Goal: Transaction & Acquisition: Purchase product/service

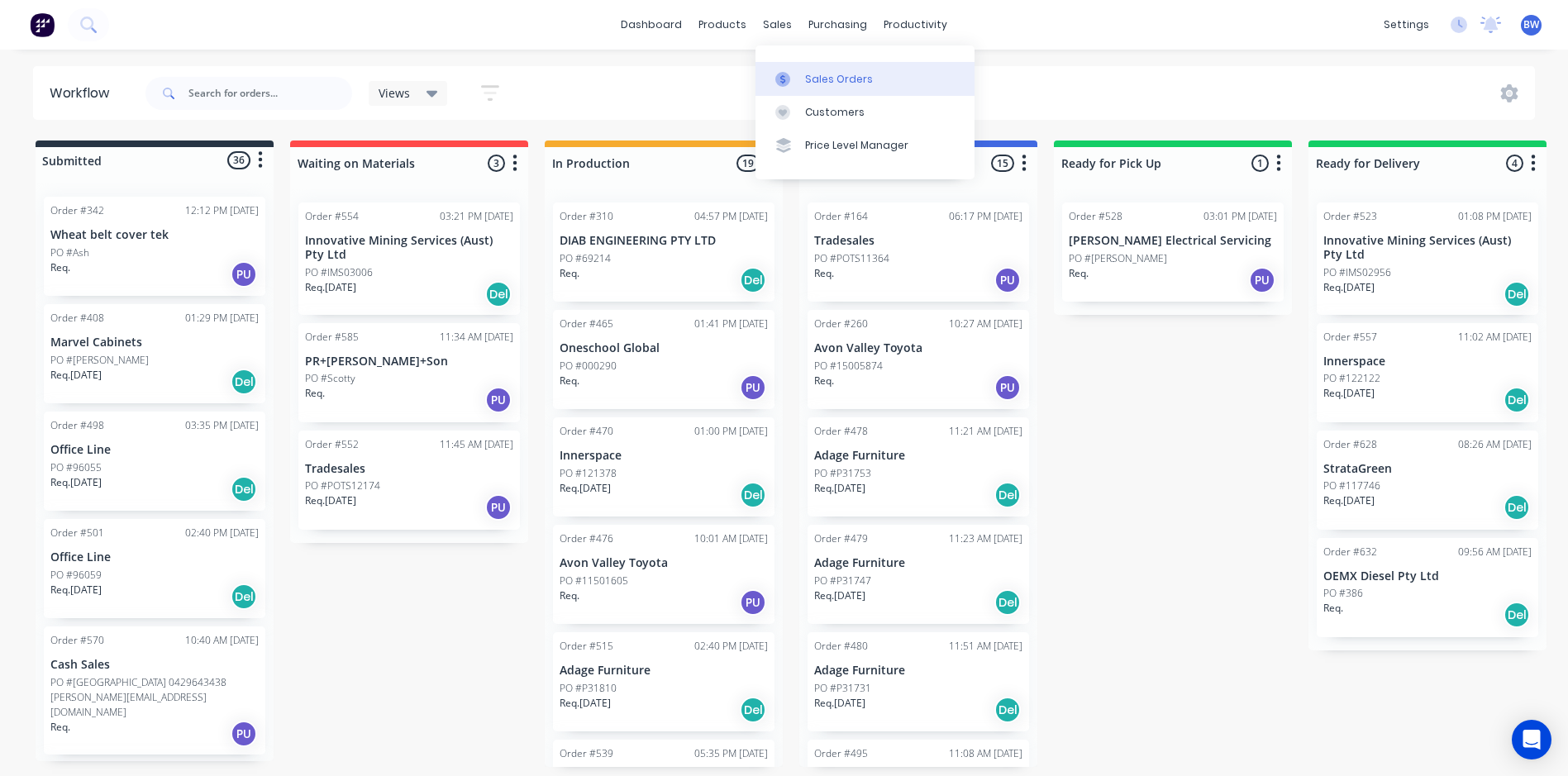
drag, startPoint x: 0, startPoint y: 0, endPoint x: 804, endPoint y: 68, distance: 806.9
click at [804, 68] on link "Sales Orders" at bounding box center [864, 79] width 219 height 33
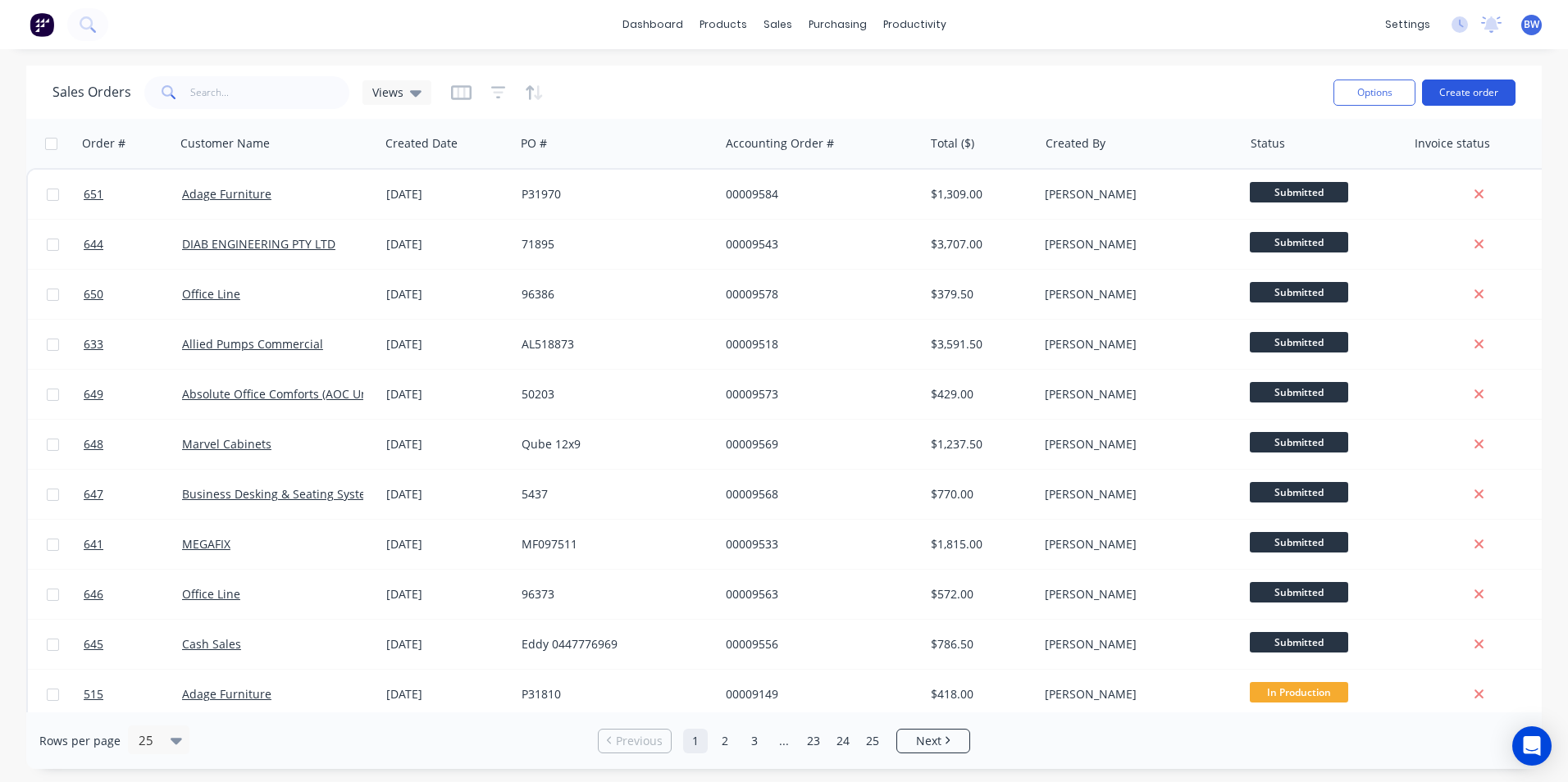
click at [1468, 96] on button "Create order" at bounding box center [1468, 93] width 93 height 27
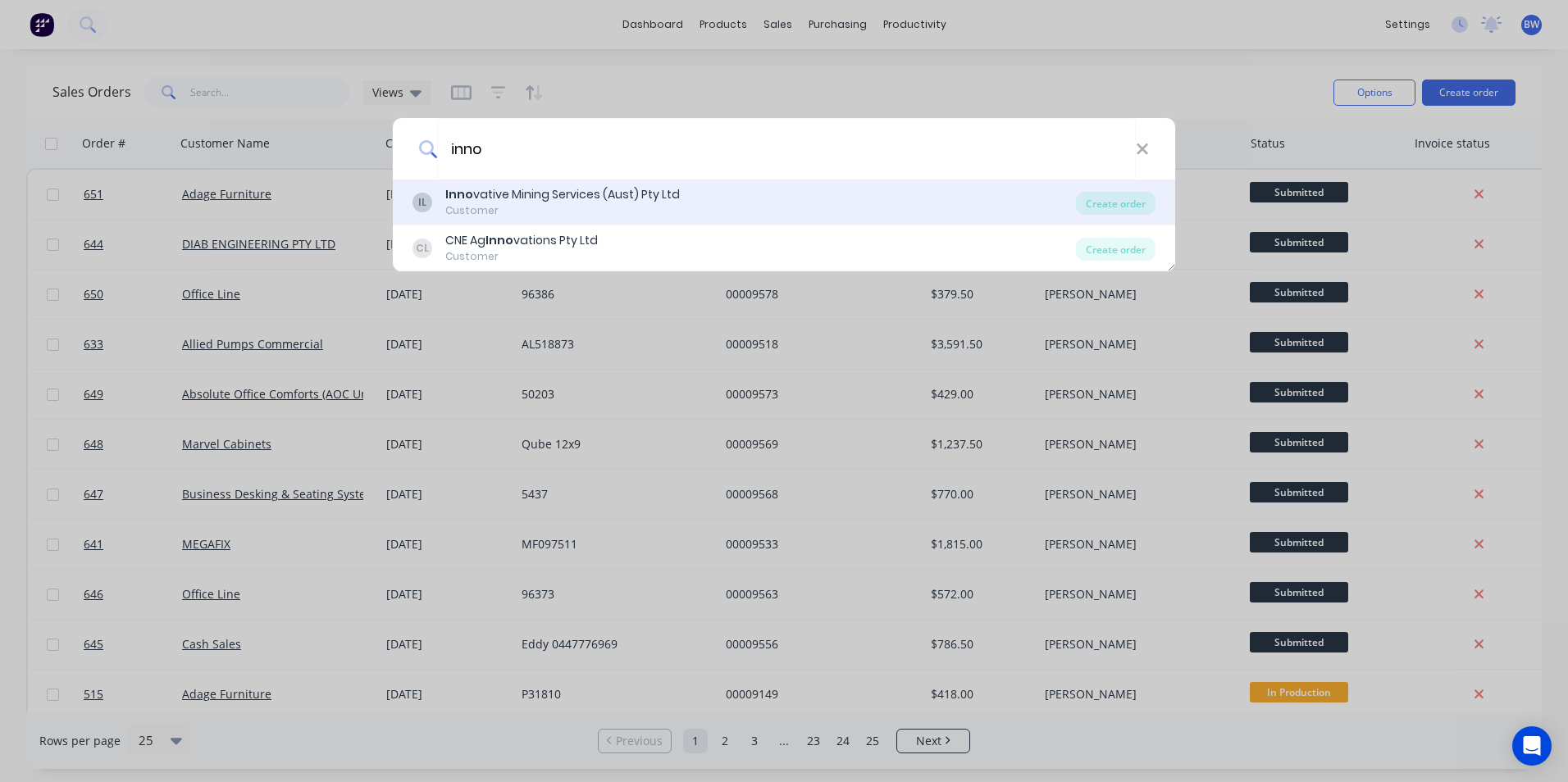
type input "inno"
click at [636, 196] on div "Inno vative Mining Services (Aust) Pty Ltd" at bounding box center [562, 195] width 234 height 17
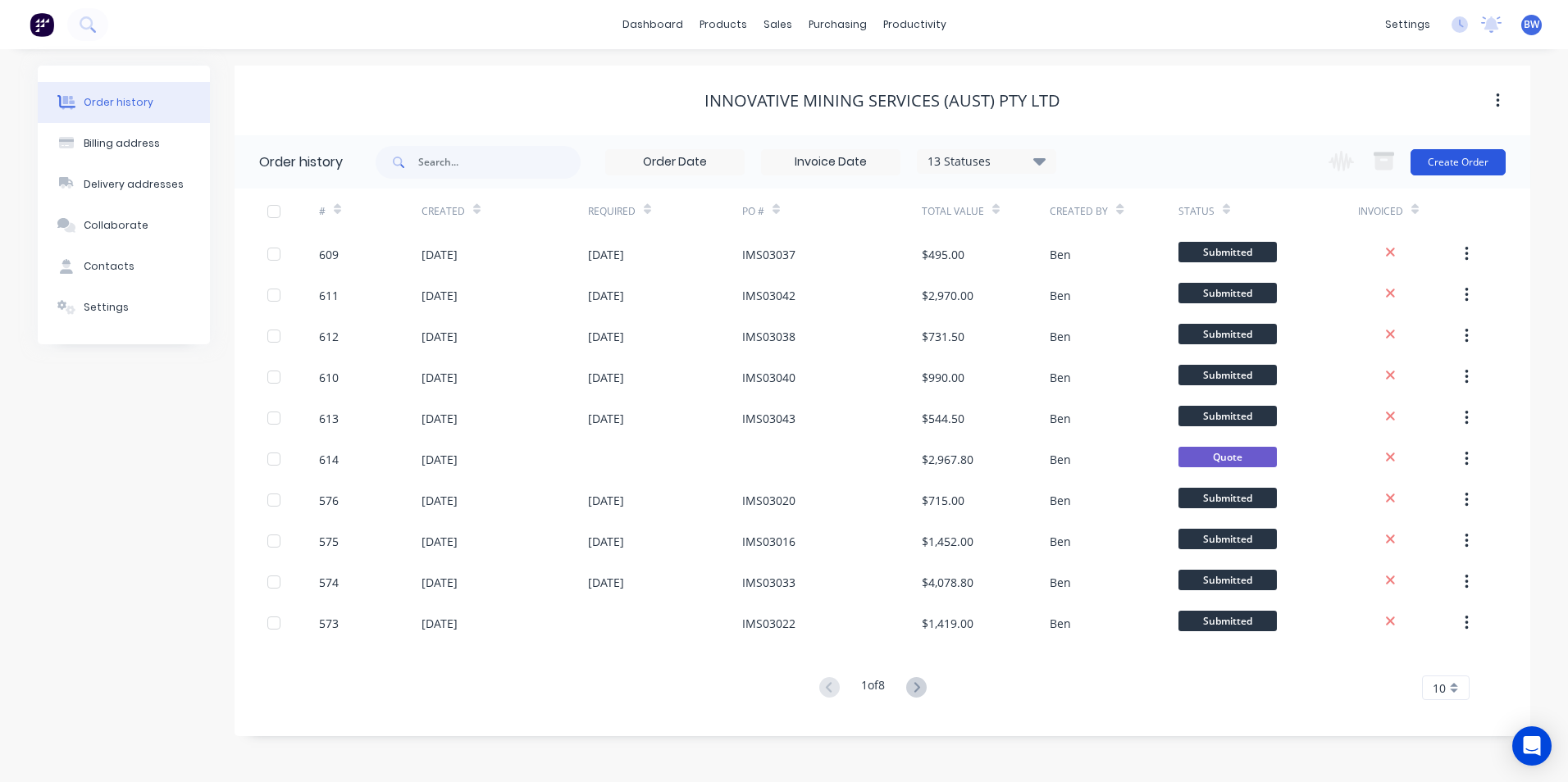
click at [1456, 159] on button "Create Order" at bounding box center [1458, 162] width 95 height 27
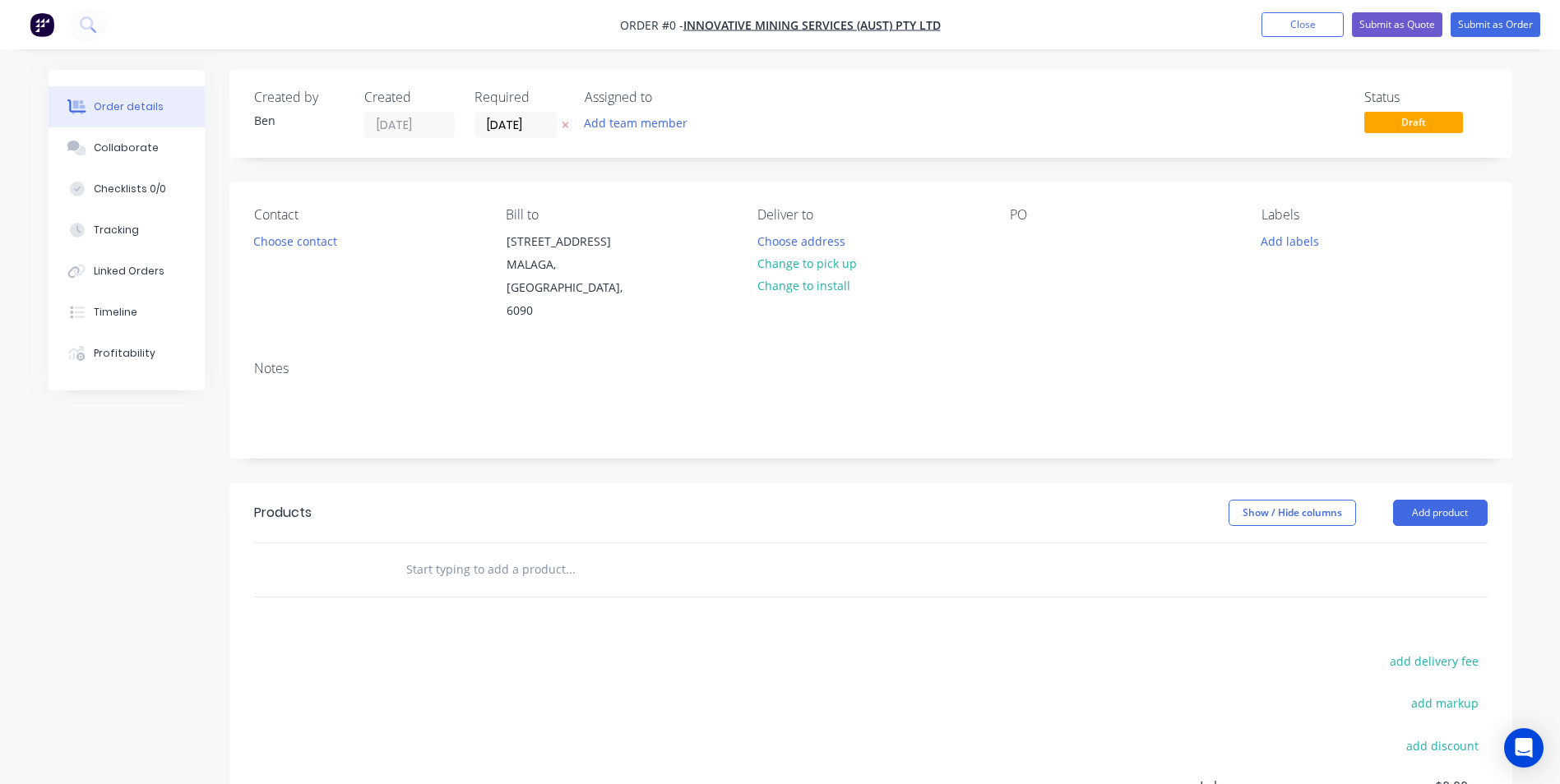
click at [564, 121] on icon "button" at bounding box center [565, 125] width 8 height 9
click at [1457, 499] on button "Add product" at bounding box center [1440, 512] width 95 height 27
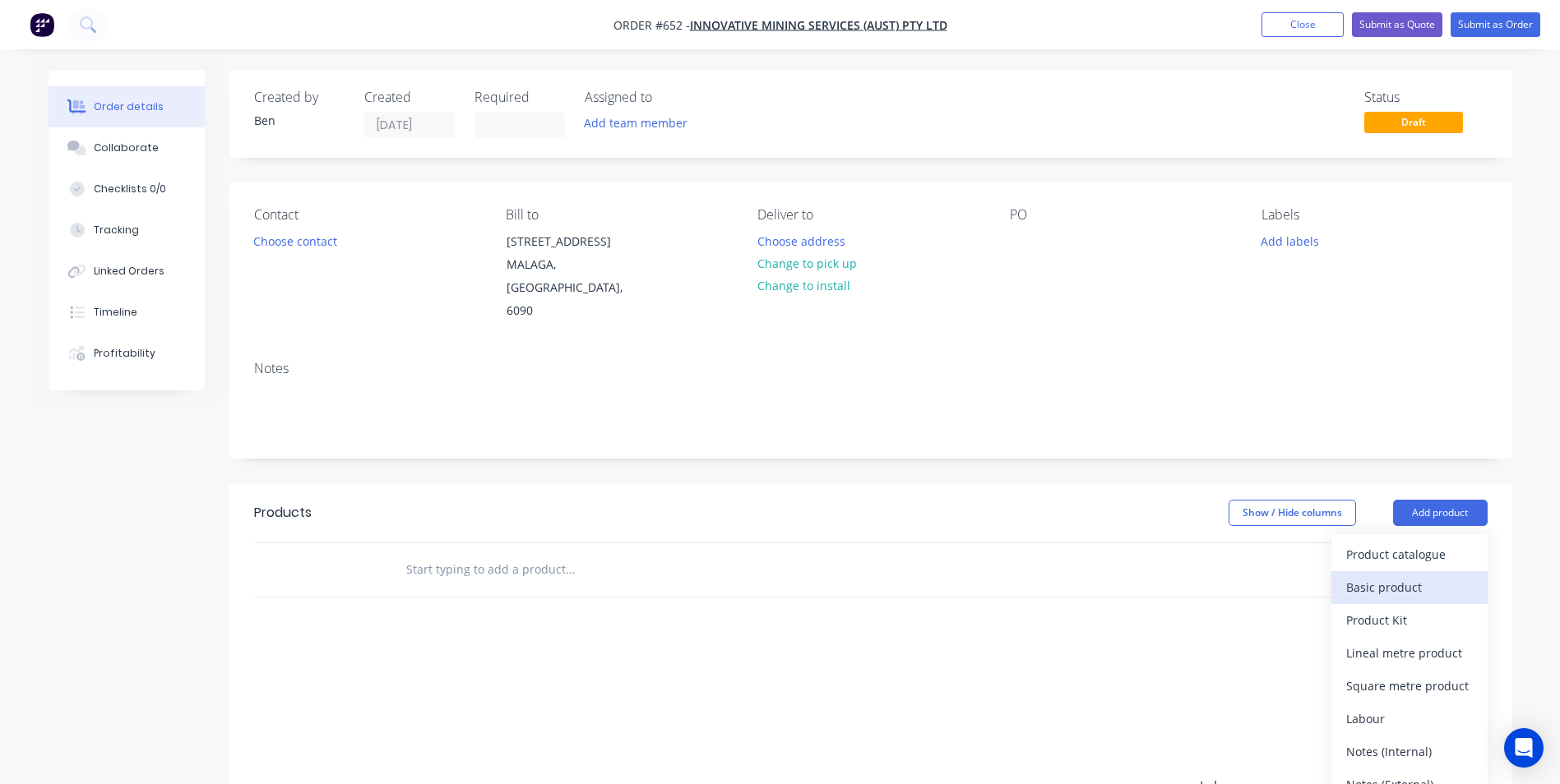
click at [1429, 575] on div "Basic product" at bounding box center [1409, 587] width 126 height 24
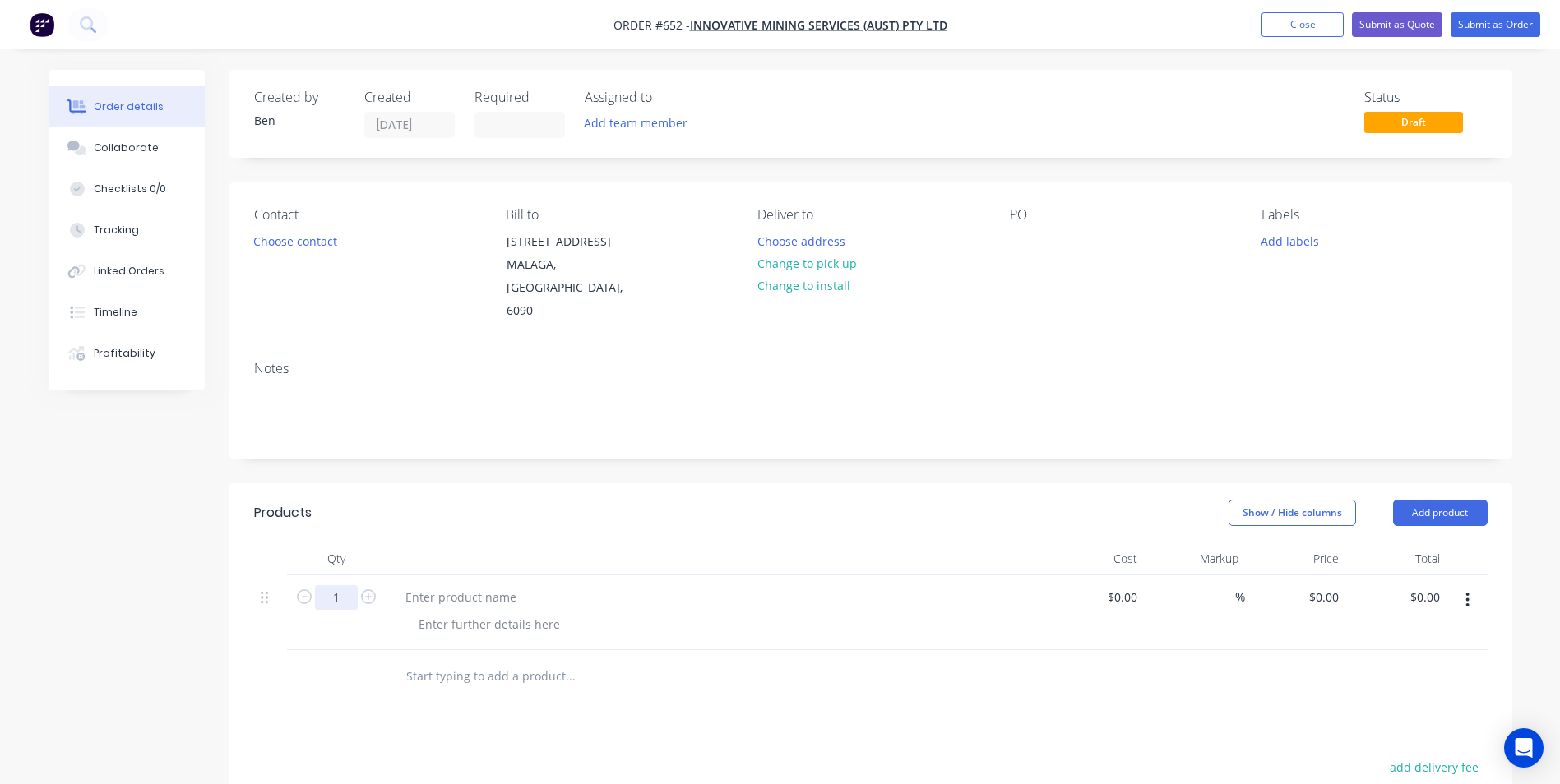
click at [347, 585] on input "1" at bounding box center [336, 597] width 43 height 25
type input "10"
click at [408, 585] on div at bounding box center [461, 597] width 138 height 24
click at [1336, 585] on input "0" at bounding box center [1336, 597] width 19 height 24
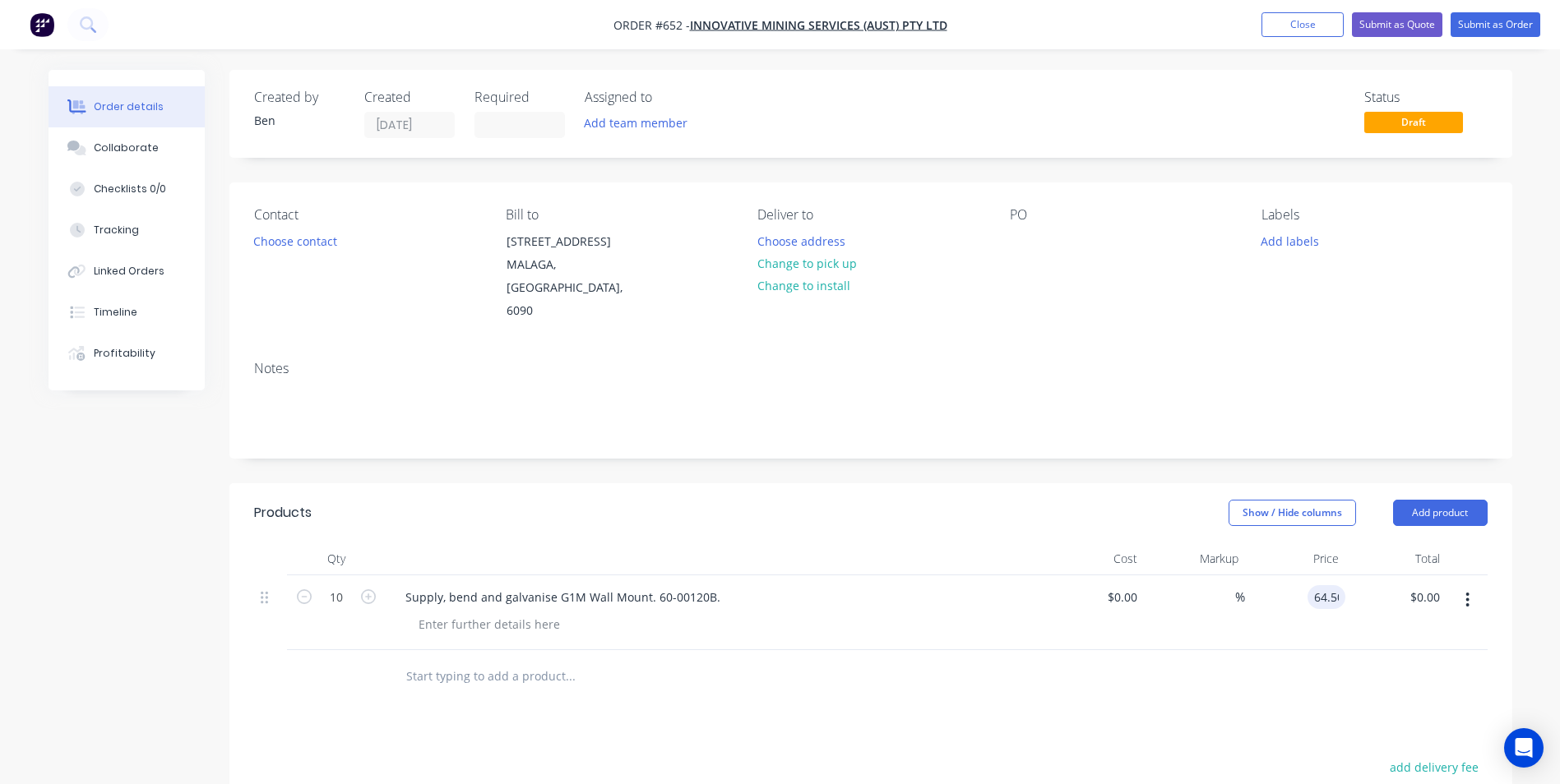
type input "$64.50"
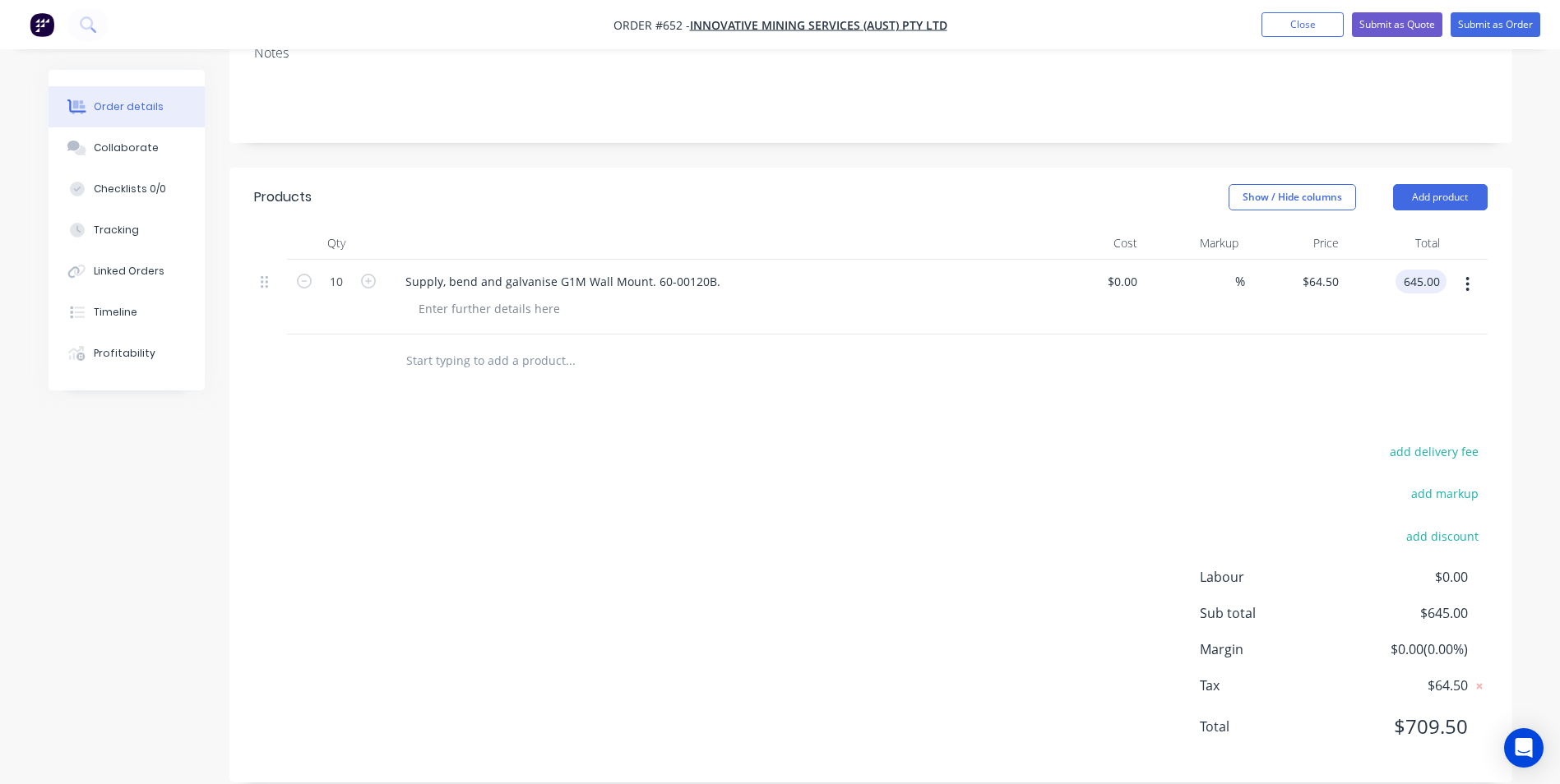
type input "$645.00"
click at [957, 599] on div "add delivery fee add markup add discount Labour $0.00 Sub total $645.00 Margin …" at bounding box center [870, 598] width 1233 height 317
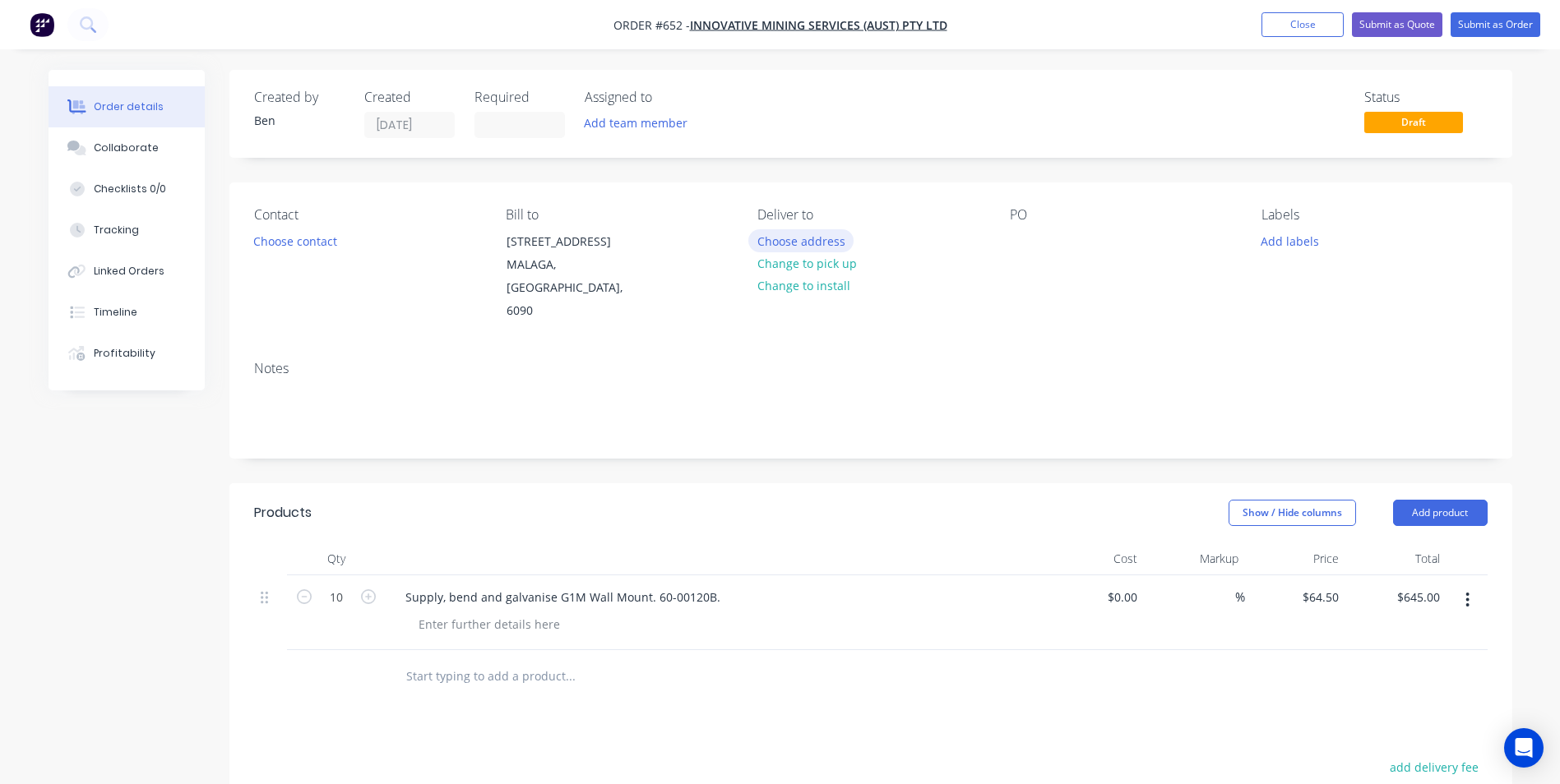
click at [828, 246] on button "Choose address" at bounding box center [801, 241] width 105 height 22
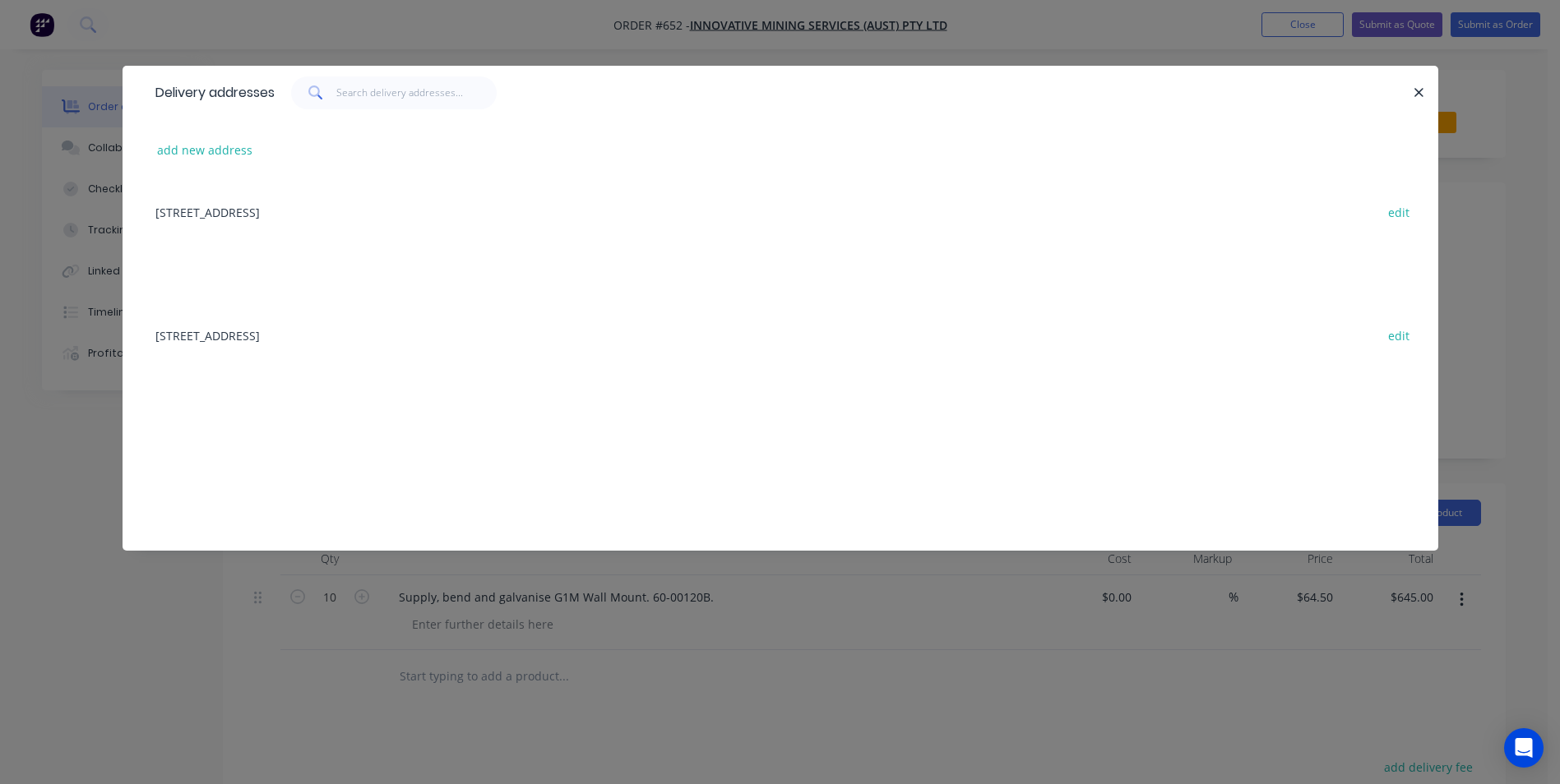
click at [347, 213] on div "[STREET_ADDRESS] edit" at bounding box center [780, 211] width 1266 height 62
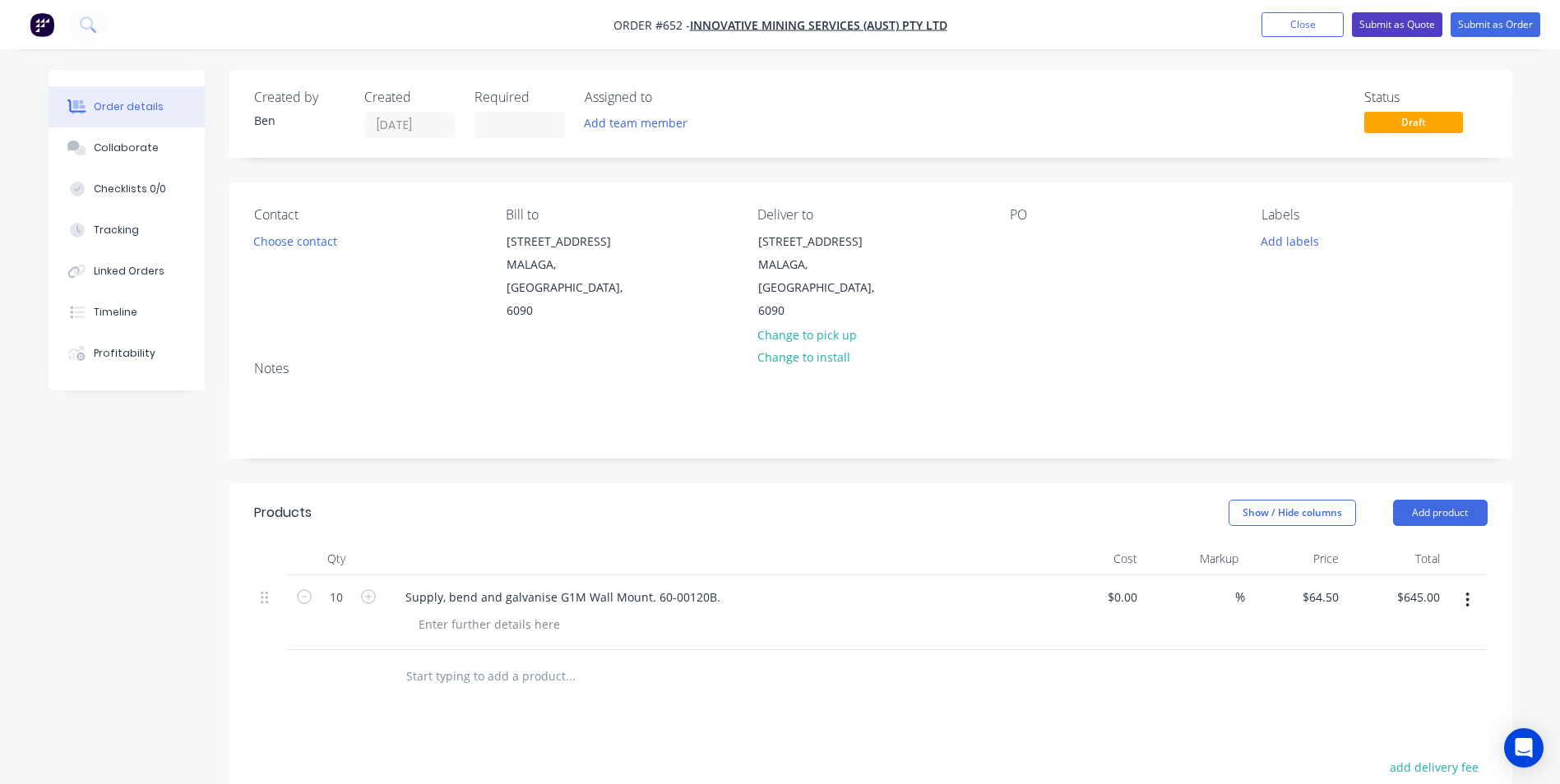
click at [1417, 30] on button "Submit as Quote" at bounding box center [1397, 24] width 90 height 25
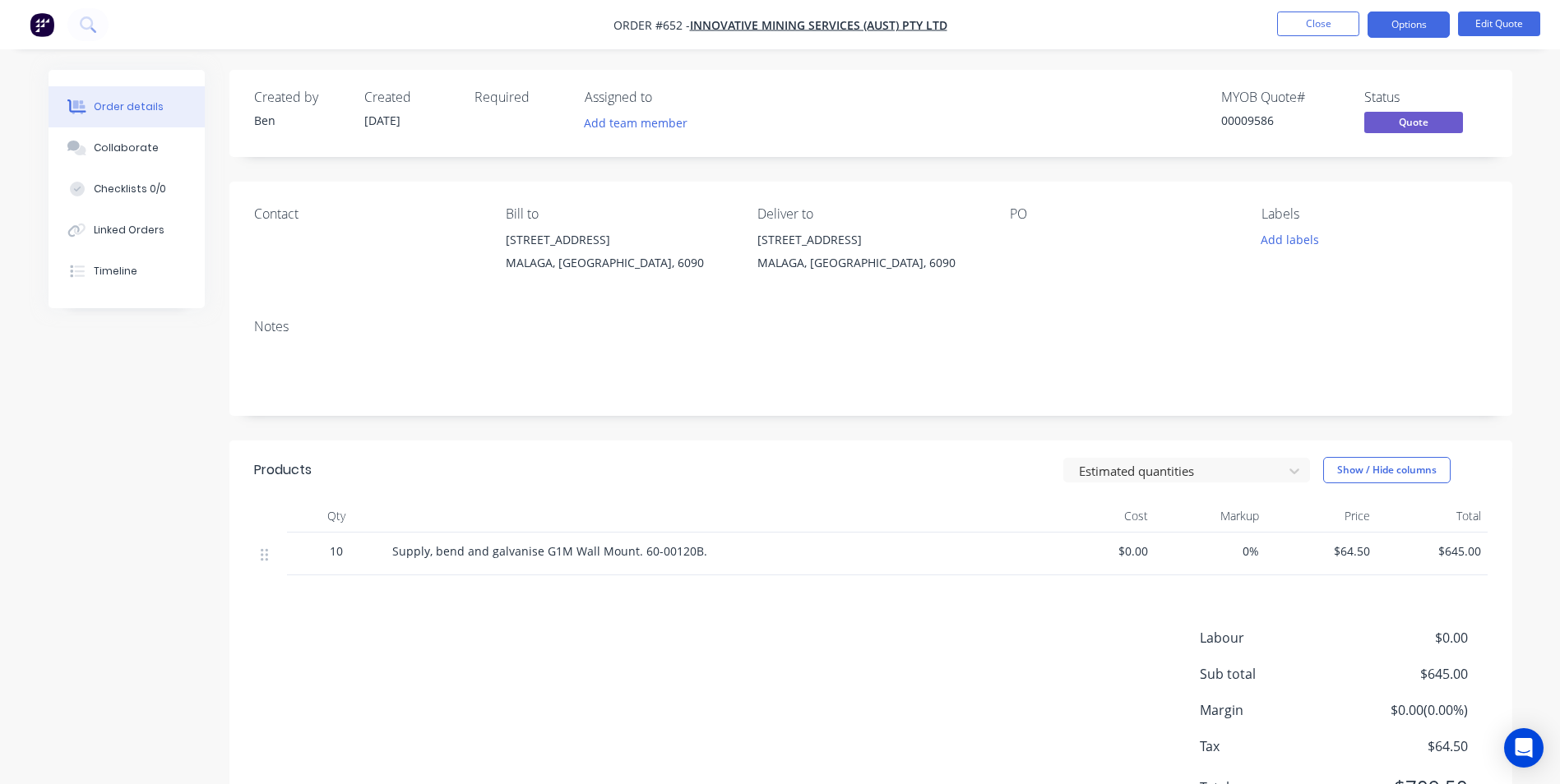
click at [1417, 30] on button "Options" at bounding box center [1409, 24] width 83 height 27
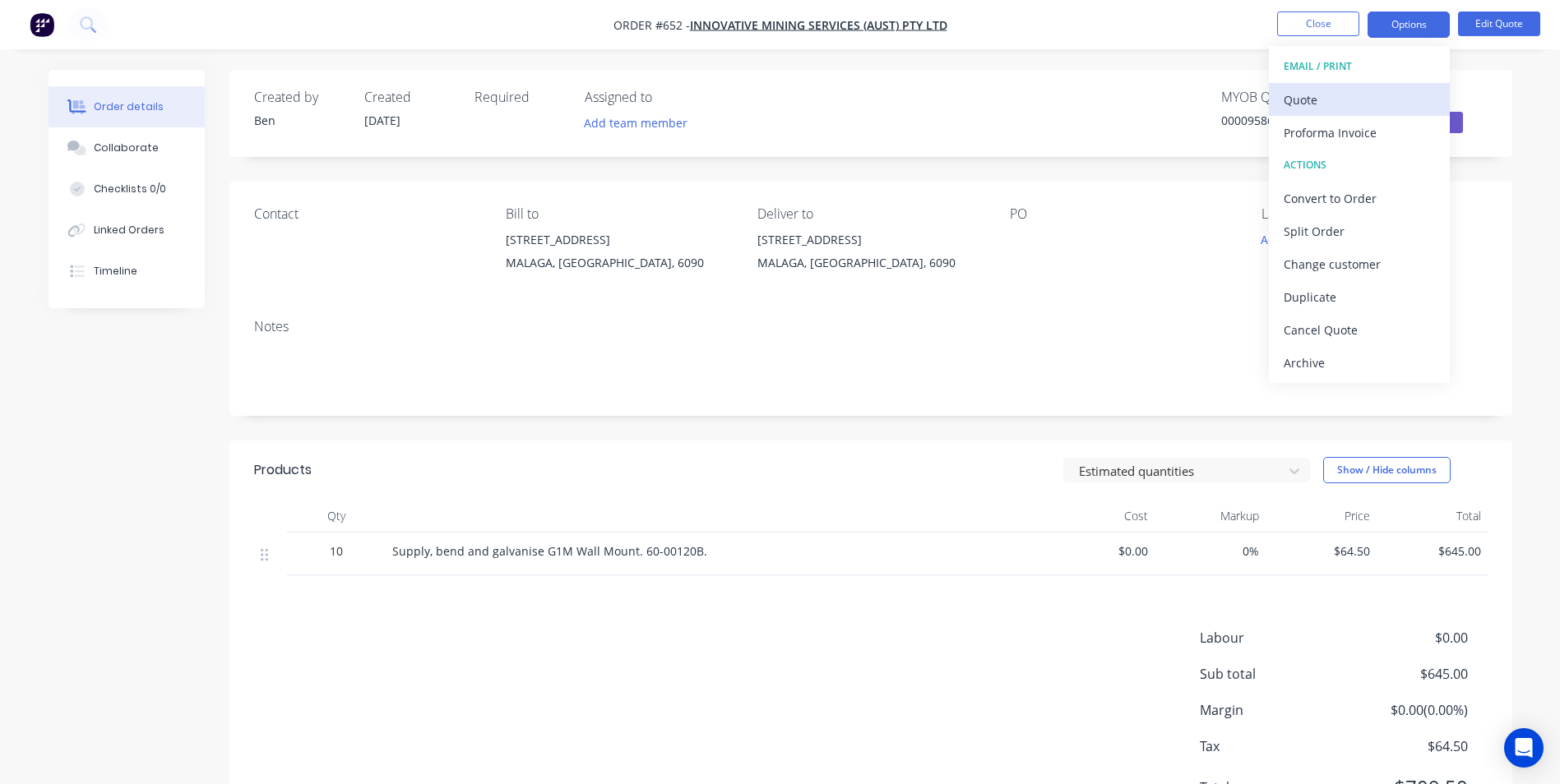
click at [1359, 86] on button "Quote" at bounding box center [1359, 100] width 181 height 33
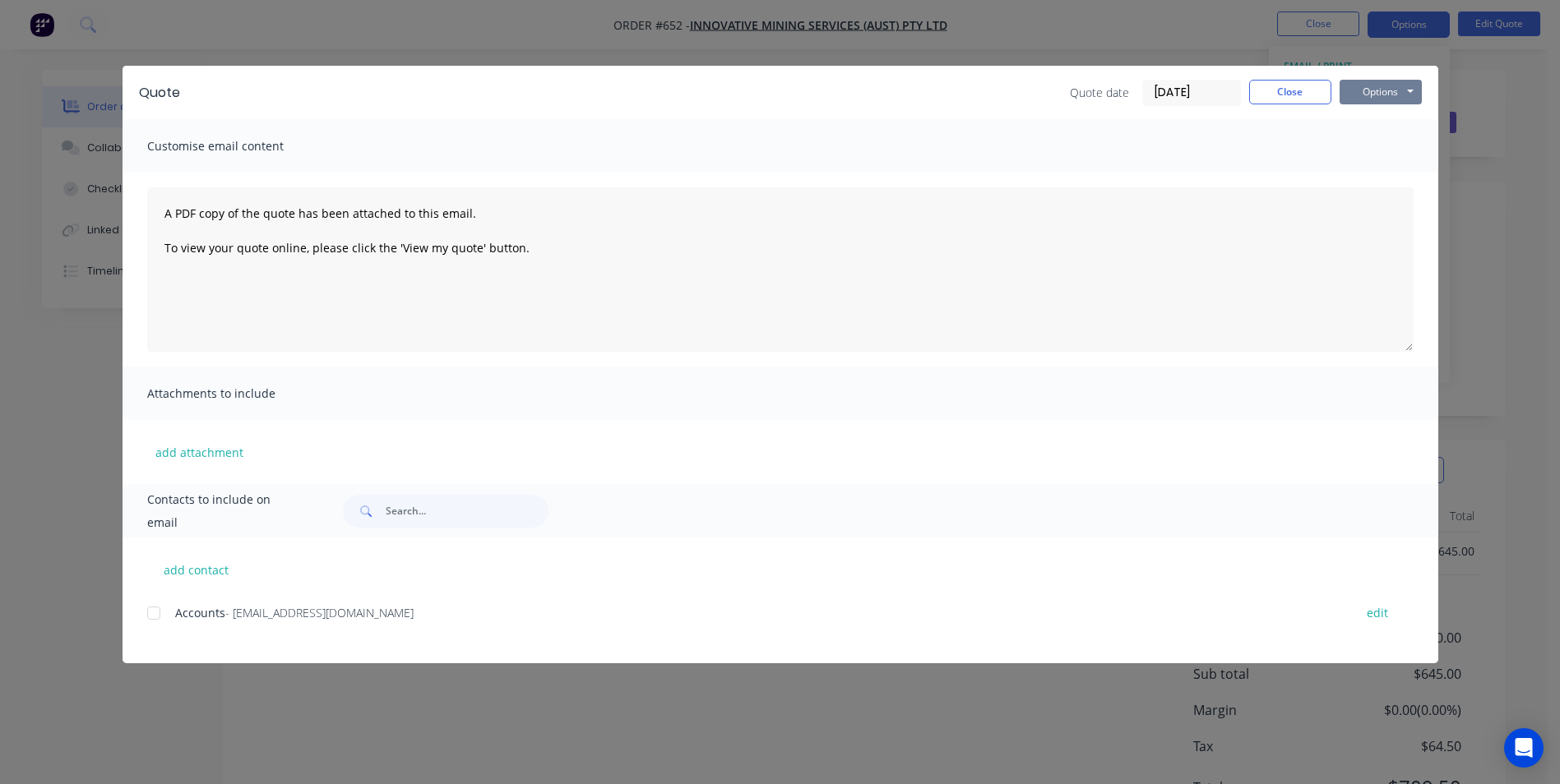
click at [1358, 86] on button "Options" at bounding box center [1381, 92] width 83 height 25
click at [1358, 109] on button "Preview" at bounding box center [1392, 121] width 105 height 28
click at [1282, 89] on button "Close" at bounding box center [1290, 92] width 83 height 25
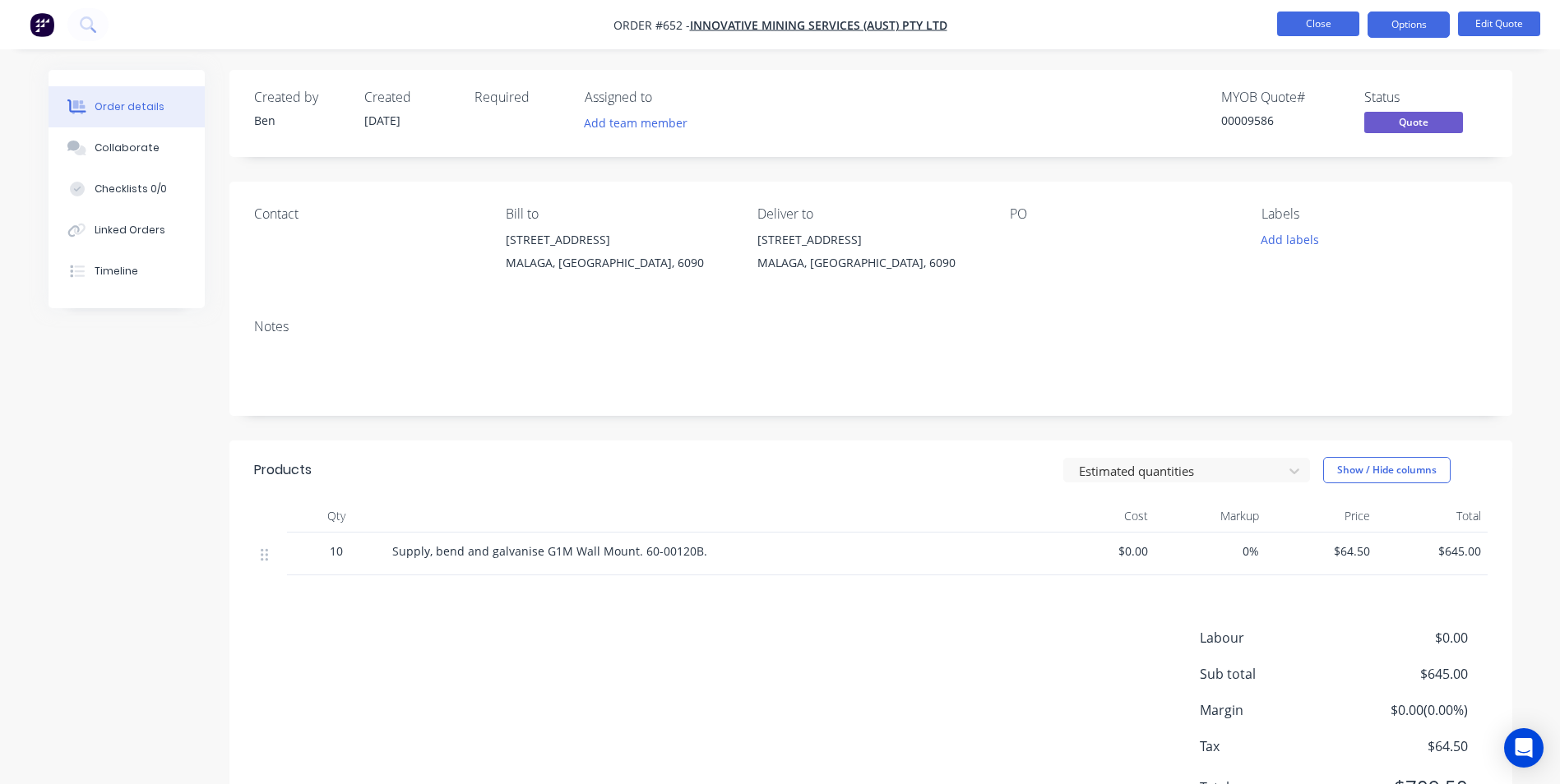
click at [1328, 26] on button "Close" at bounding box center [1318, 23] width 83 height 25
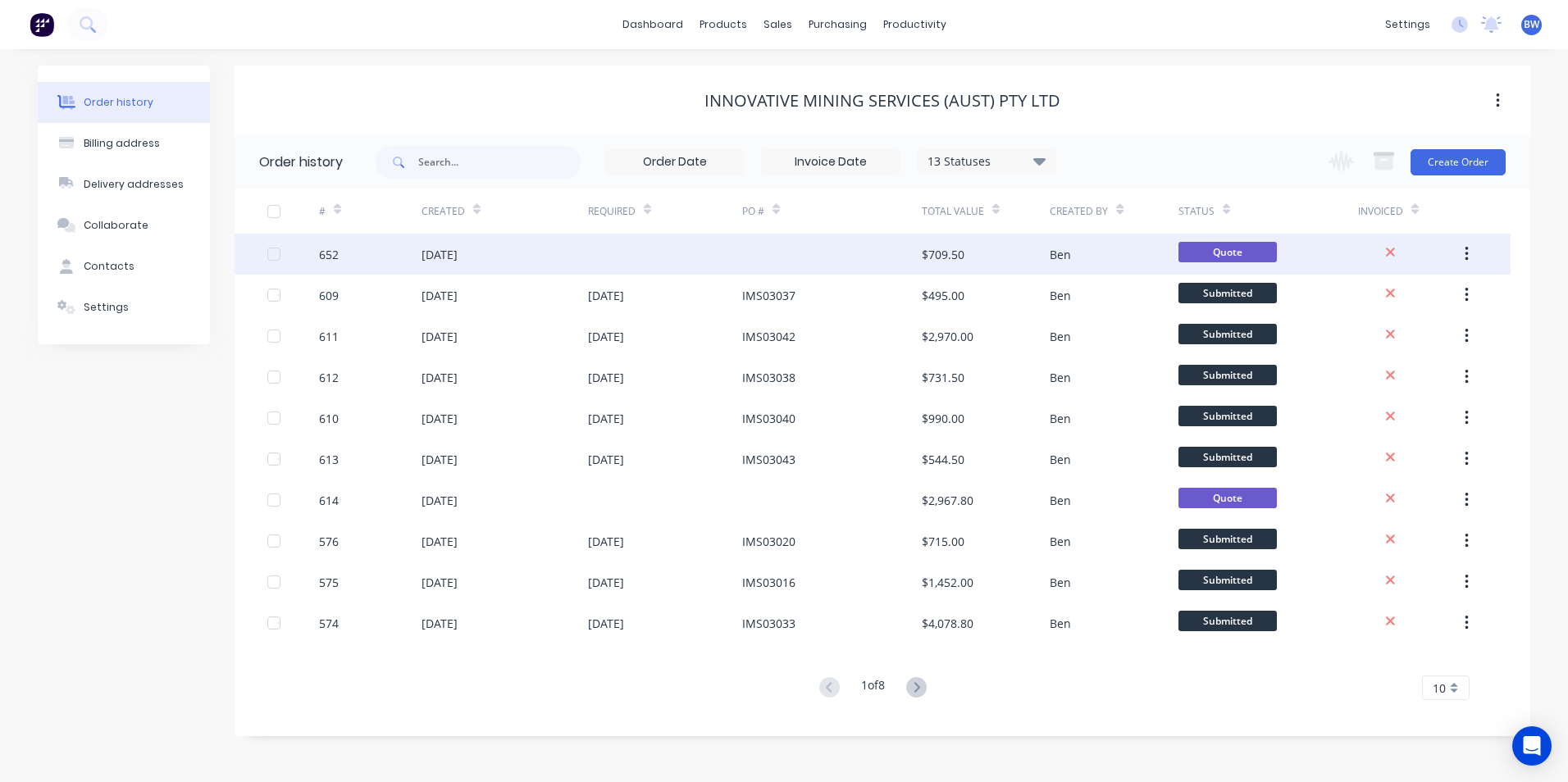
click at [781, 250] on div at bounding box center [831, 254] width 179 height 41
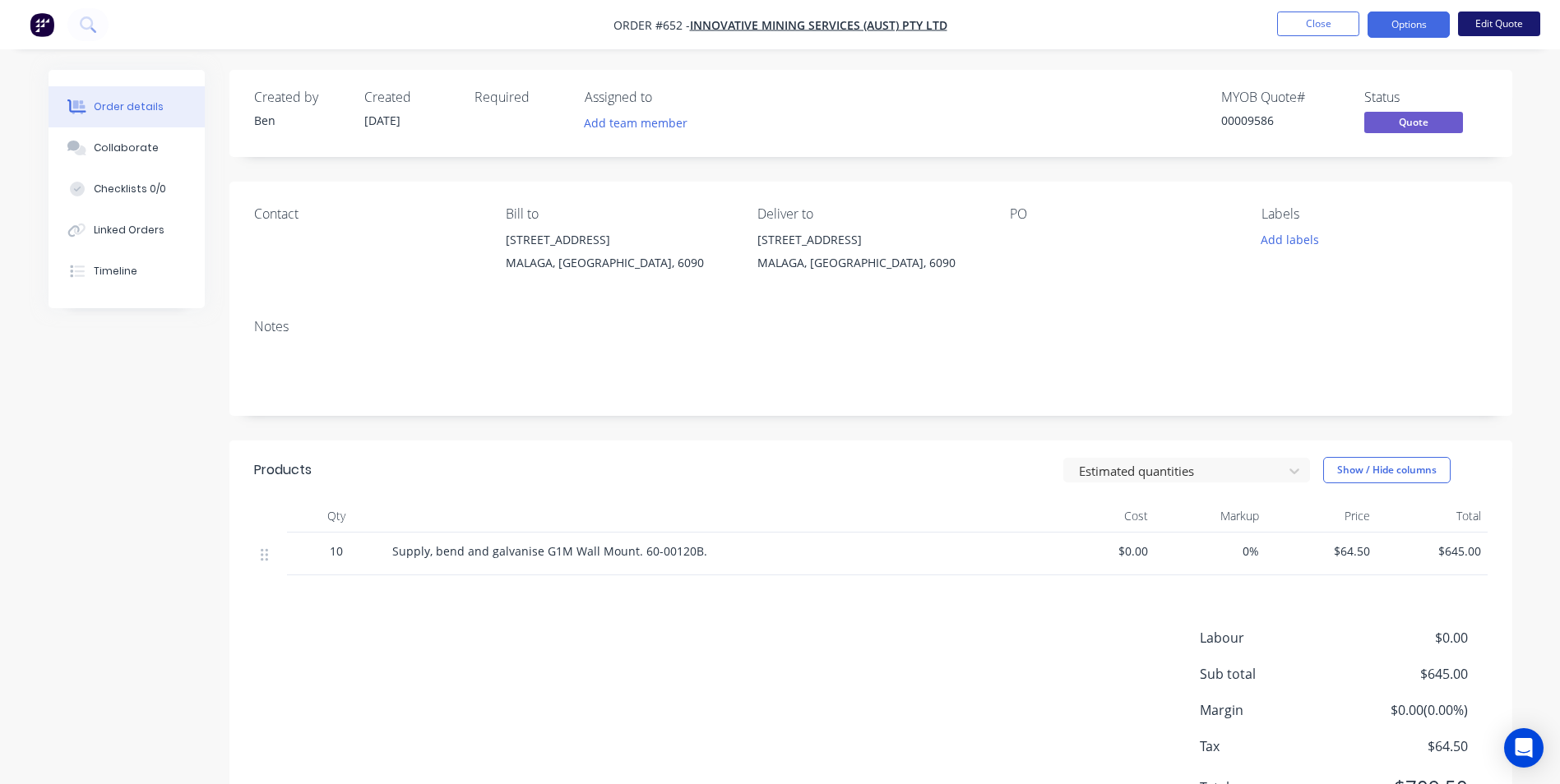
click at [1531, 23] on button "Edit Quote" at bounding box center [1499, 23] width 83 height 25
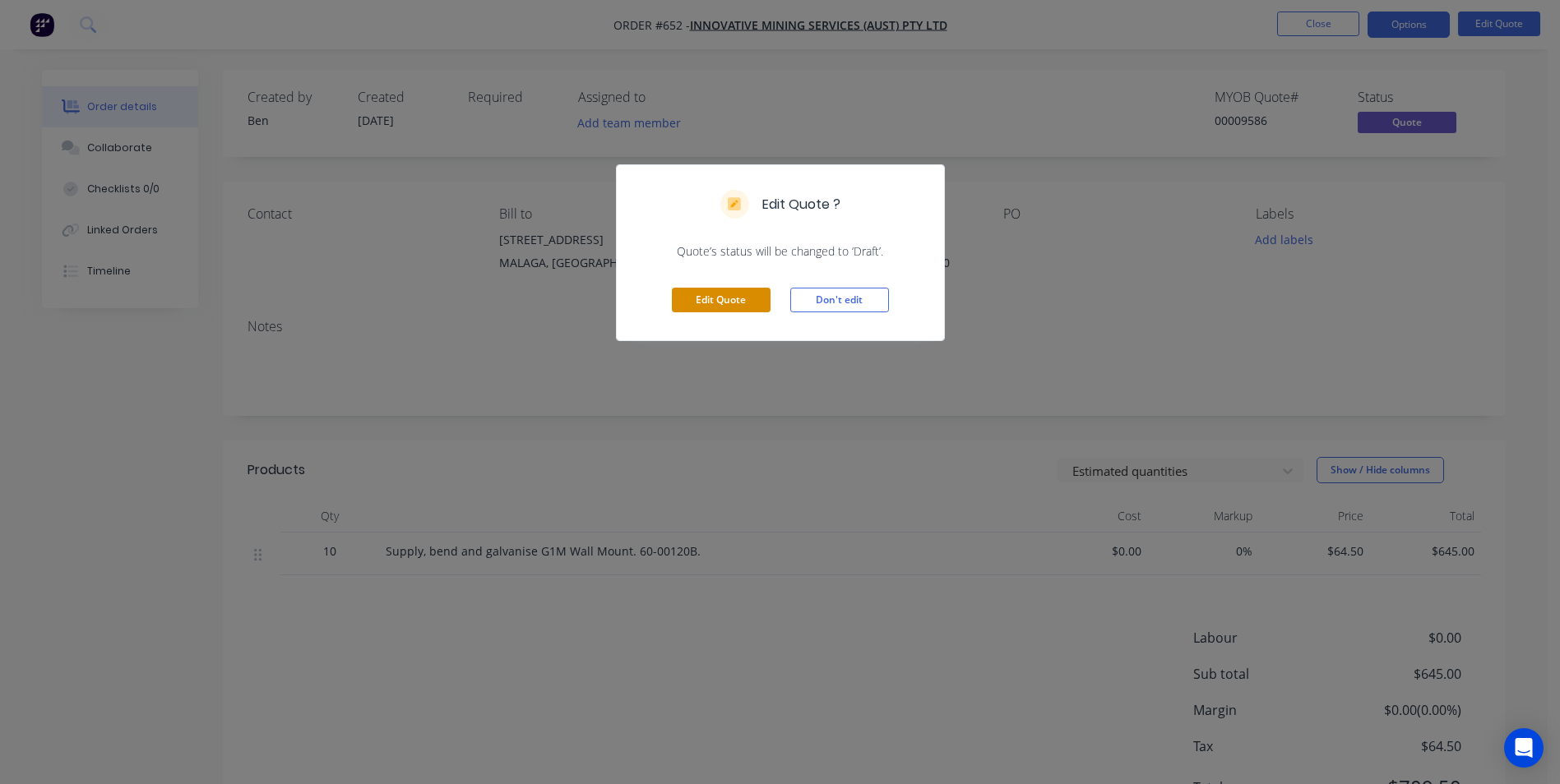
click at [725, 298] on button "Edit Quote" at bounding box center [721, 300] width 99 height 25
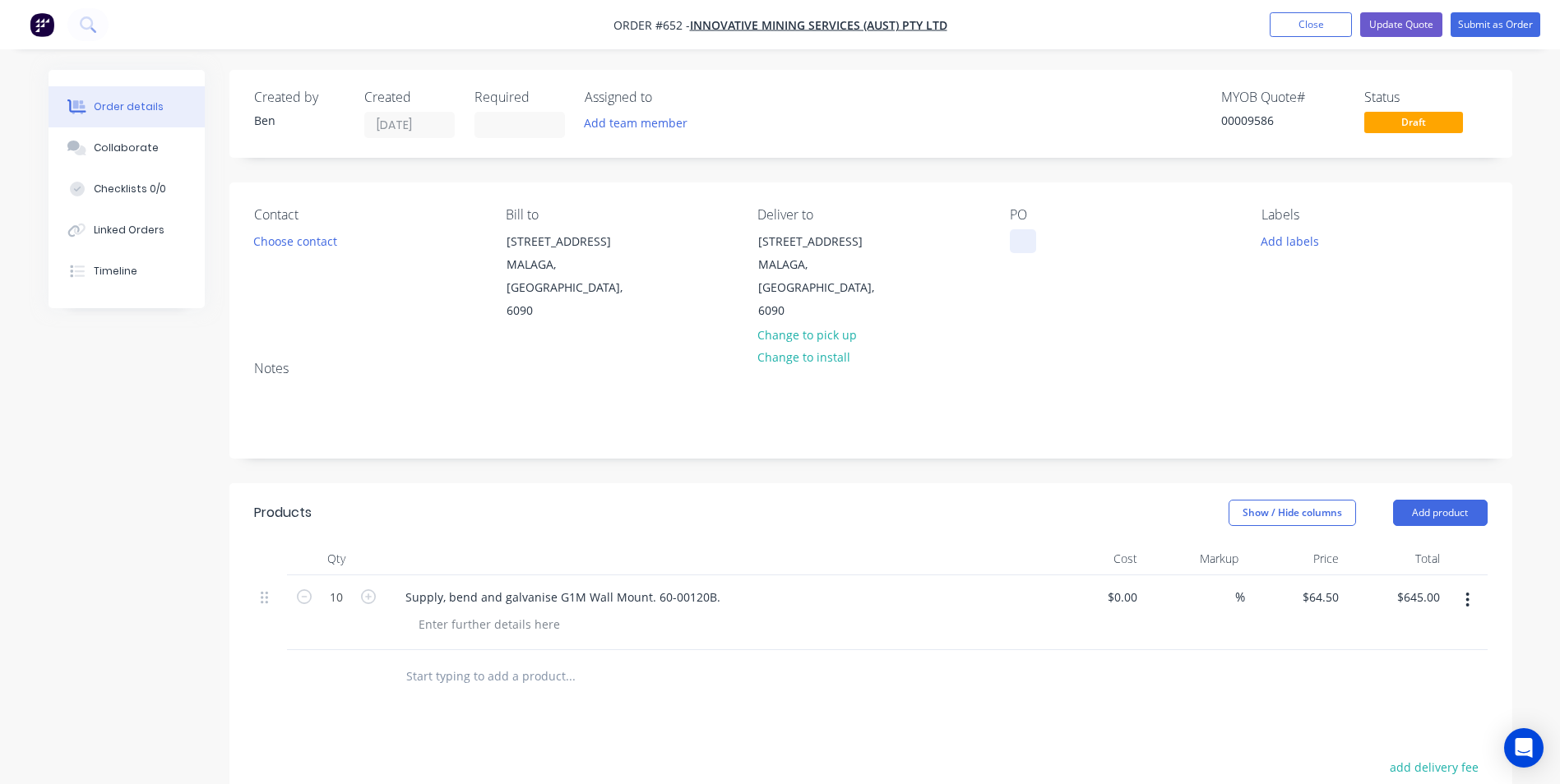
click at [1014, 238] on div at bounding box center [1023, 242] width 27 height 24
click at [1475, 22] on button "Submit as Order" at bounding box center [1496, 24] width 89 height 25
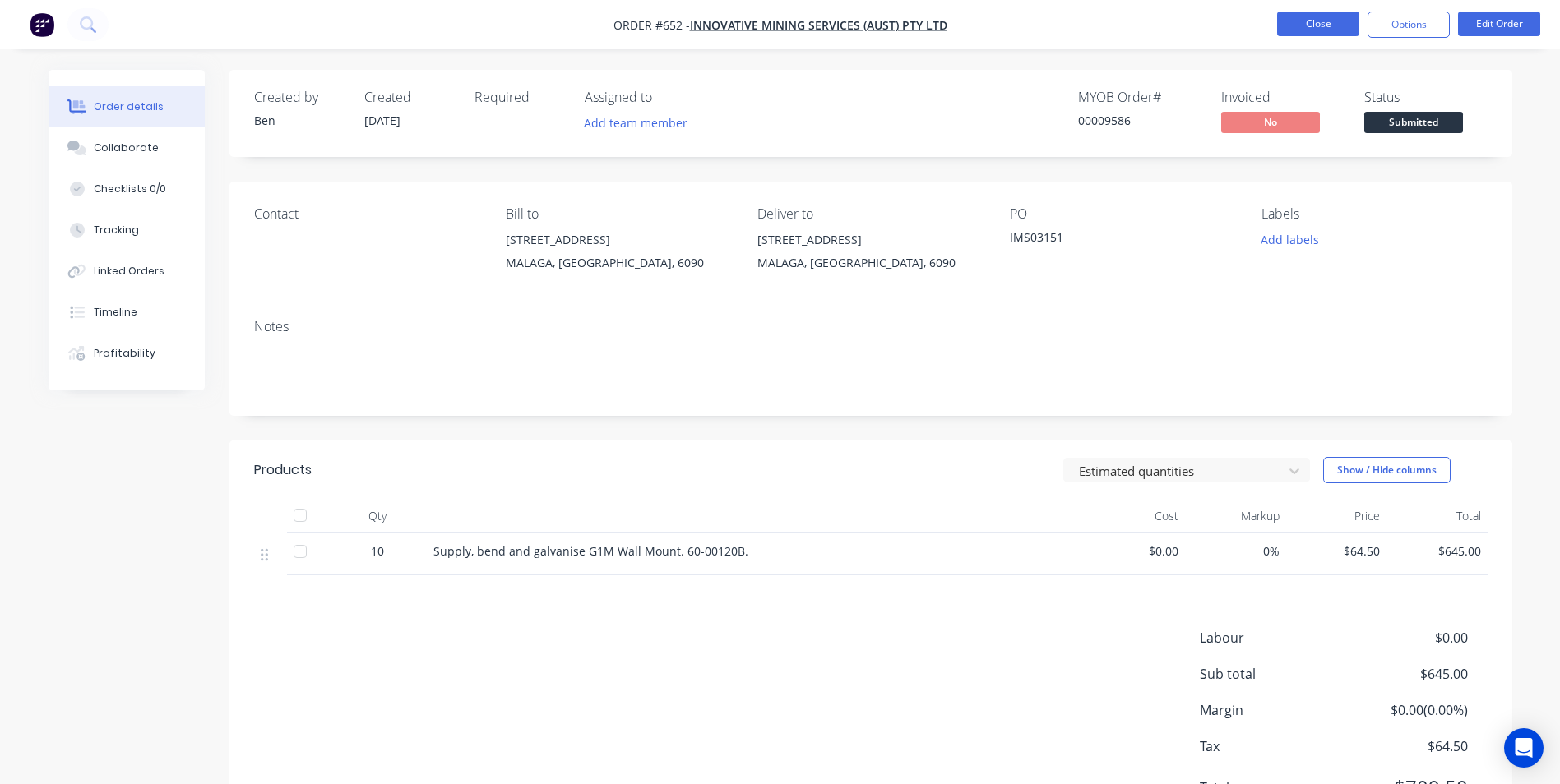
click at [1311, 27] on button "Close" at bounding box center [1318, 23] width 83 height 25
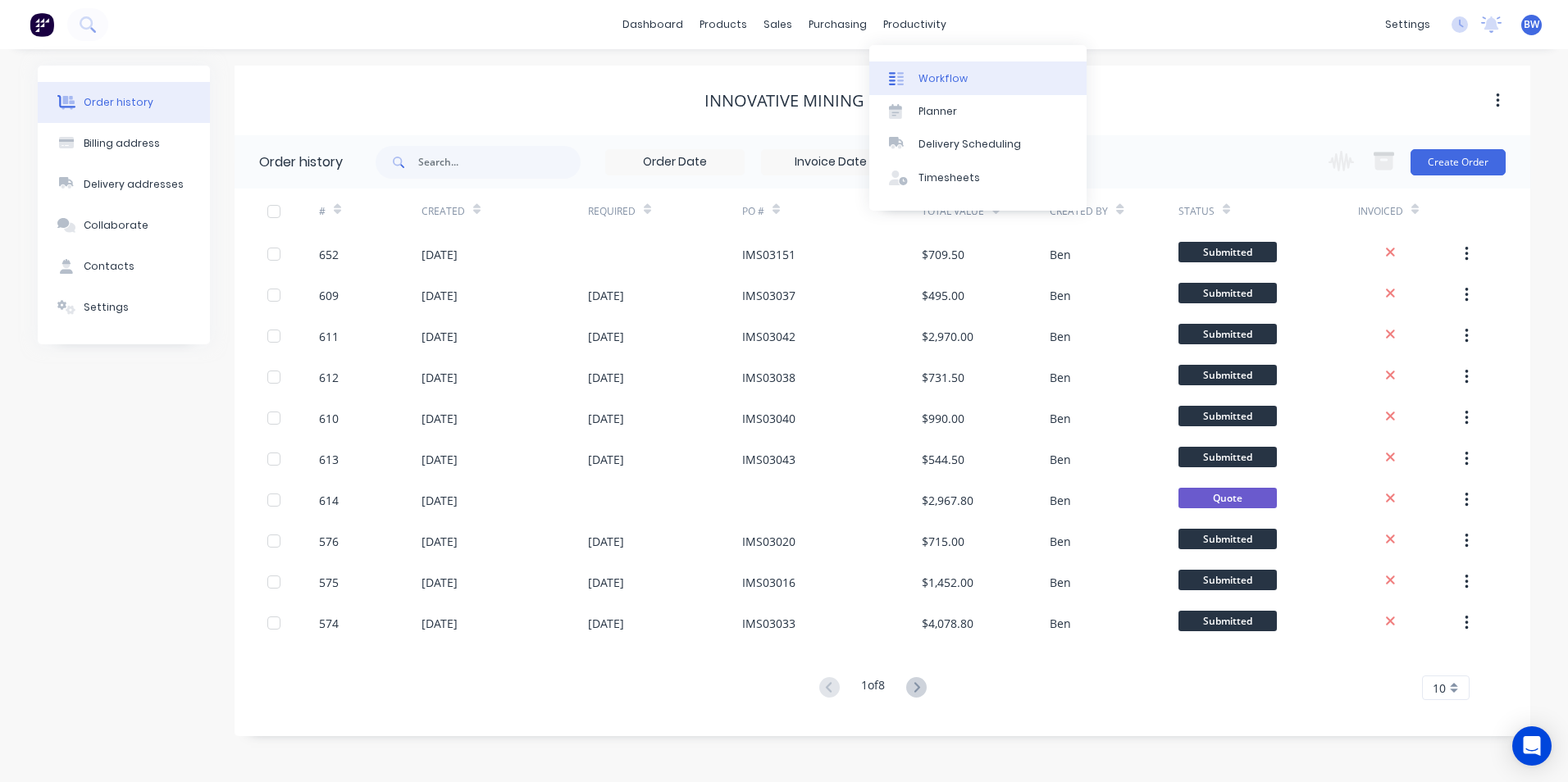
click at [920, 68] on link "Workflow" at bounding box center [977, 78] width 217 height 33
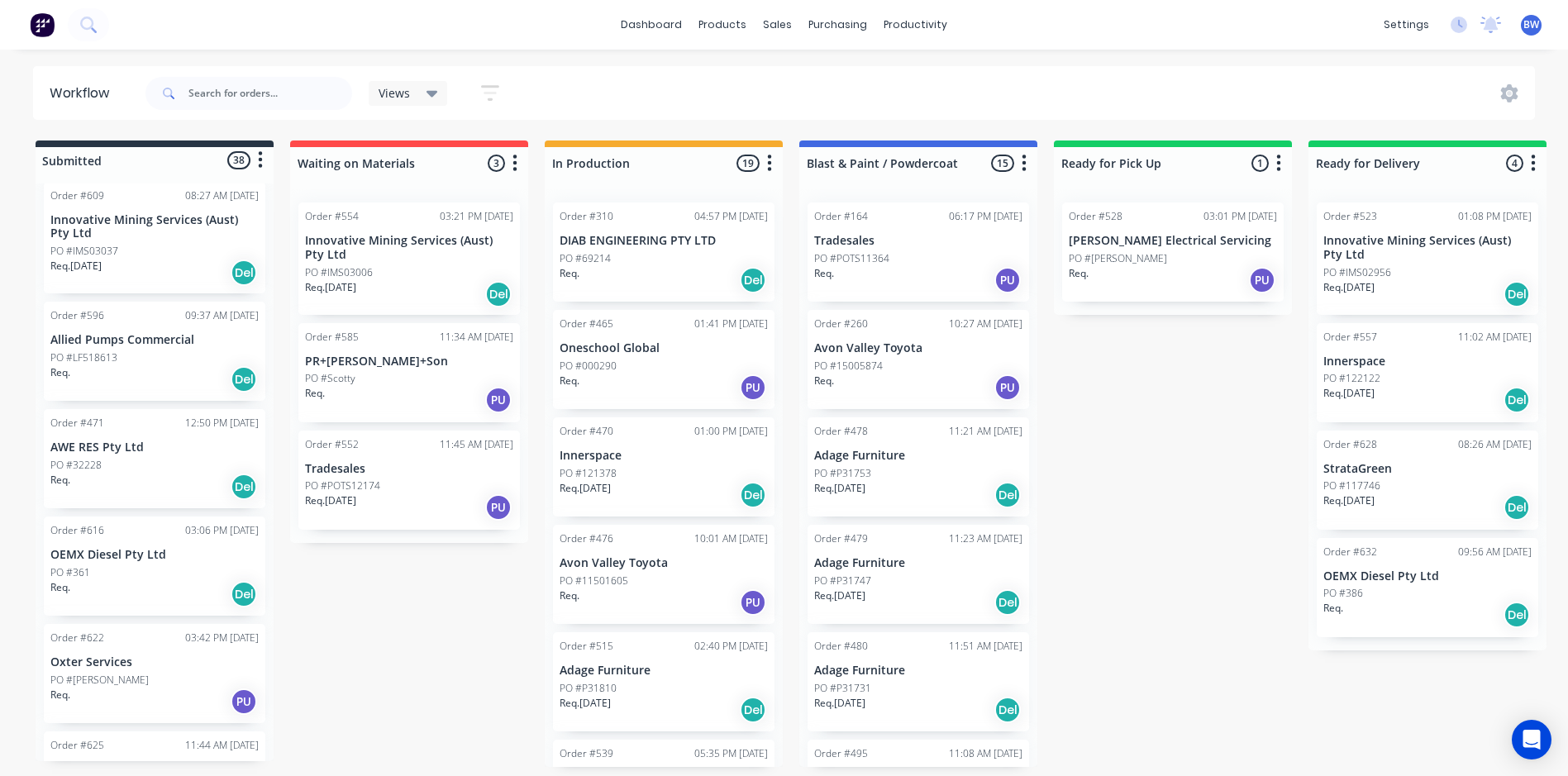
scroll to position [1983, 0]
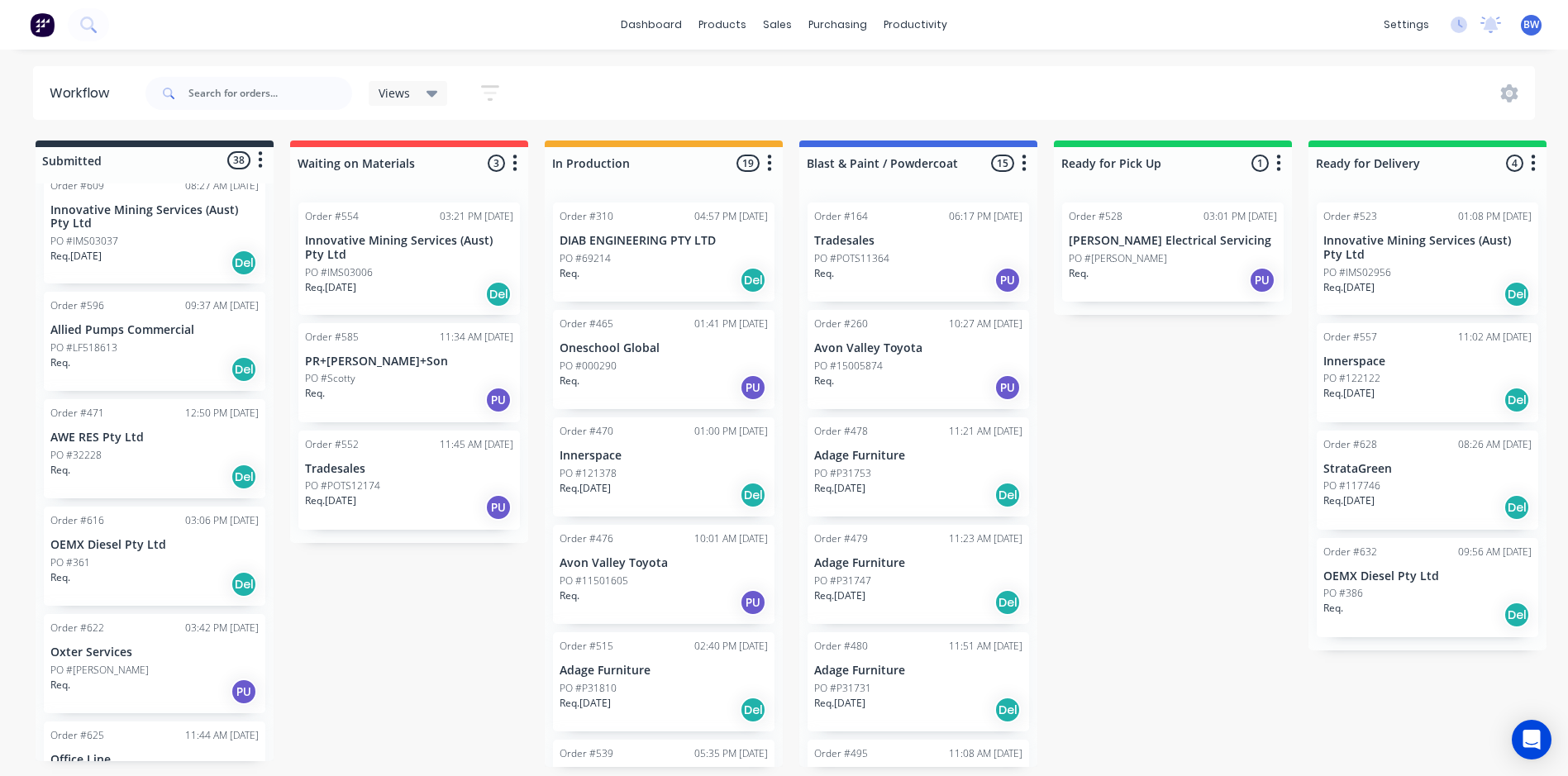
click at [142, 462] on div "Req. Del" at bounding box center [154, 476] width 208 height 29
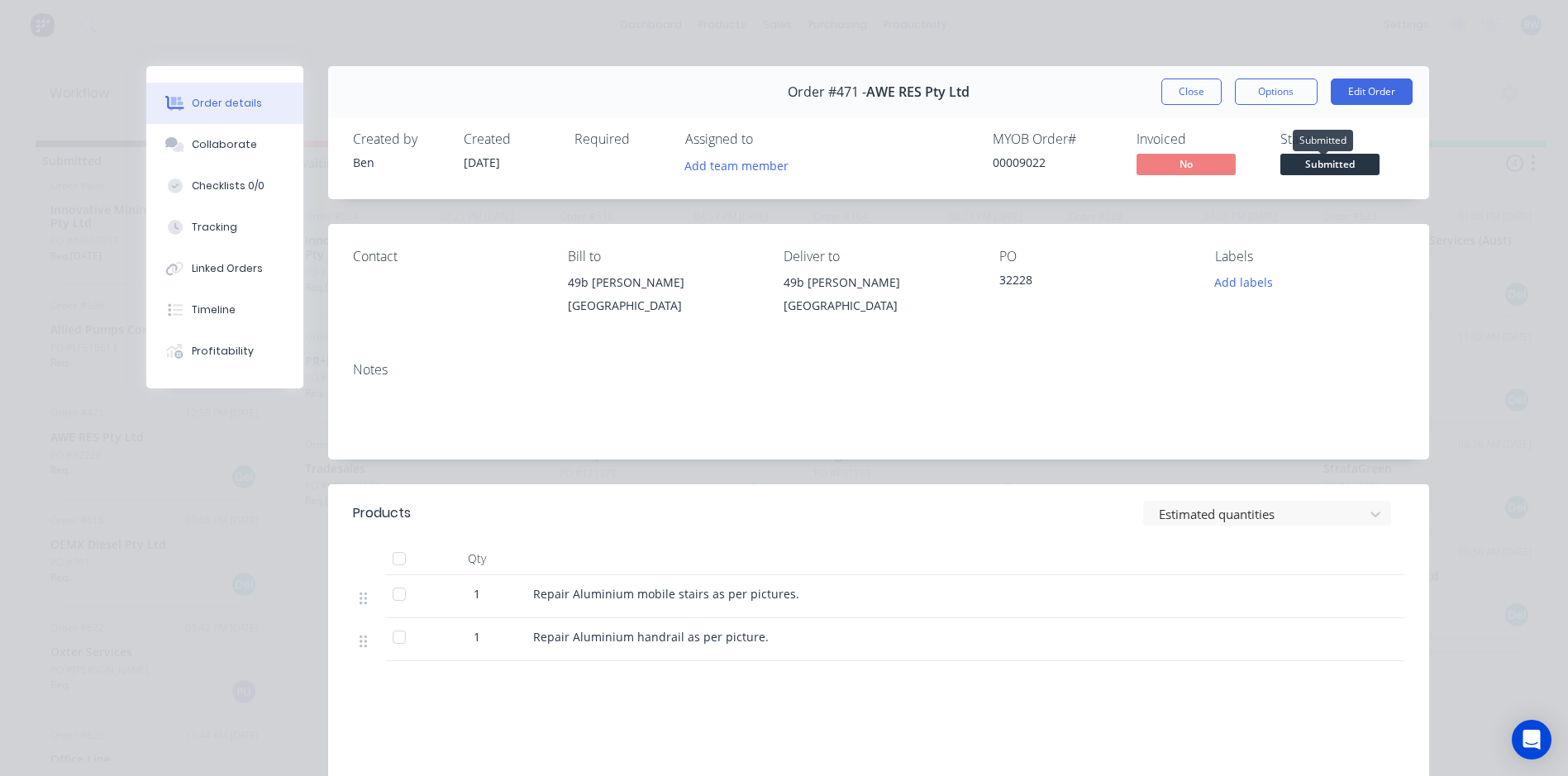
click at [1297, 169] on span "Submitted" at bounding box center [1329, 164] width 99 height 21
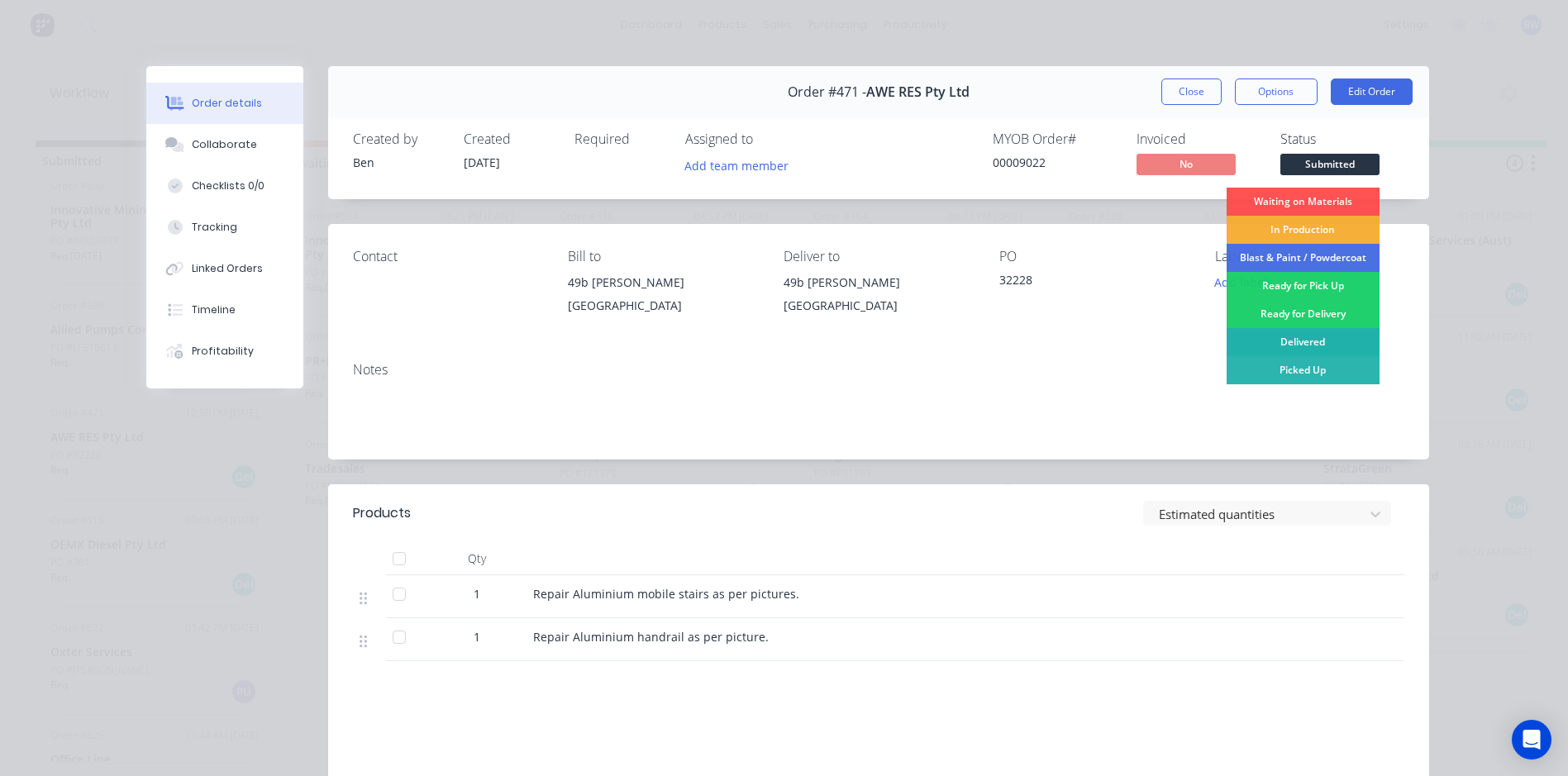
click at [1284, 339] on div "Delivered" at bounding box center [1303, 342] width 153 height 29
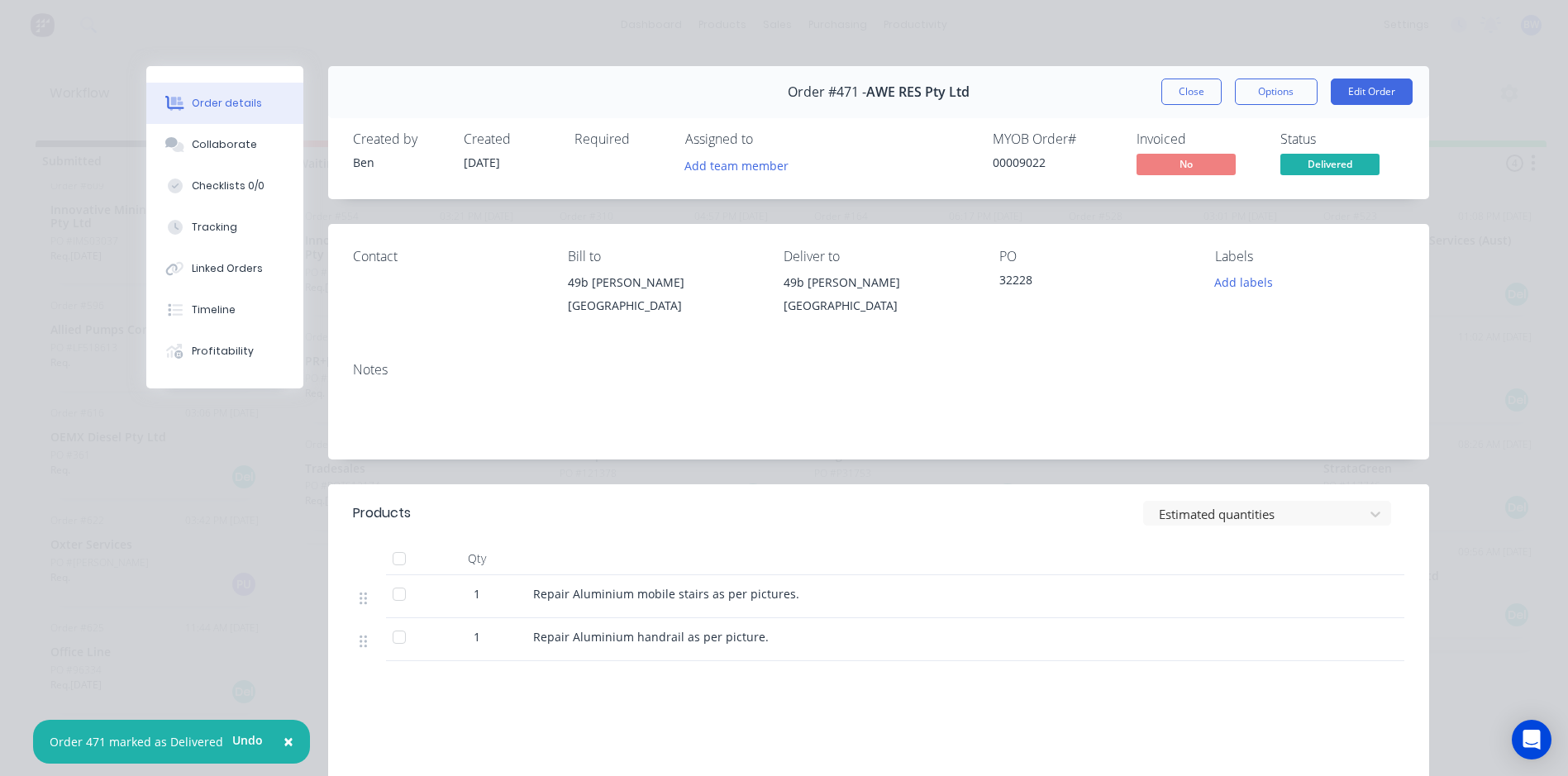
click at [1163, 73] on div "Order #471 - AWE RES Pty Ltd Close Options Edit Order" at bounding box center [879, 92] width 1101 height 52
click at [1166, 82] on button "Close" at bounding box center [1191, 92] width 61 height 27
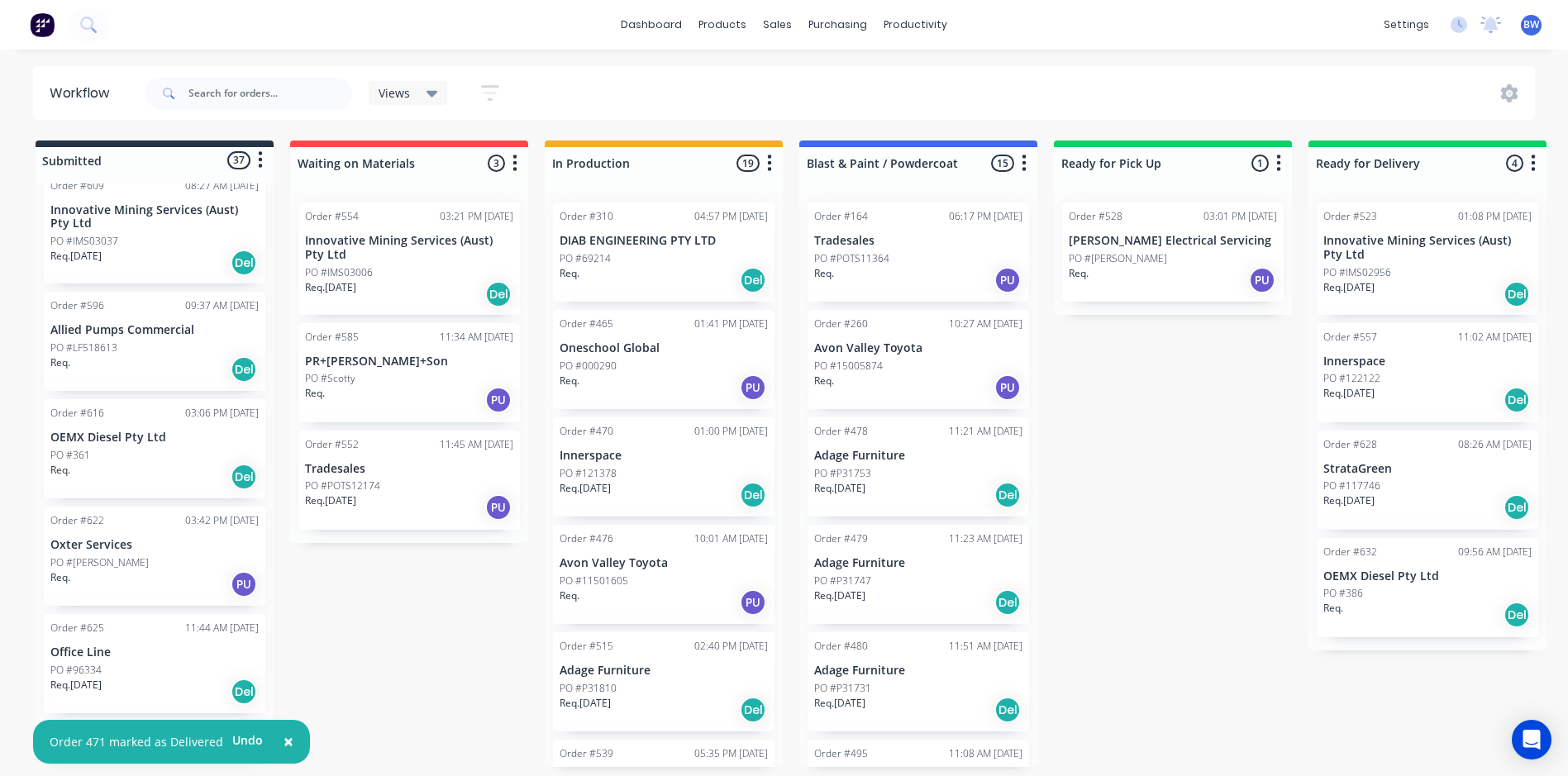
click at [1415, 587] on div "PO #386" at bounding box center [1427, 593] width 208 height 15
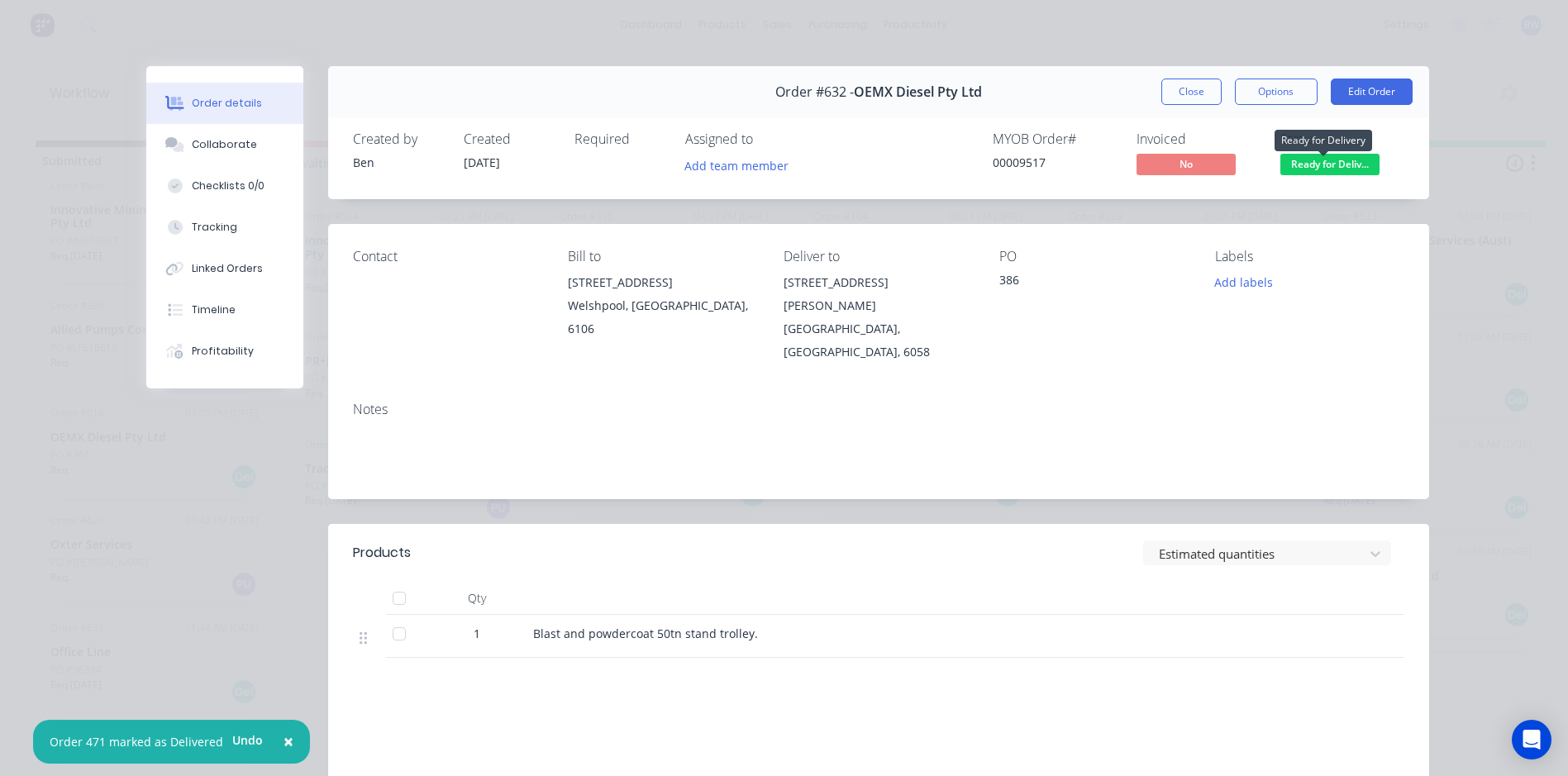
click at [1300, 161] on span "Ready for Deliv..." at bounding box center [1329, 164] width 99 height 21
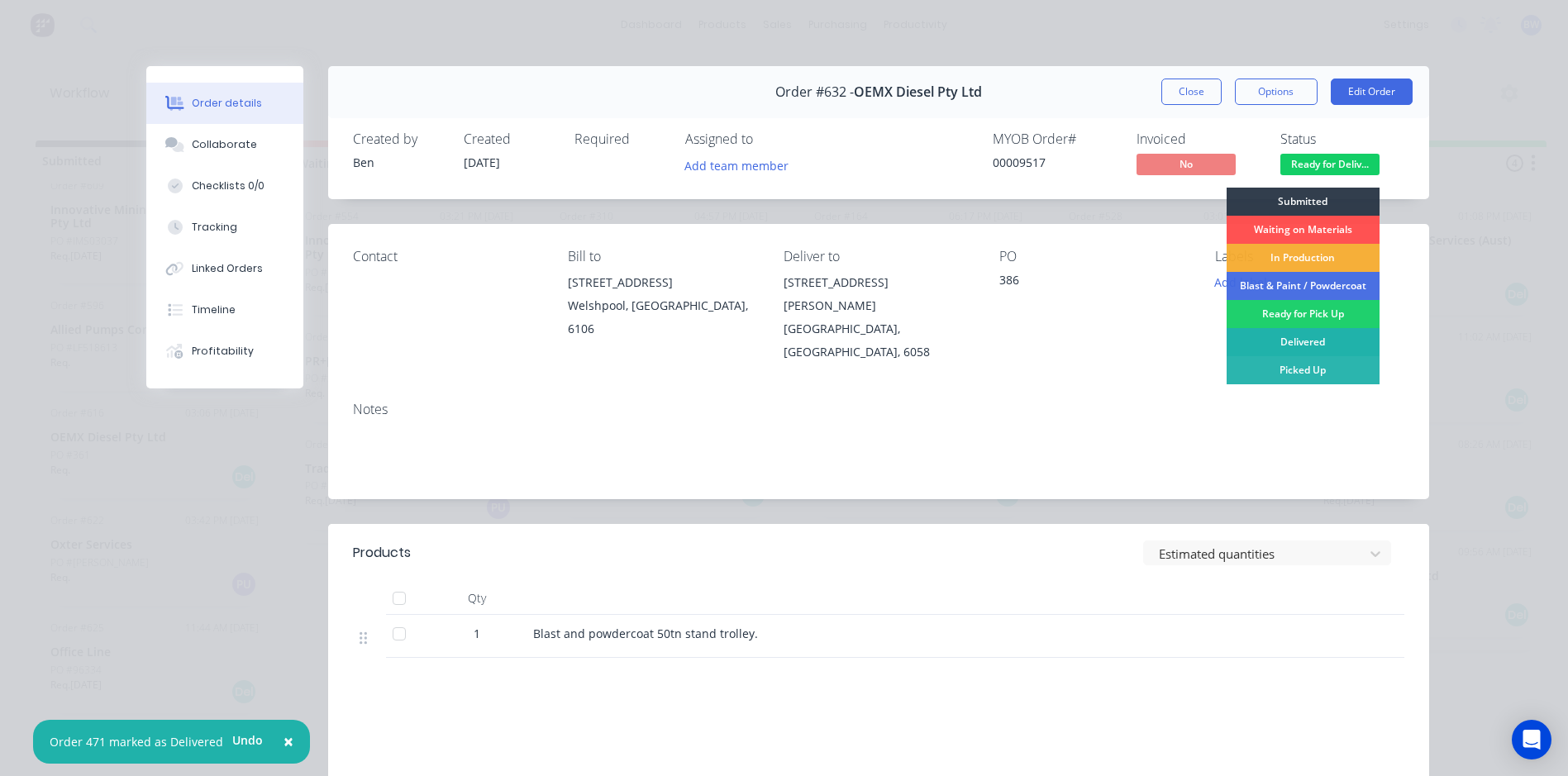
click at [1272, 341] on div "Delivered" at bounding box center [1303, 342] width 153 height 29
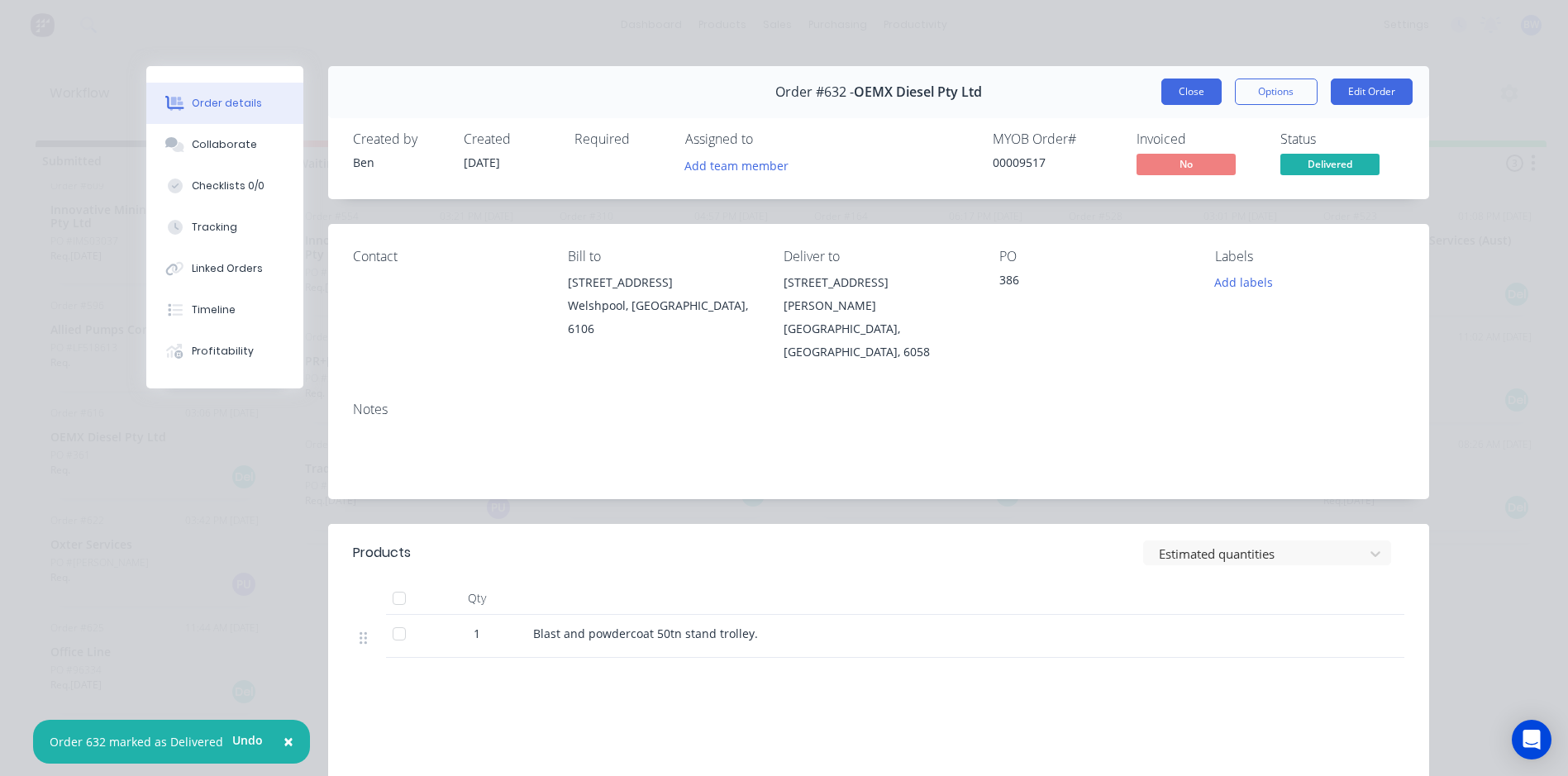
click at [1197, 96] on button "Close" at bounding box center [1191, 92] width 61 height 27
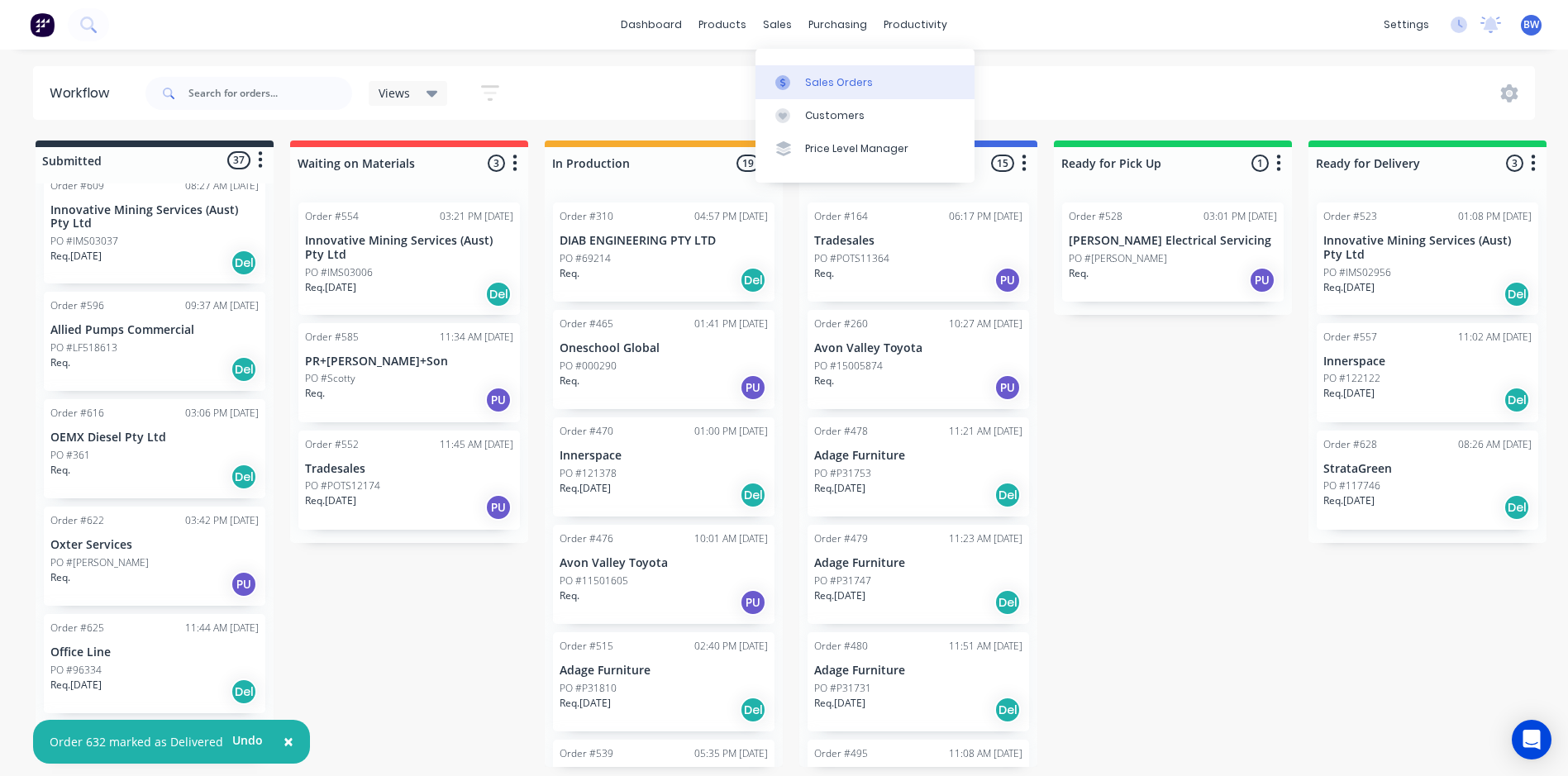
click at [800, 66] on link "Sales Orders" at bounding box center [864, 82] width 219 height 33
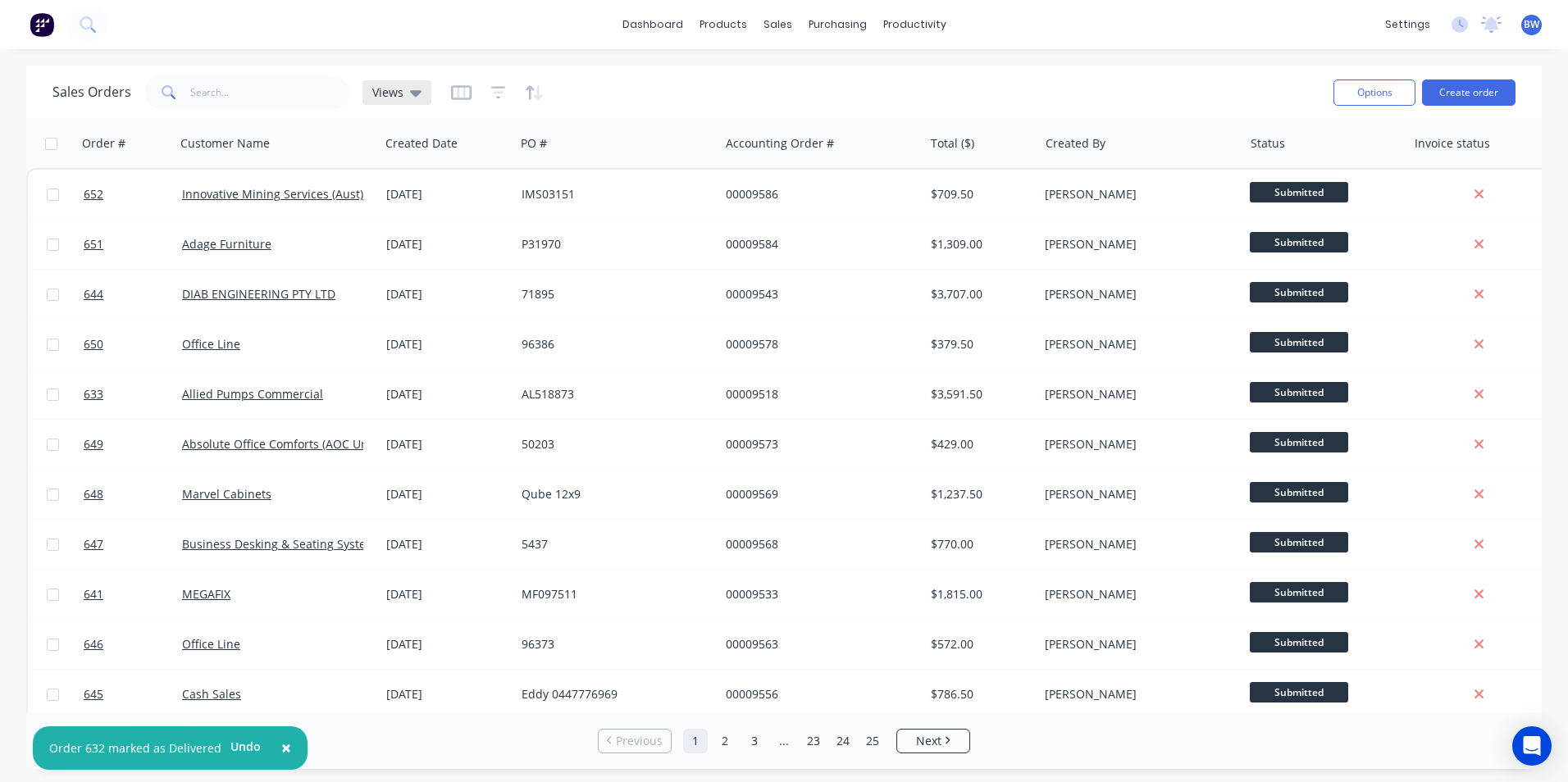
click at [414, 89] on icon at bounding box center [415, 93] width 11 height 18
click at [487, 94] on div at bounding box center [498, 93] width 93 height 27
click at [493, 90] on icon "button" at bounding box center [498, 92] width 15 height 16
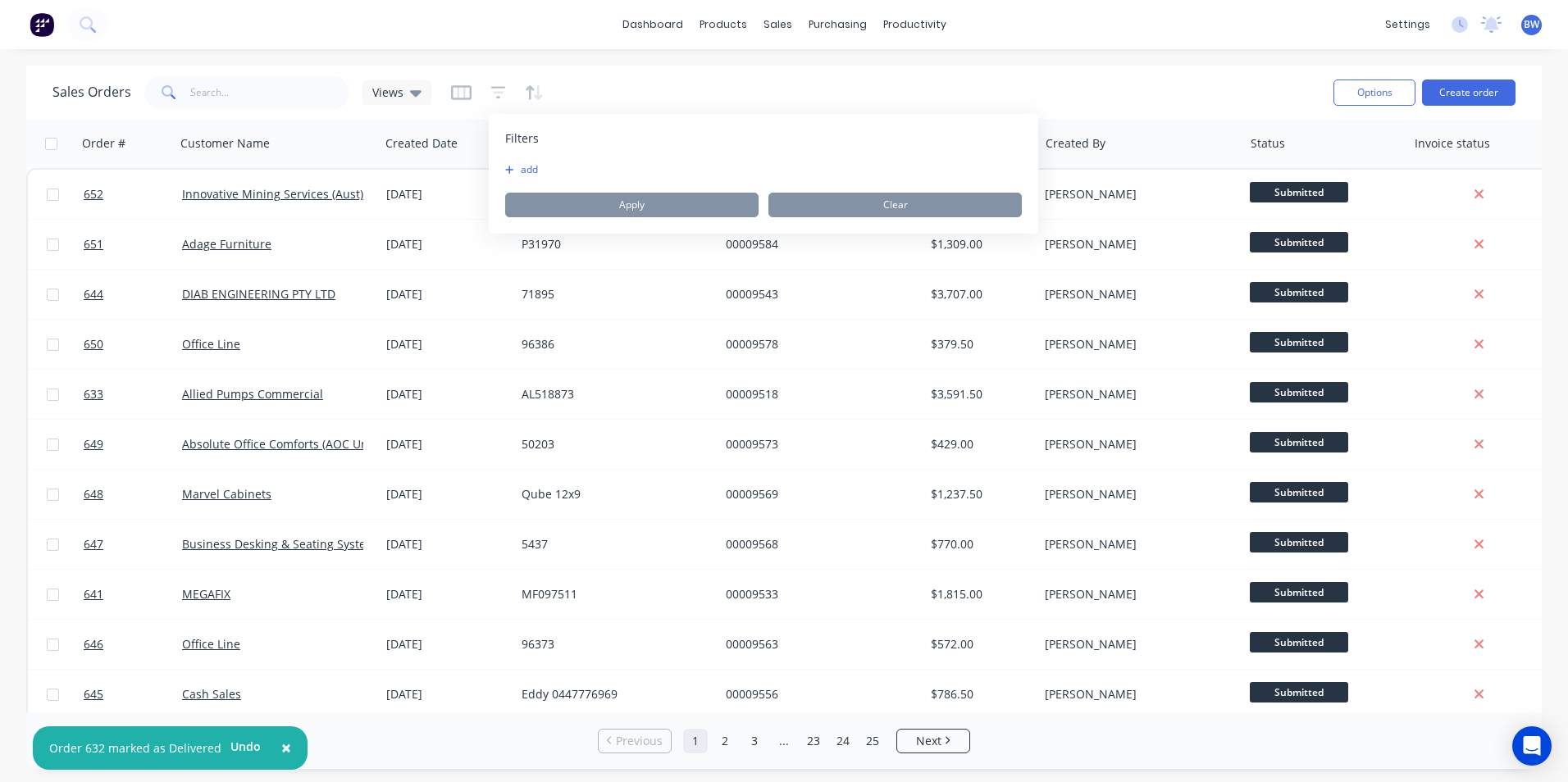
click at [517, 171] on button "add" at bounding box center [526, 169] width 41 height 13
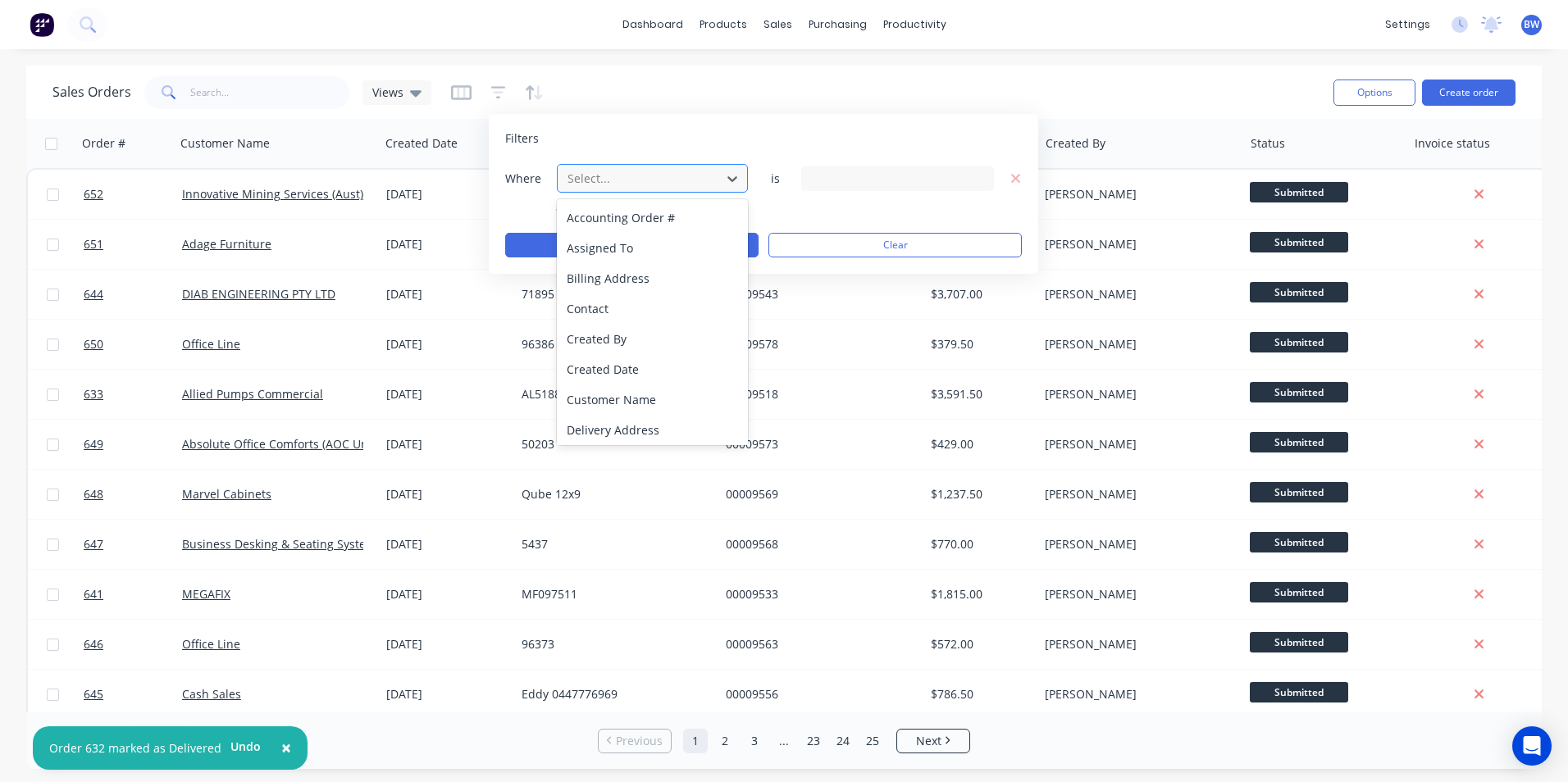
click at [610, 185] on div at bounding box center [639, 178] width 147 height 21
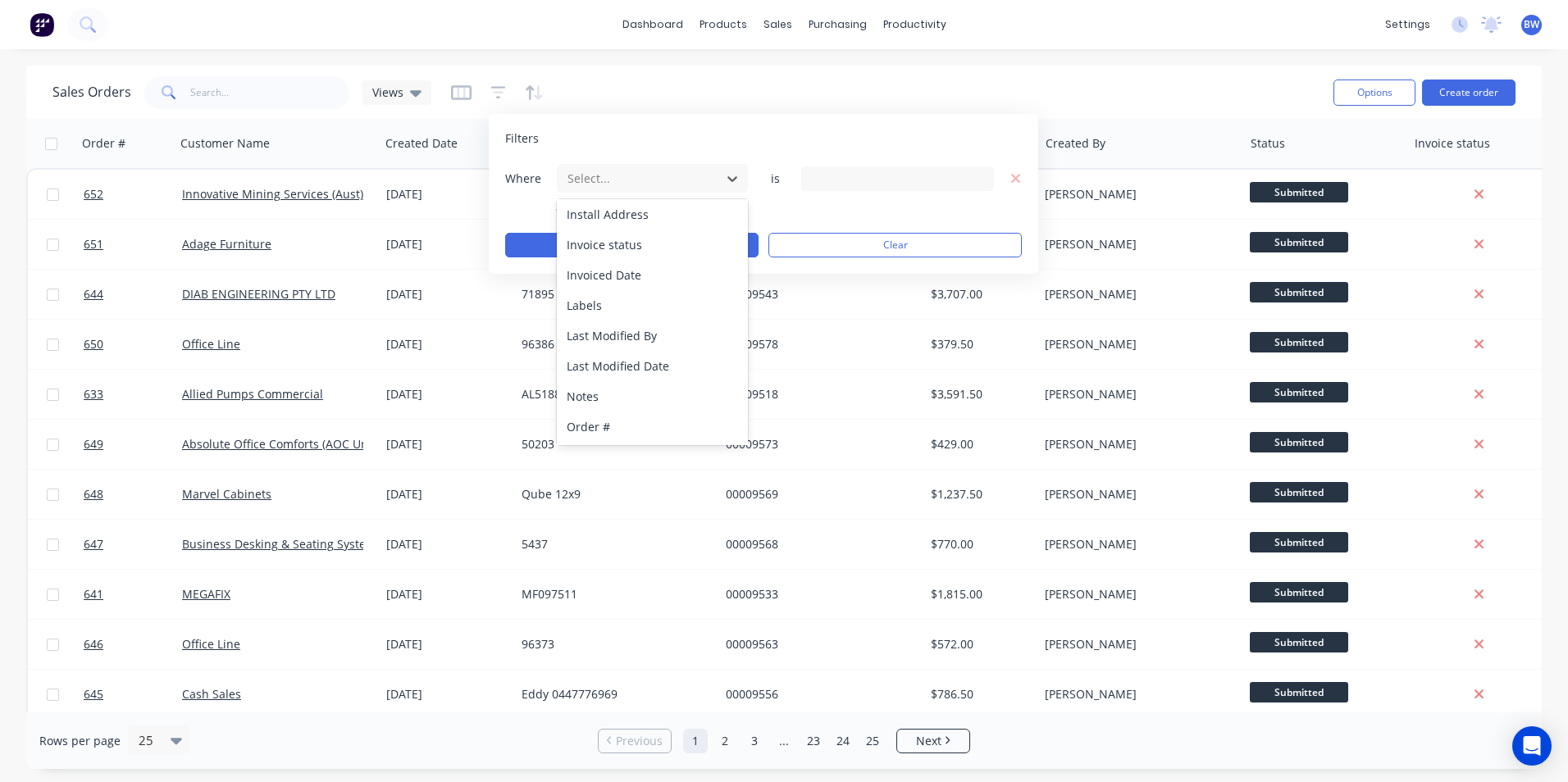
scroll to position [398, 0]
click at [606, 415] on div "Status" at bounding box center [652, 426] width 191 height 30
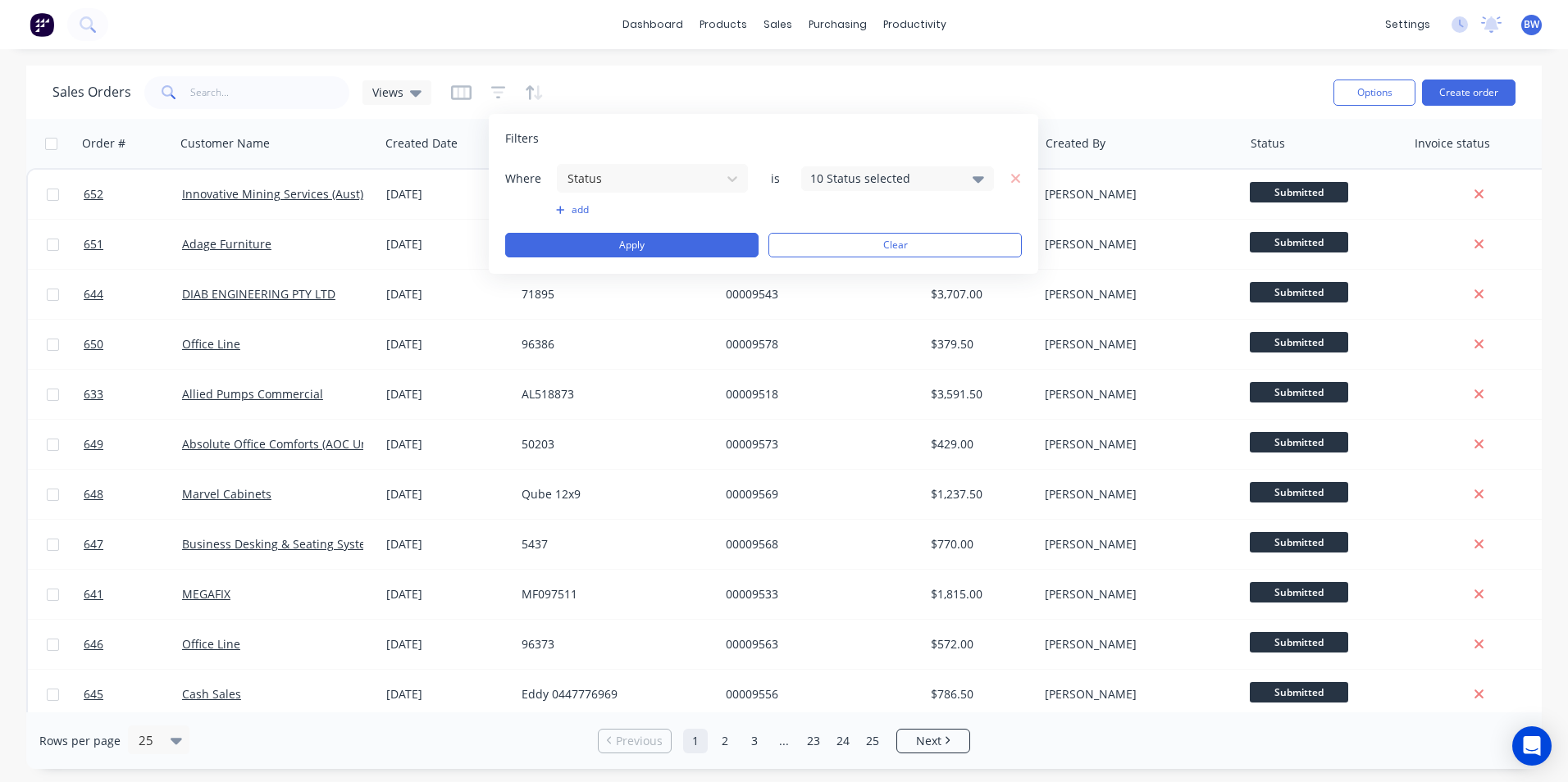
click at [980, 185] on icon at bounding box center [978, 178] width 11 height 18
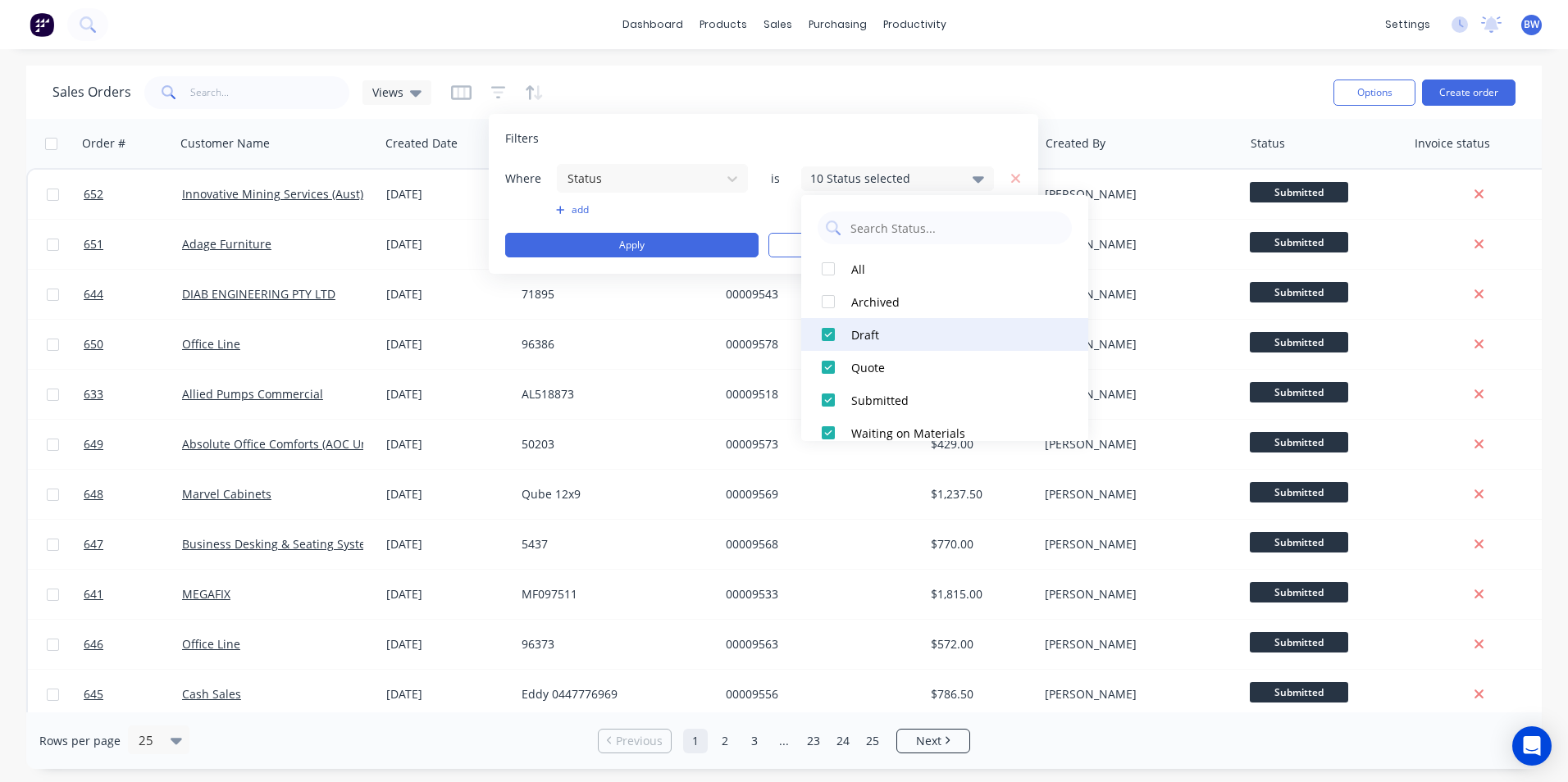
click at [853, 328] on div "Draft" at bounding box center [949, 335] width 196 height 17
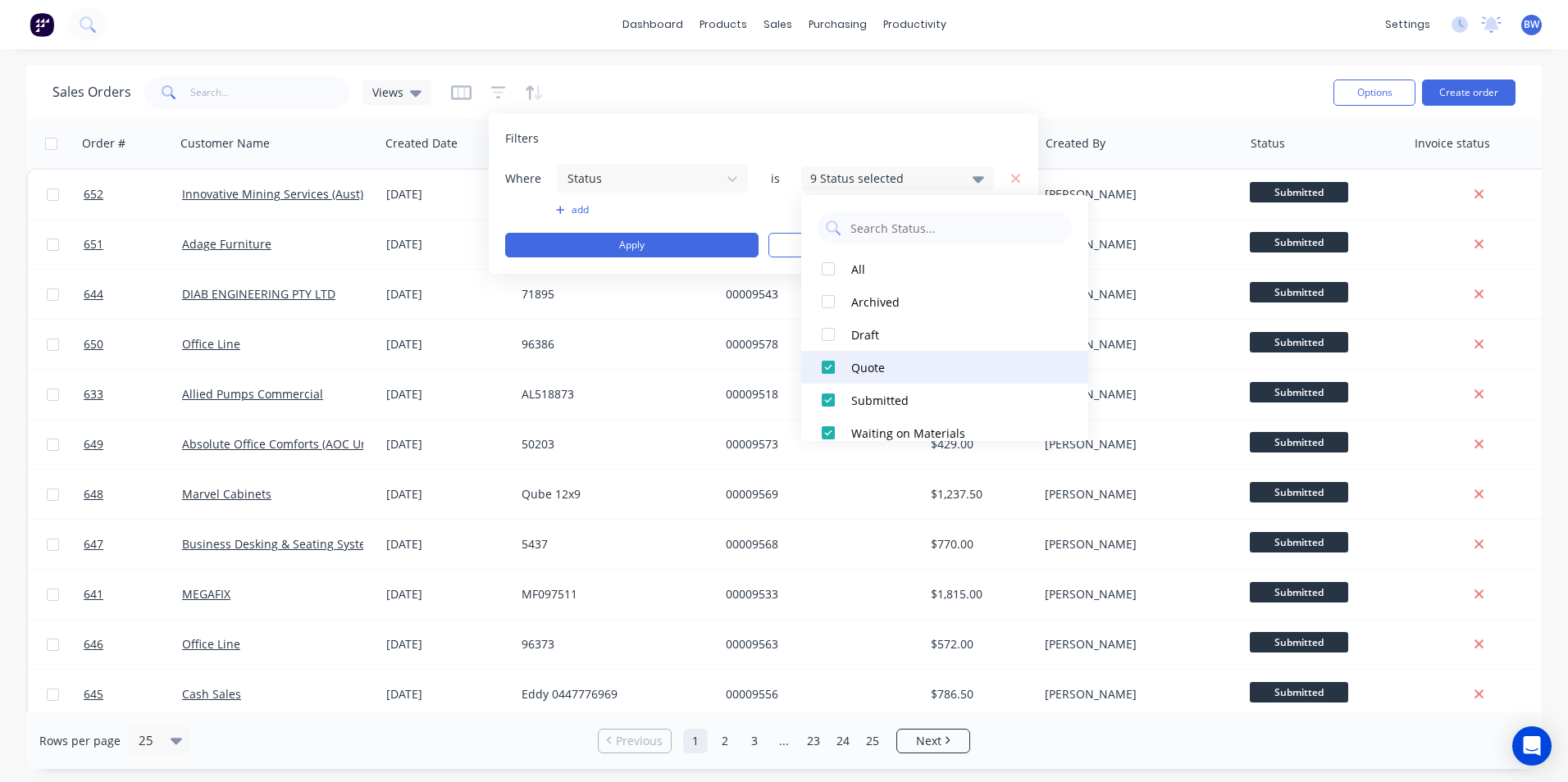
click at [856, 363] on div "Quote" at bounding box center [949, 368] width 196 height 17
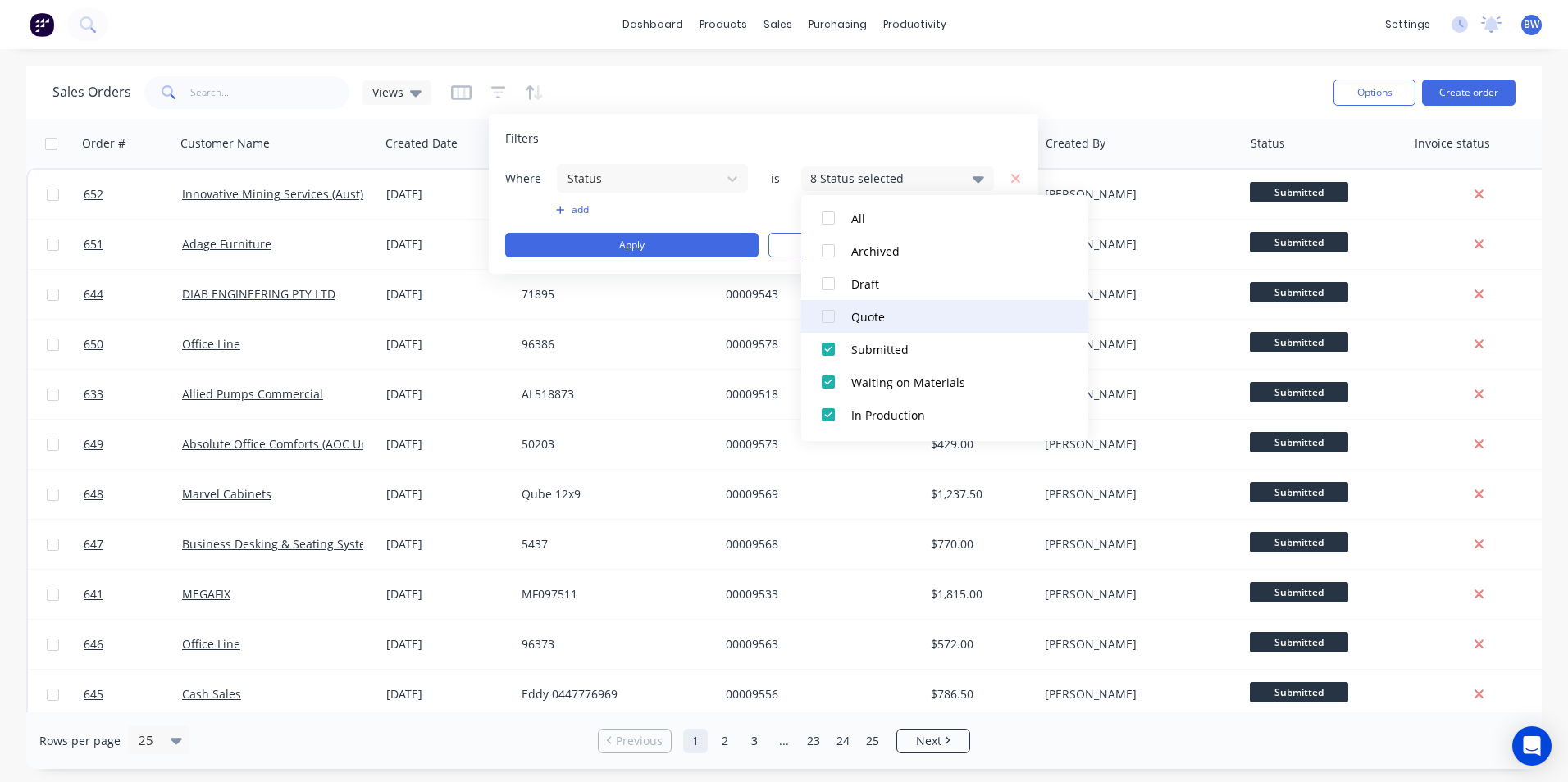
scroll to position [49, 0]
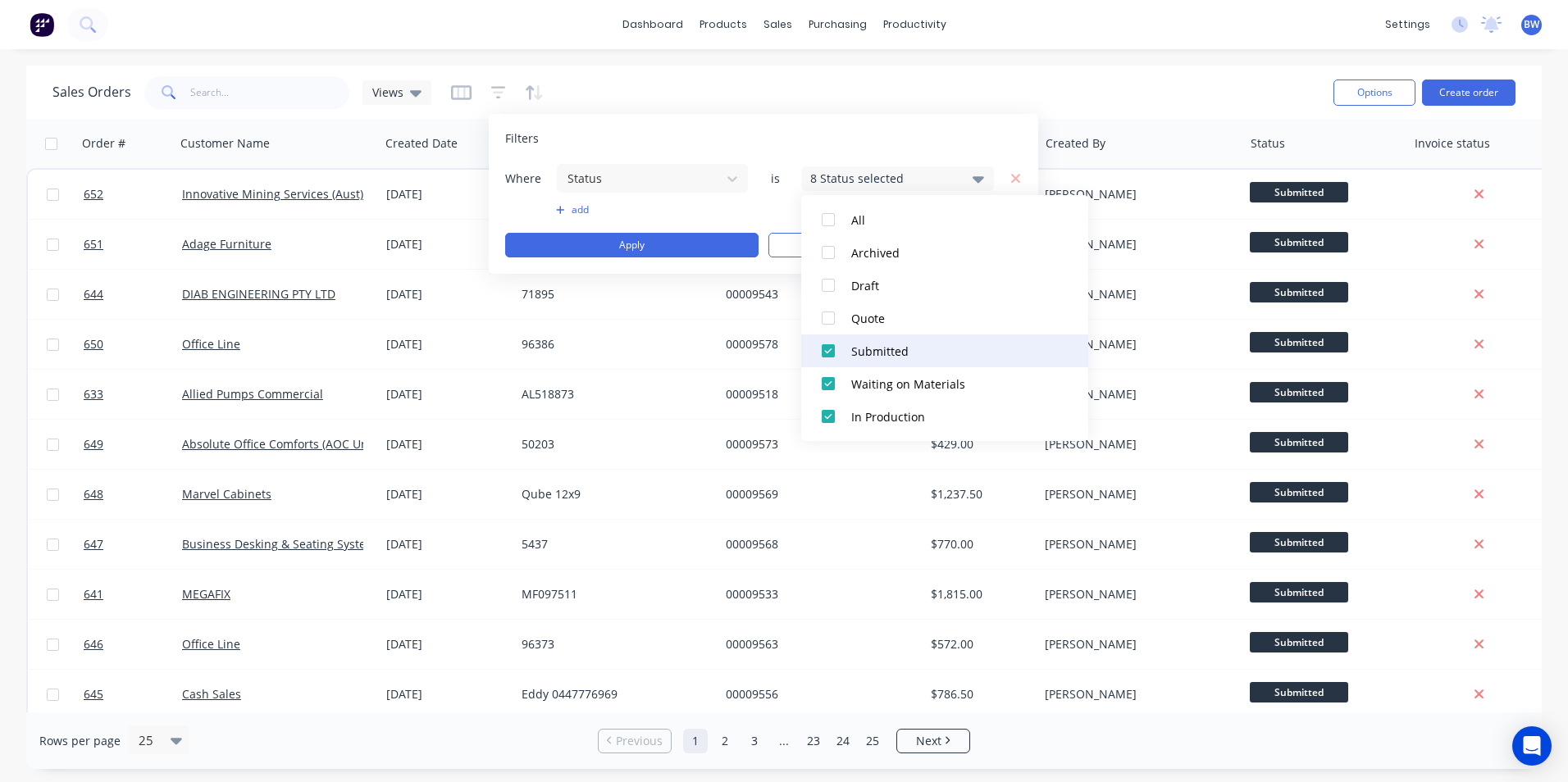
click at [853, 363] on button "Submitted" at bounding box center [944, 351] width 287 height 33
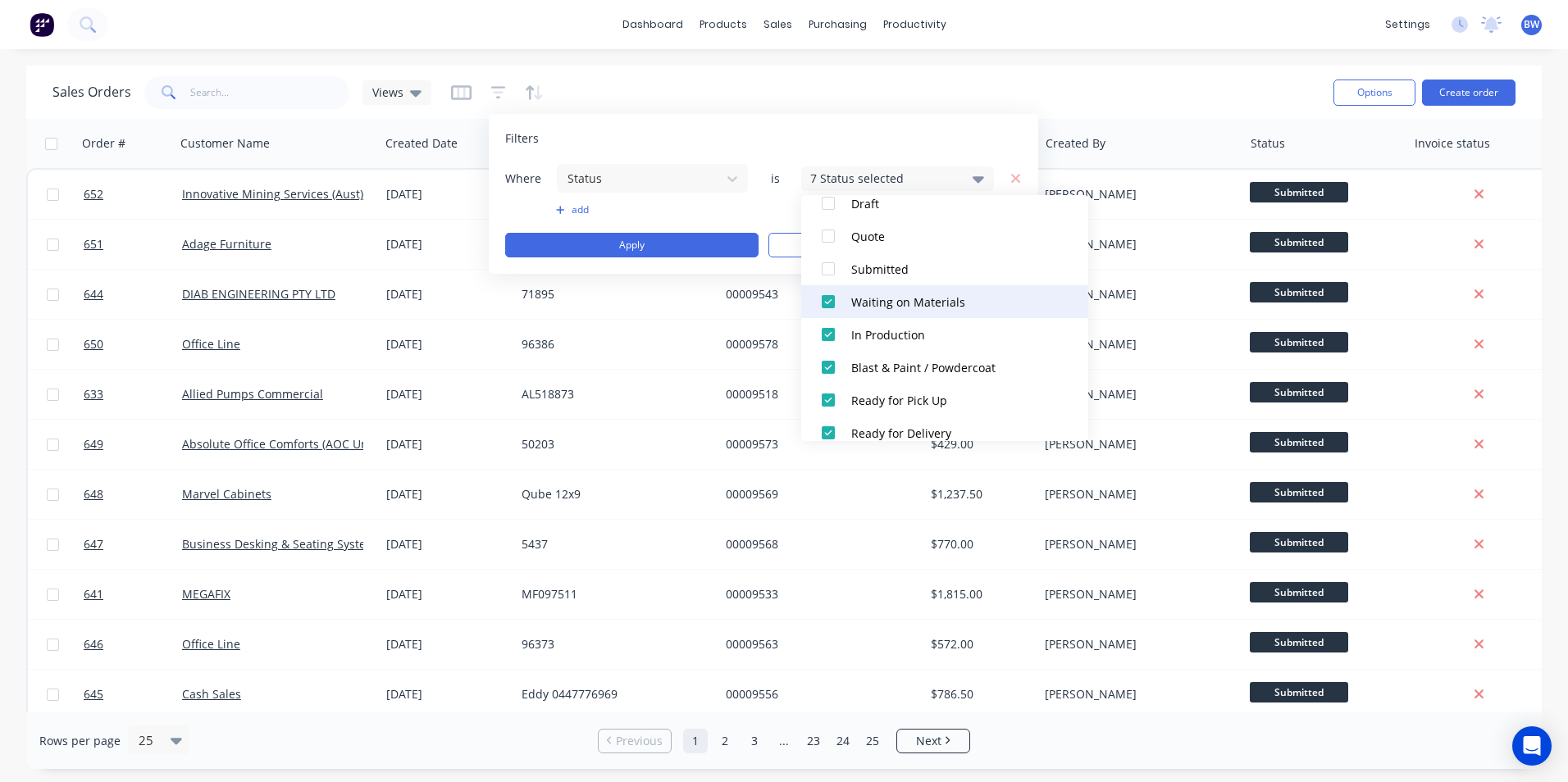
click at [859, 304] on div "Waiting on Materials" at bounding box center [949, 302] width 196 height 17
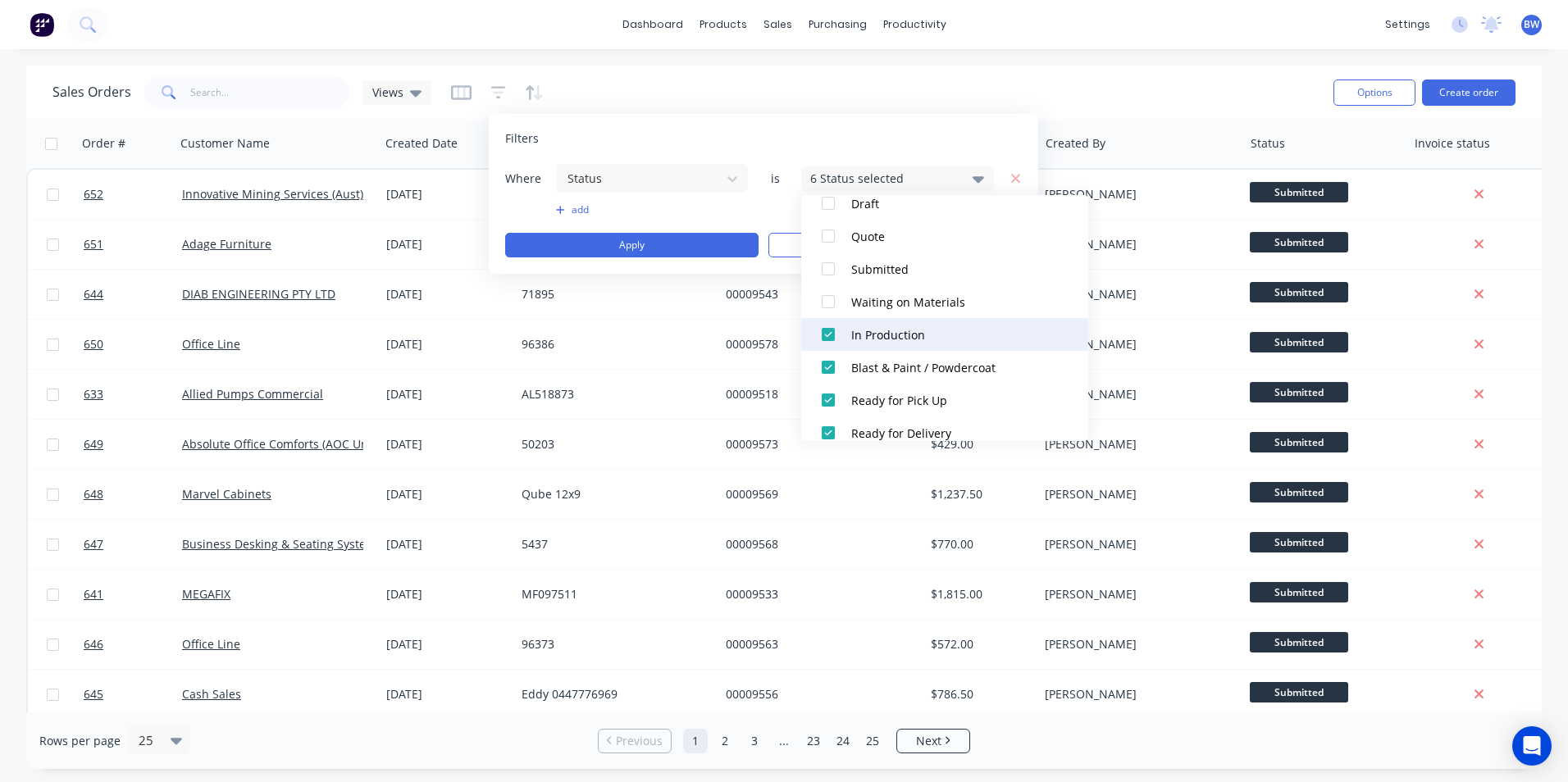
click at [858, 329] on div "In Production" at bounding box center [949, 335] width 196 height 17
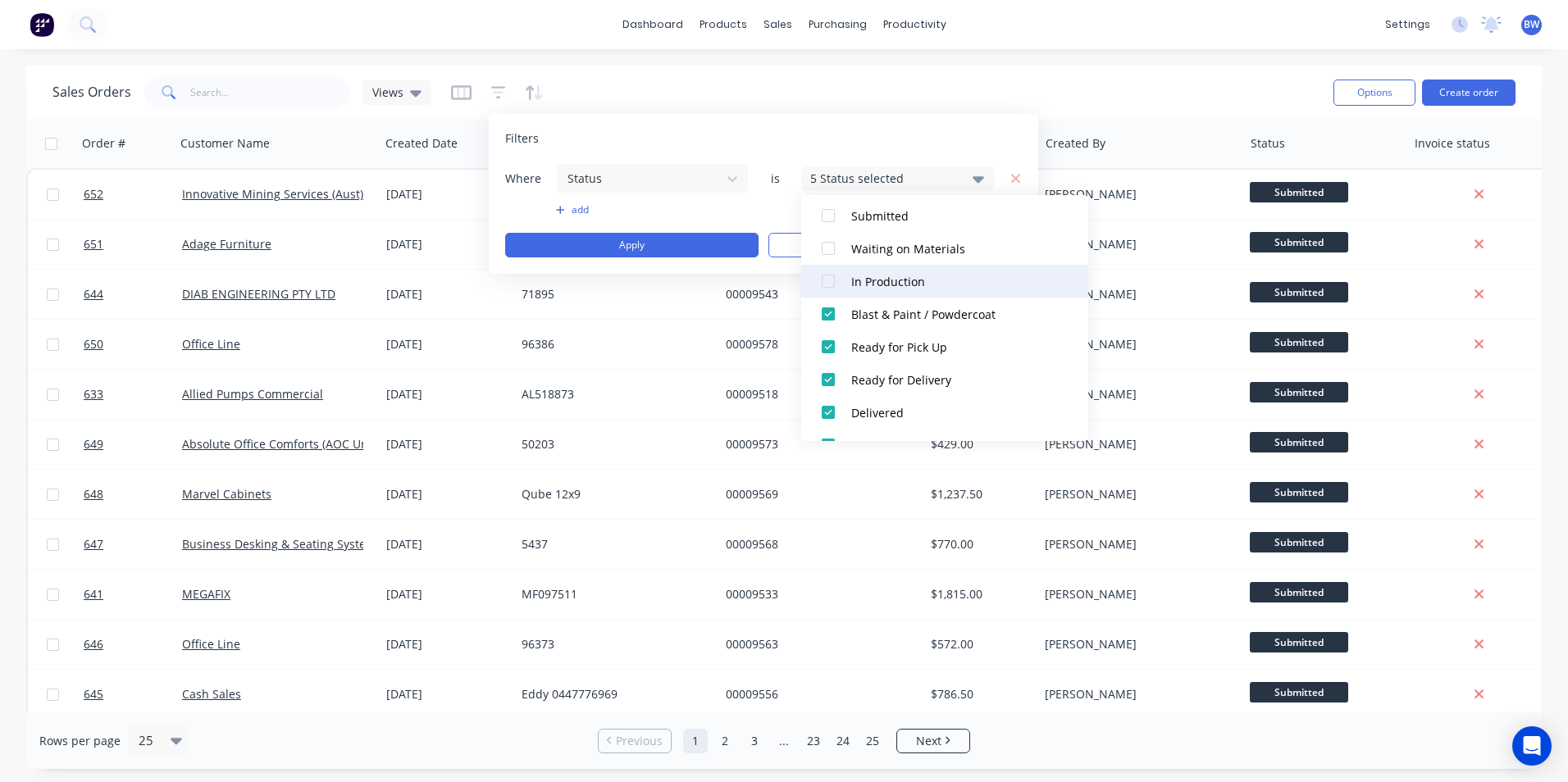
scroll to position [214, 0]
click at [877, 286] on div "Blast & Paint / Powdercoat" at bounding box center [949, 286] width 196 height 17
click at [907, 130] on div "Filters" at bounding box center [763, 138] width 516 height 16
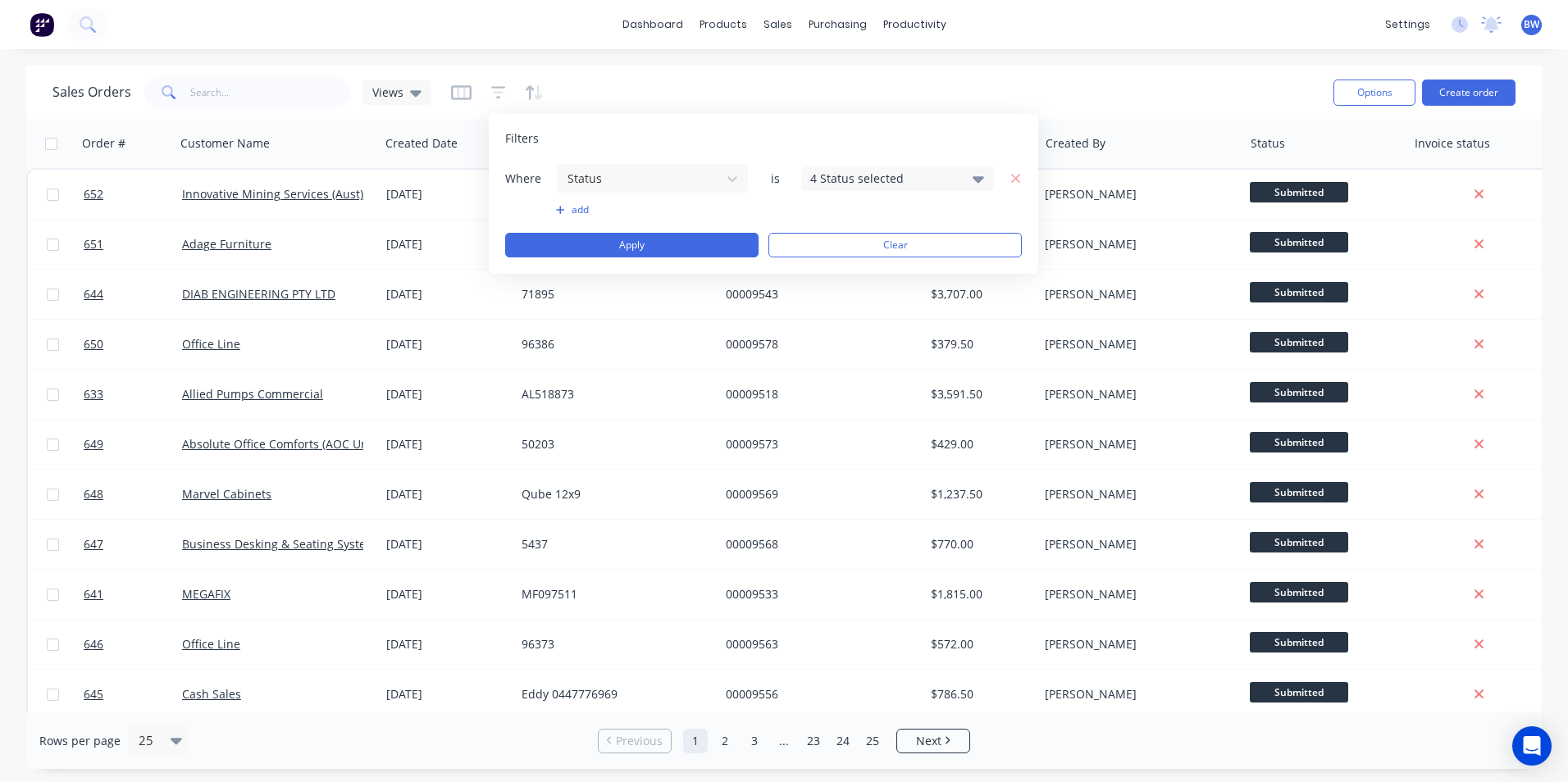
click at [574, 205] on button "add" at bounding box center [652, 209] width 193 height 13
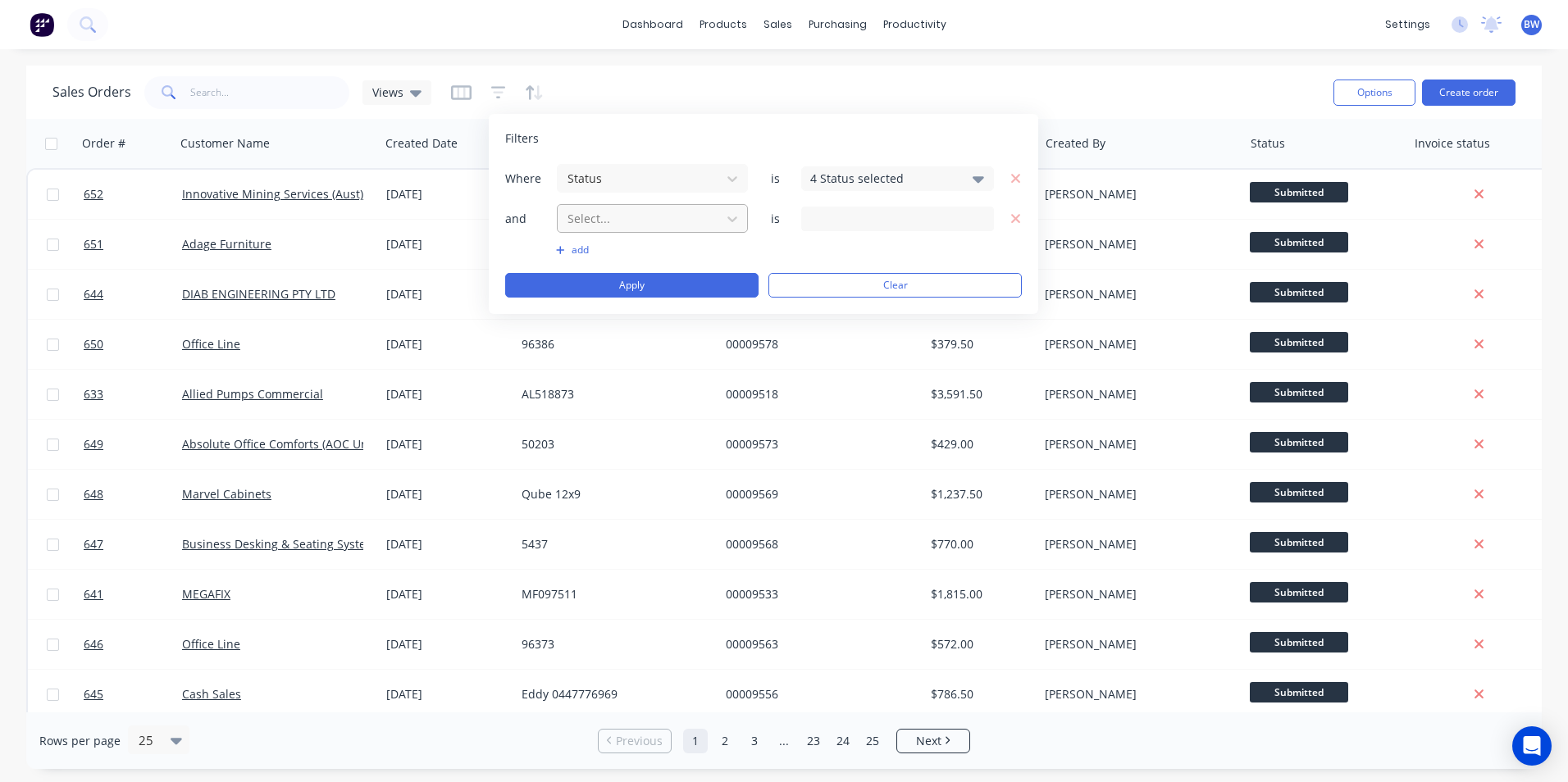
click at [585, 217] on div at bounding box center [639, 219] width 147 height 21
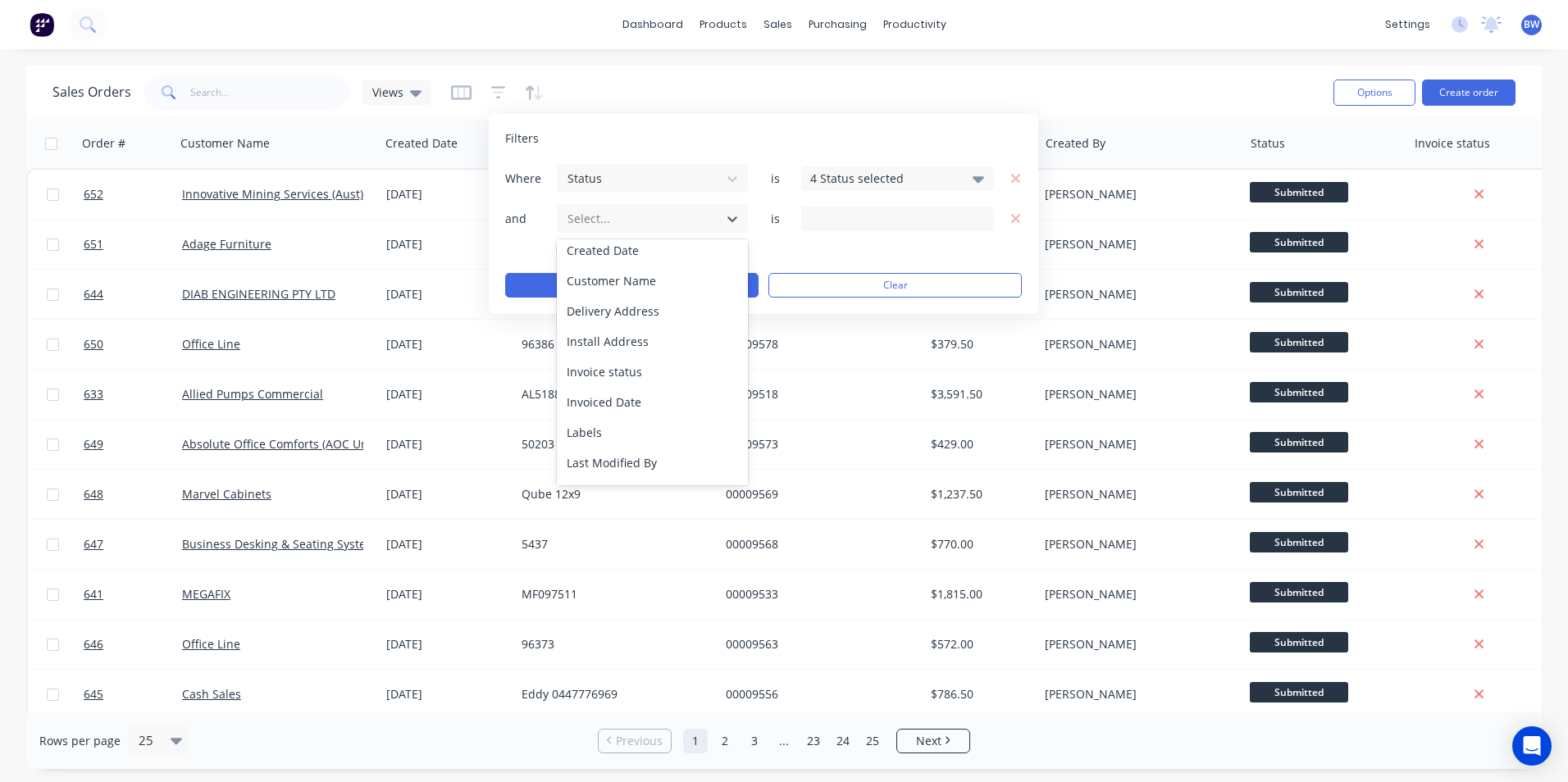
scroll to position [122, 0]
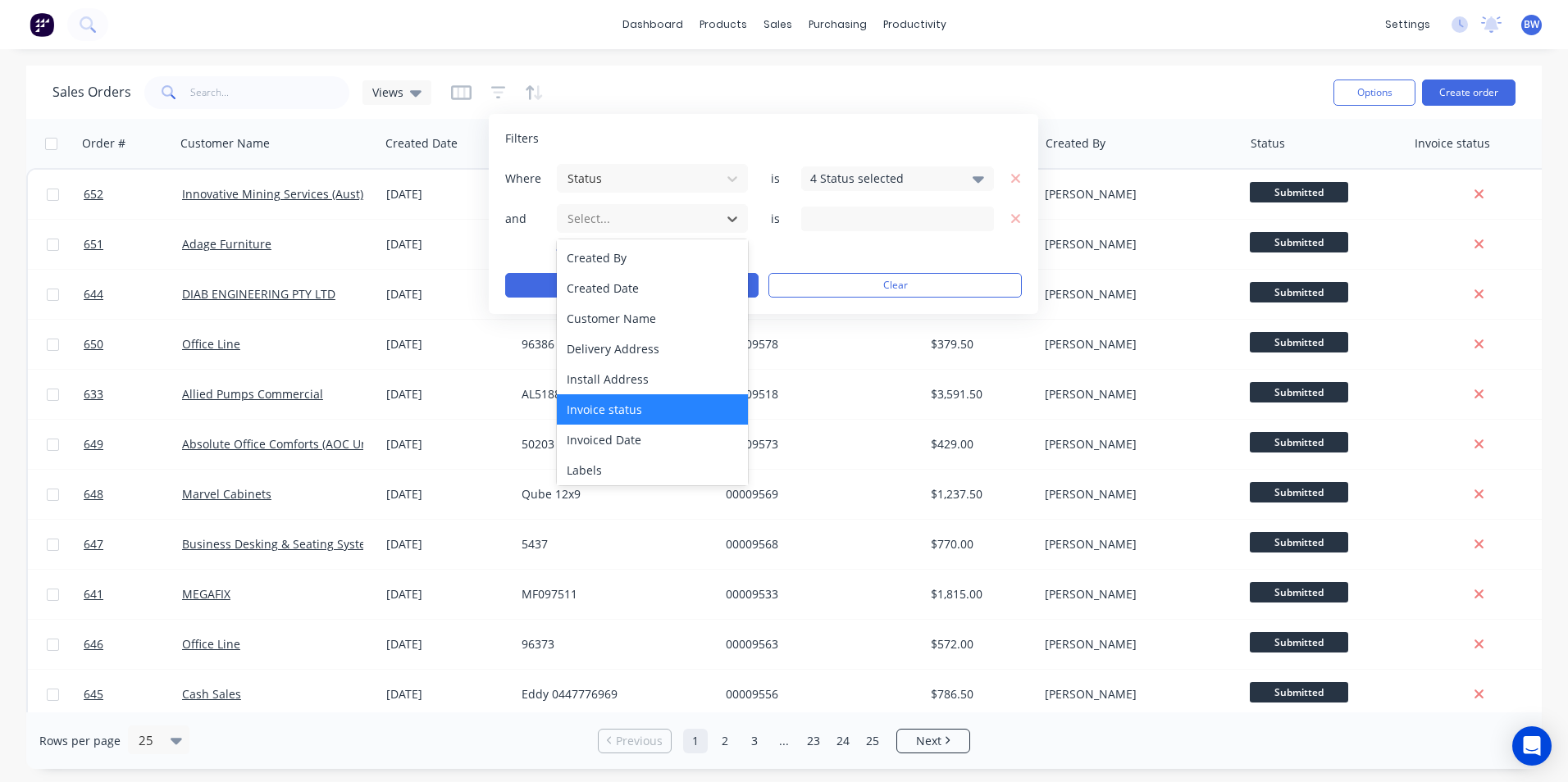
click at [607, 401] on div "Invoice status" at bounding box center [652, 409] width 191 height 30
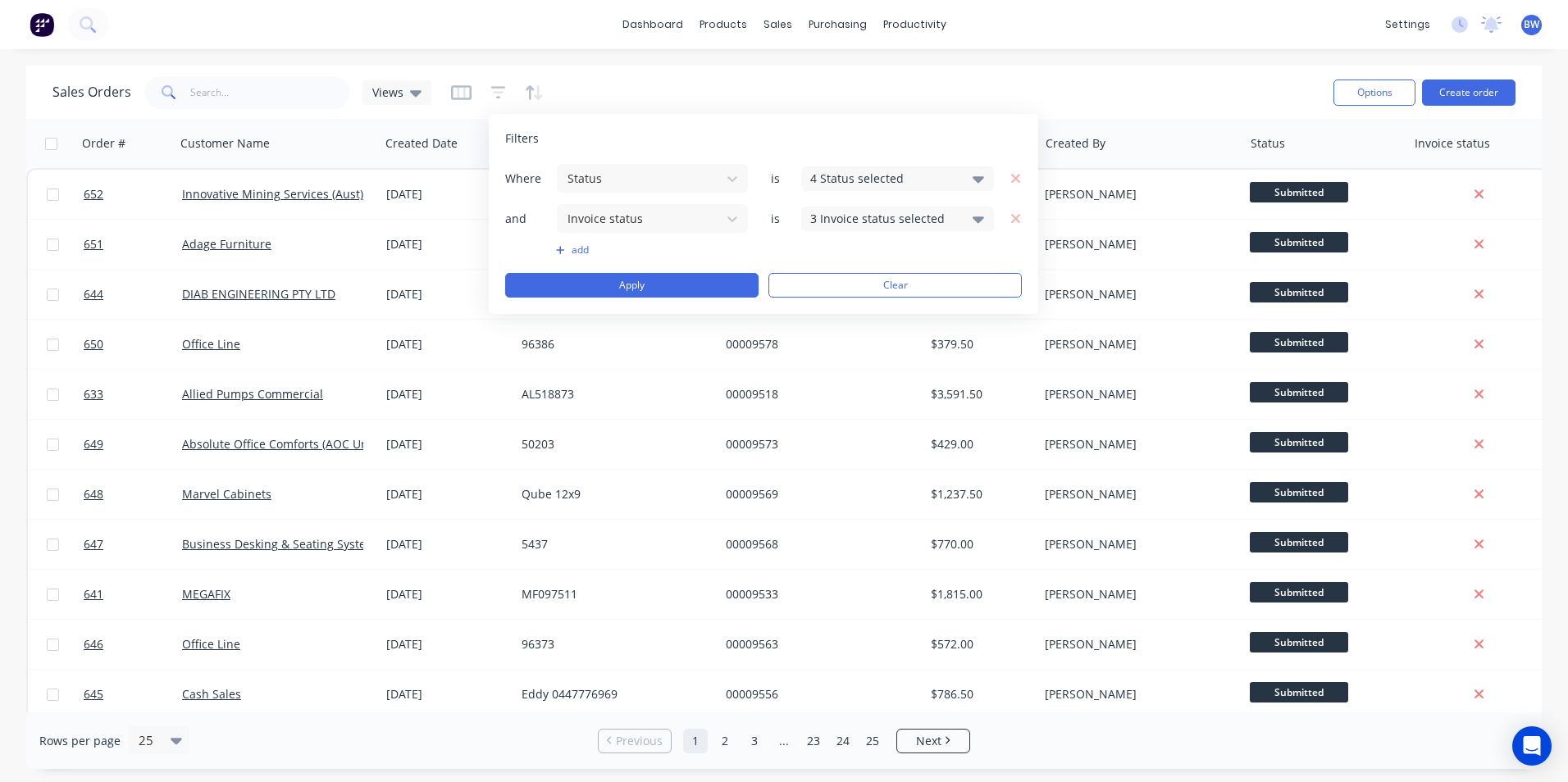
click at [887, 214] on div "3 Invoice status selected" at bounding box center [884, 219] width 148 height 17
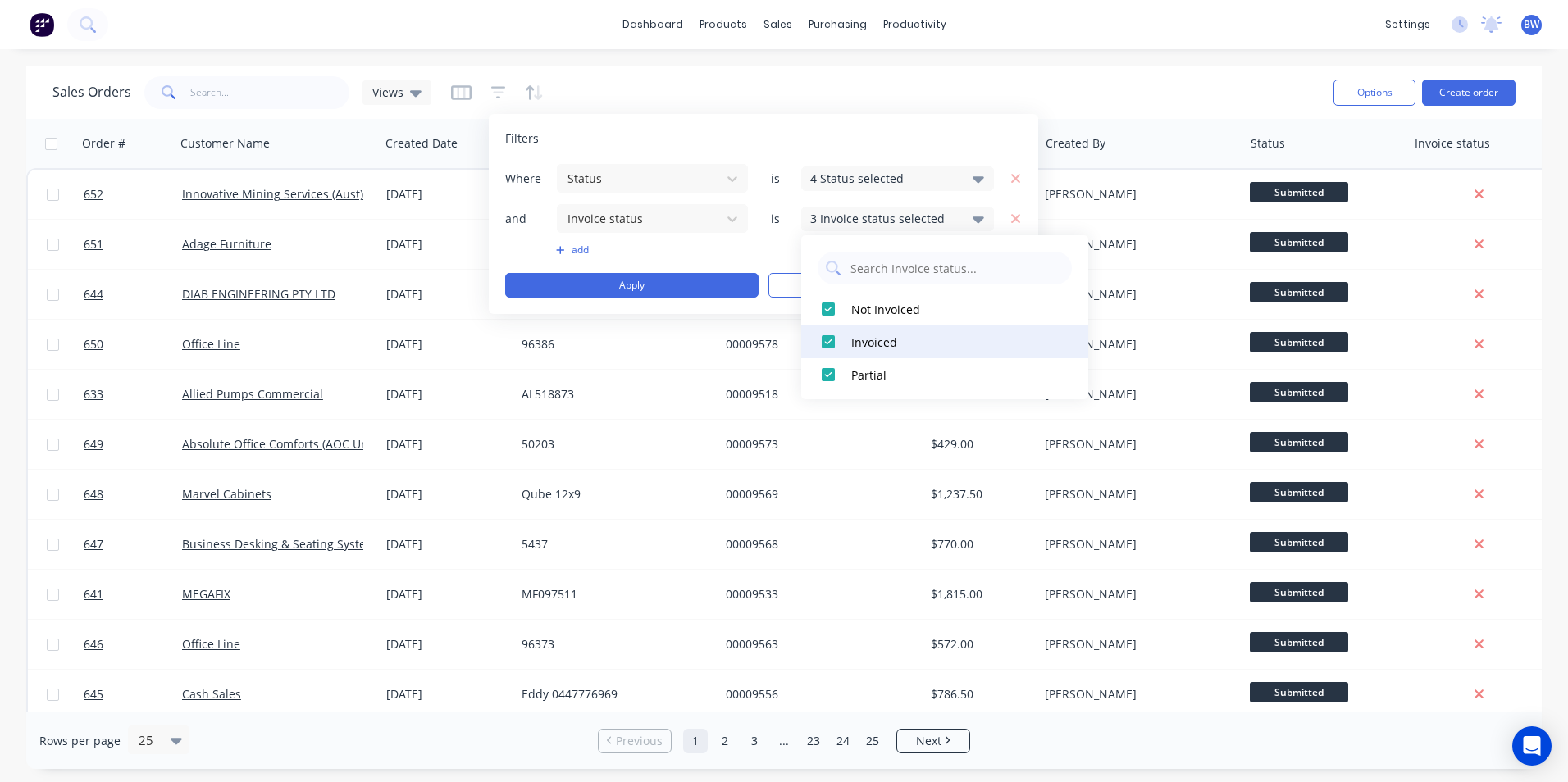
click at [827, 339] on div at bounding box center [829, 342] width 33 height 33
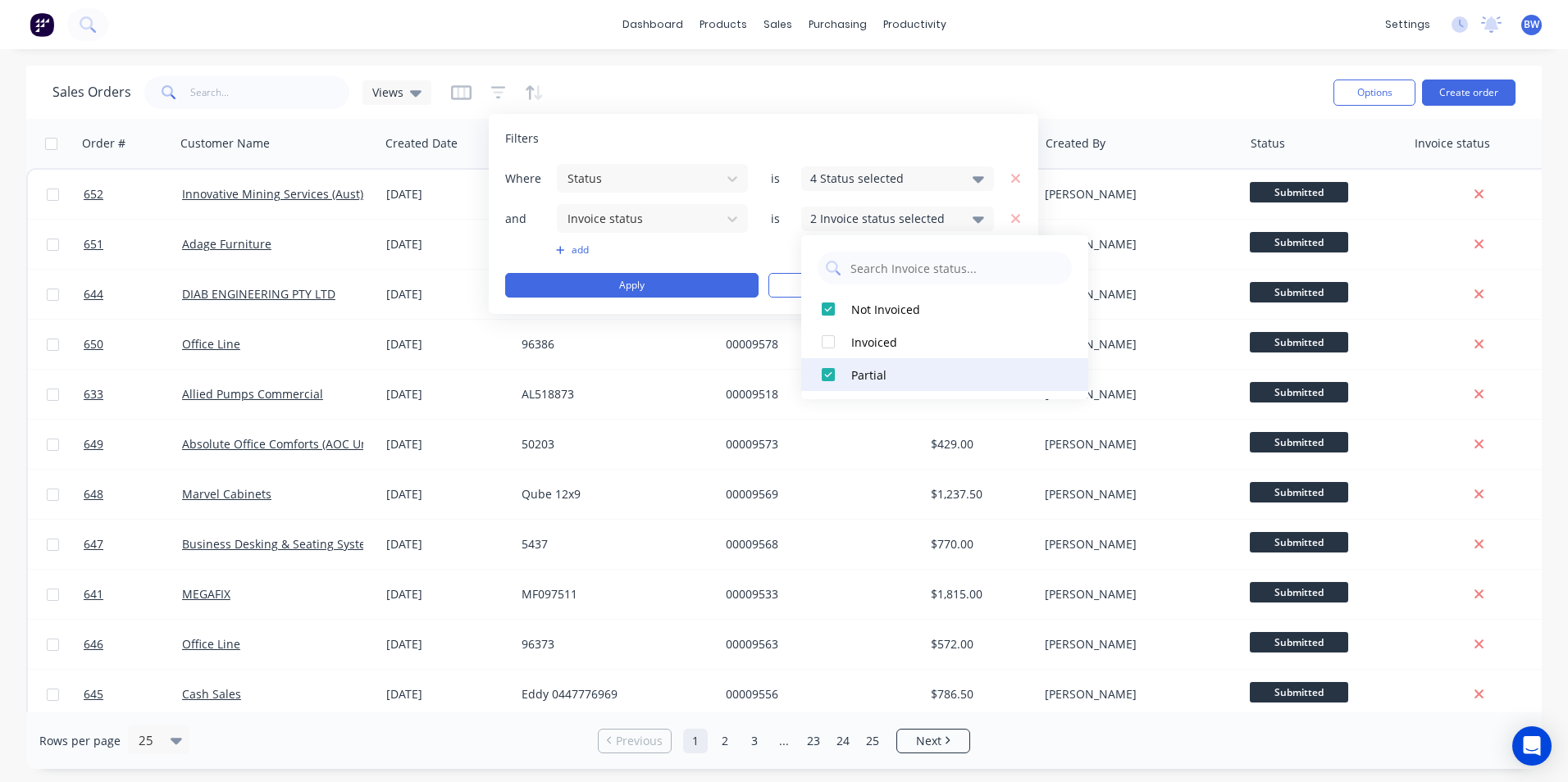
click at [828, 370] on div at bounding box center [829, 375] width 33 height 33
click at [752, 242] on div "Where Status is 4 Status selected and Invoice status is 1 Invoice status select…" at bounding box center [763, 230] width 516 height 135
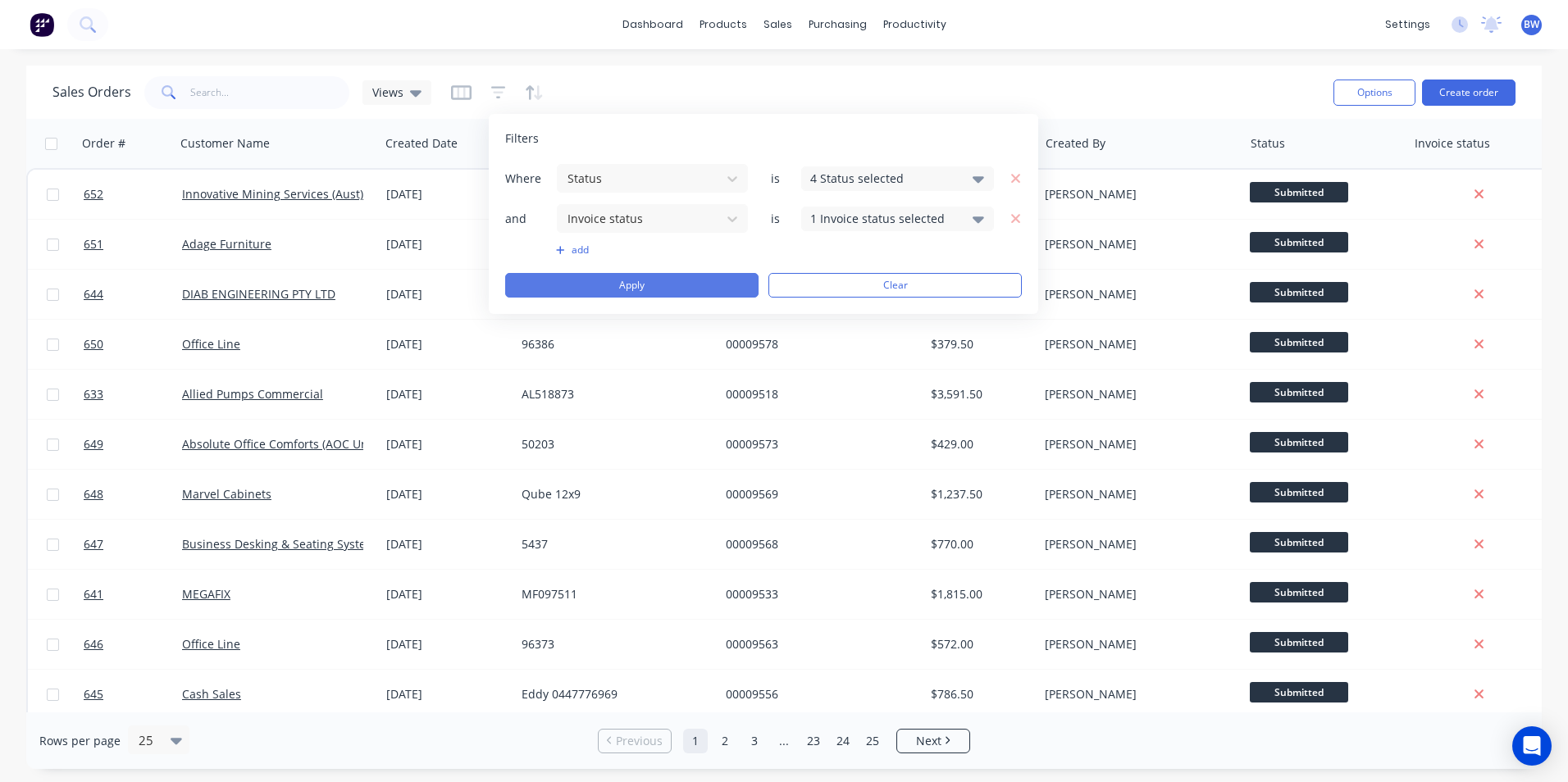
click at [691, 285] on button "Apply" at bounding box center [631, 285] width 253 height 25
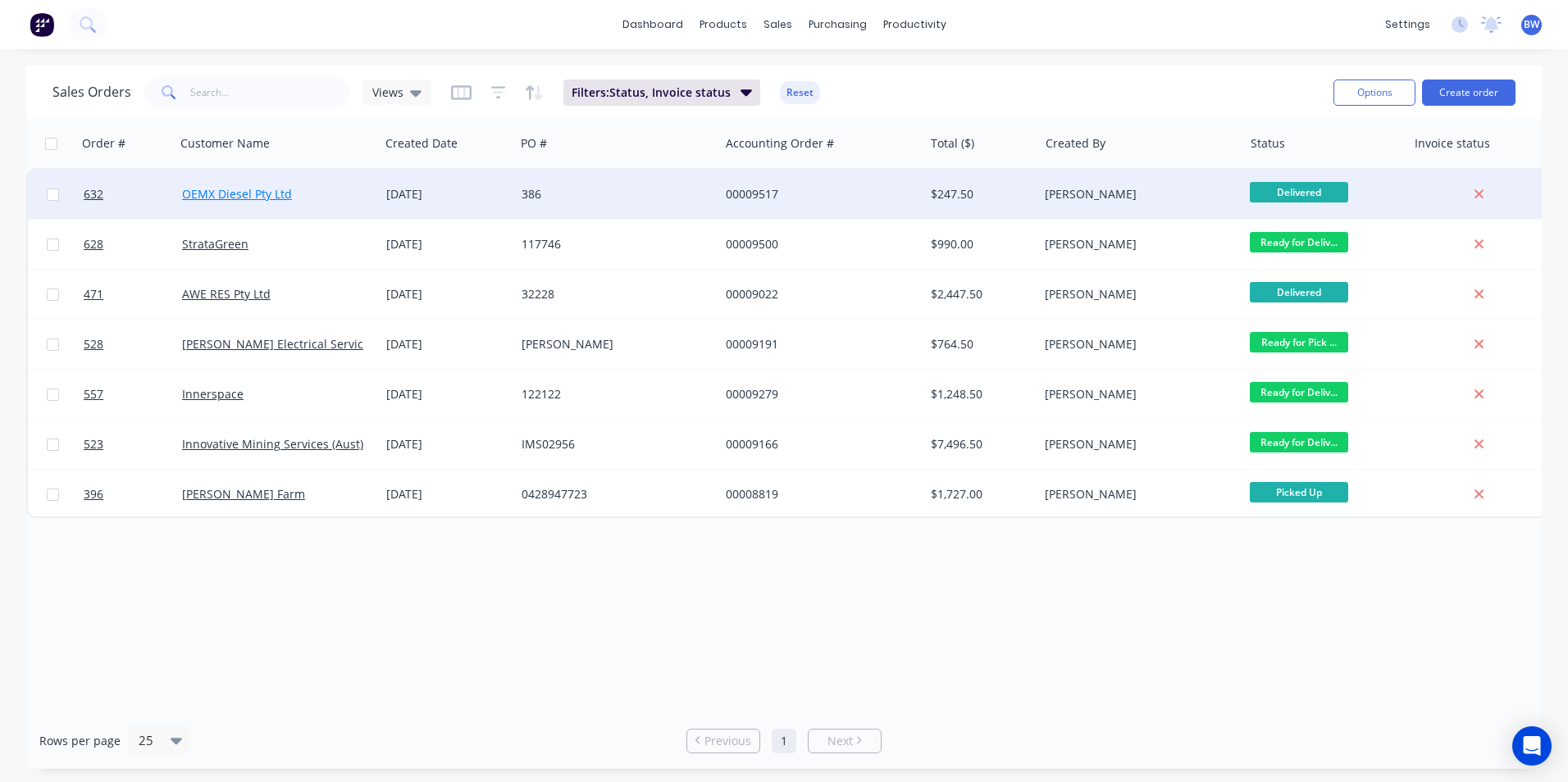
click at [238, 196] on link "OEMX Diesel Pty Ltd" at bounding box center [237, 194] width 110 height 15
click at [435, 196] on div "[DATE]" at bounding box center [447, 194] width 122 height 16
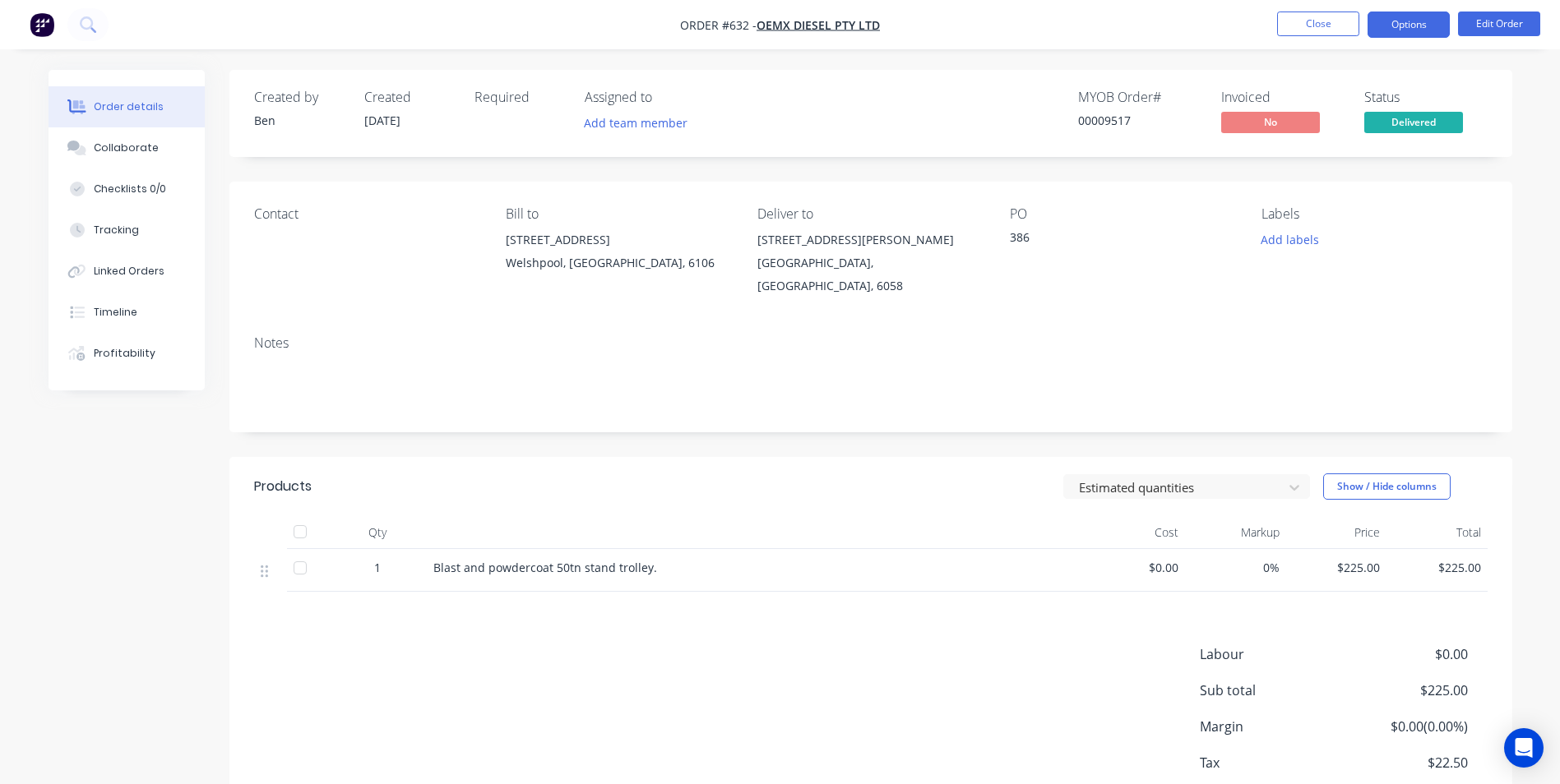
click at [1415, 31] on button "Options" at bounding box center [1409, 24] width 83 height 27
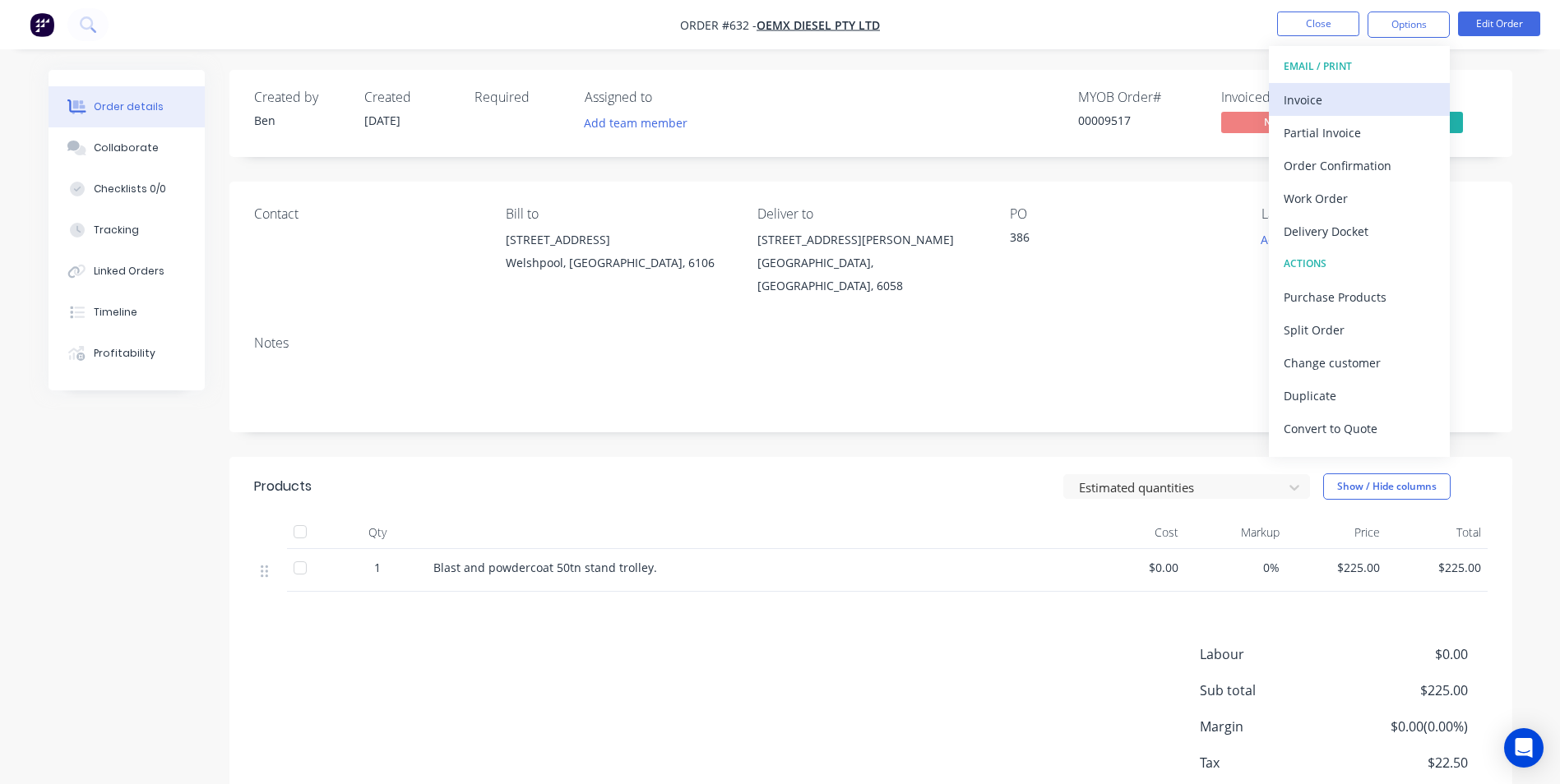
click at [1353, 95] on div "Invoice" at bounding box center [1359, 100] width 151 height 24
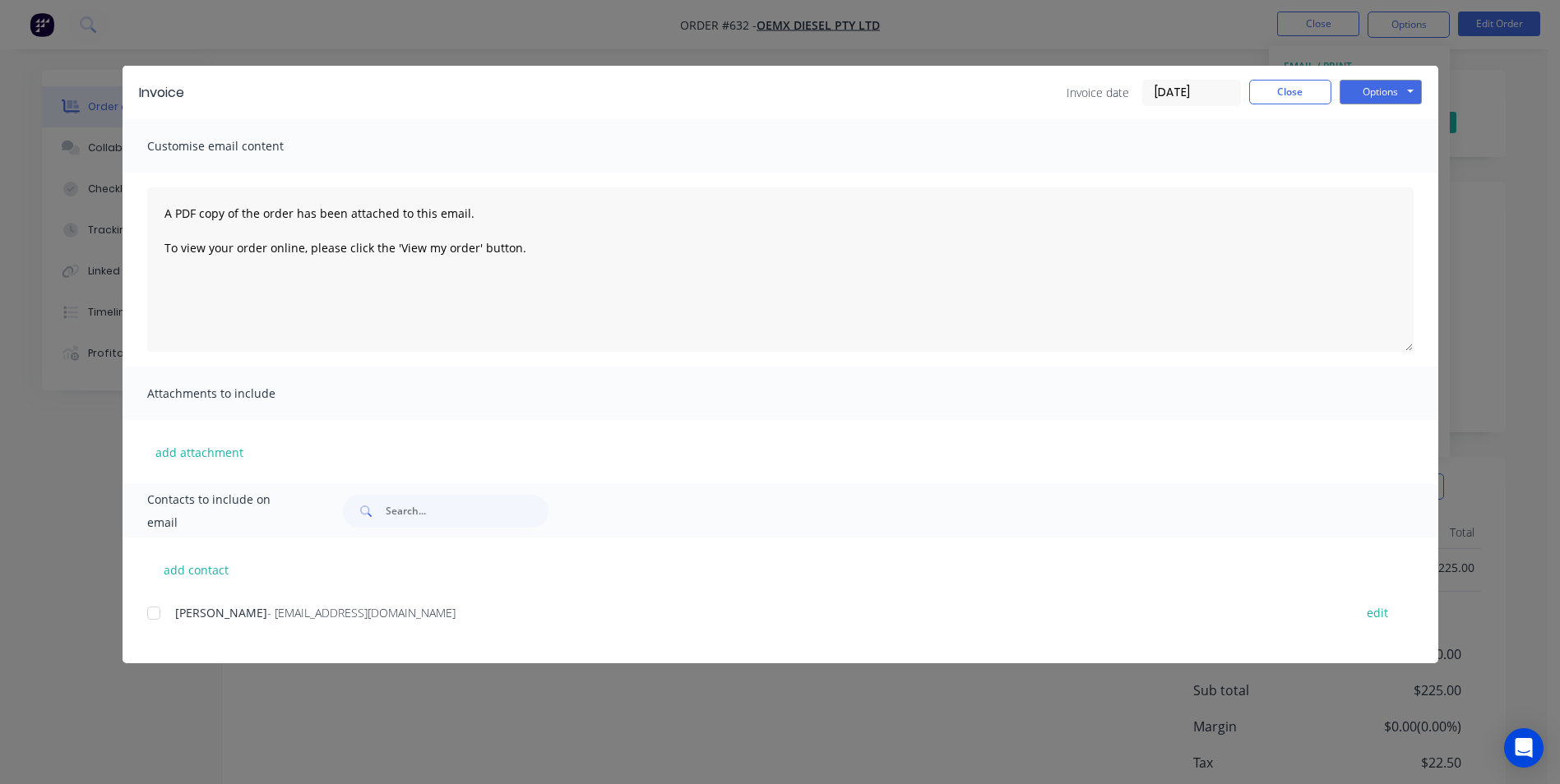
click at [156, 614] on div at bounding box center [154, 613] width 33 height 33
click at [1370, 90] on button "Options" at bounding box center [1381, 92] width 83 height 25
click at [1363, 174] on button "Email" at bounding box center [1392, 175] width 105 height 28
click at [1295, 92] on button "Close" at bounding box center [1290, 92] width 83 height 25
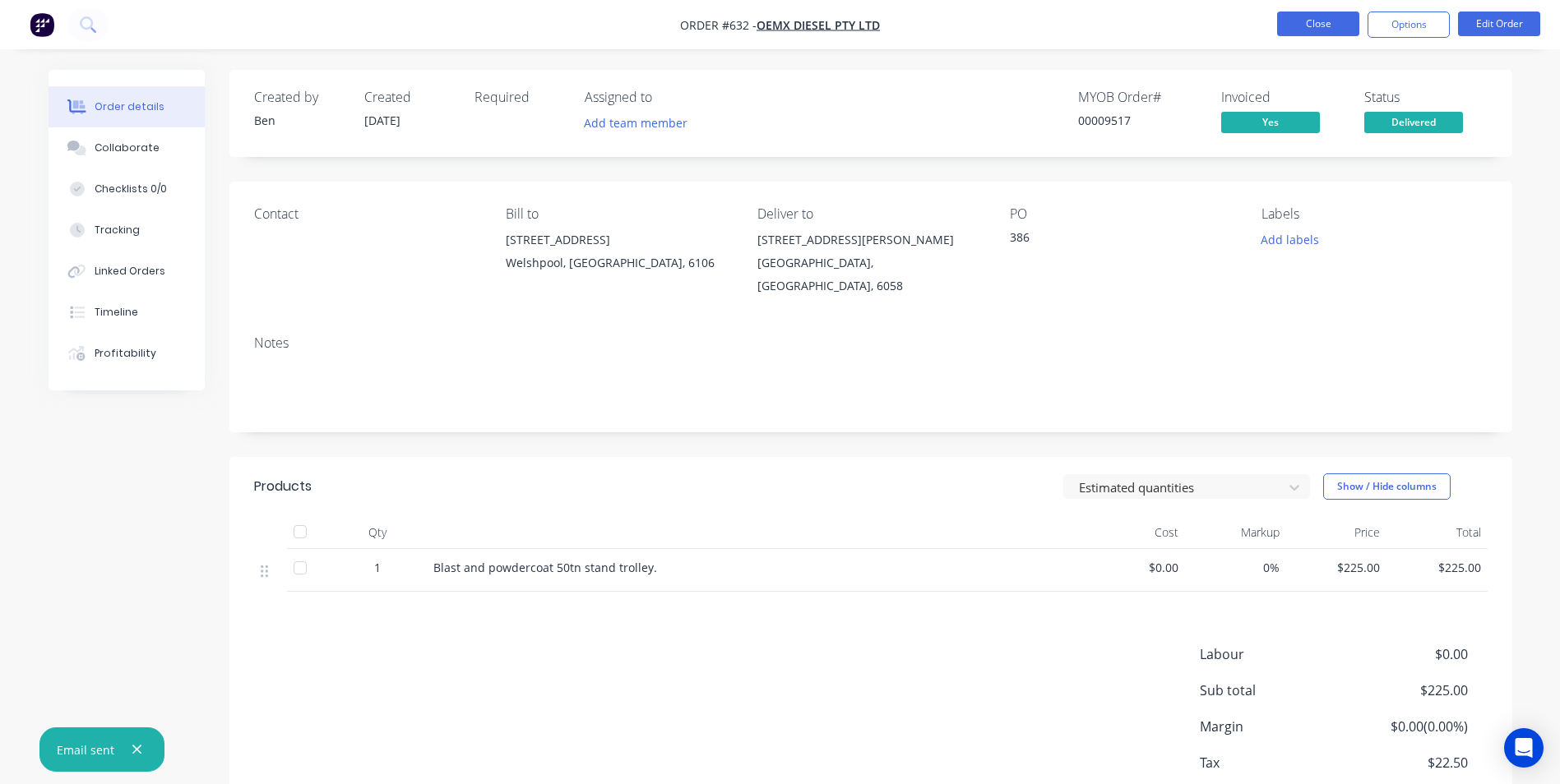
click at [1315, 28] on button "Close" at bounding box center [1318, 23] width 83 height 25
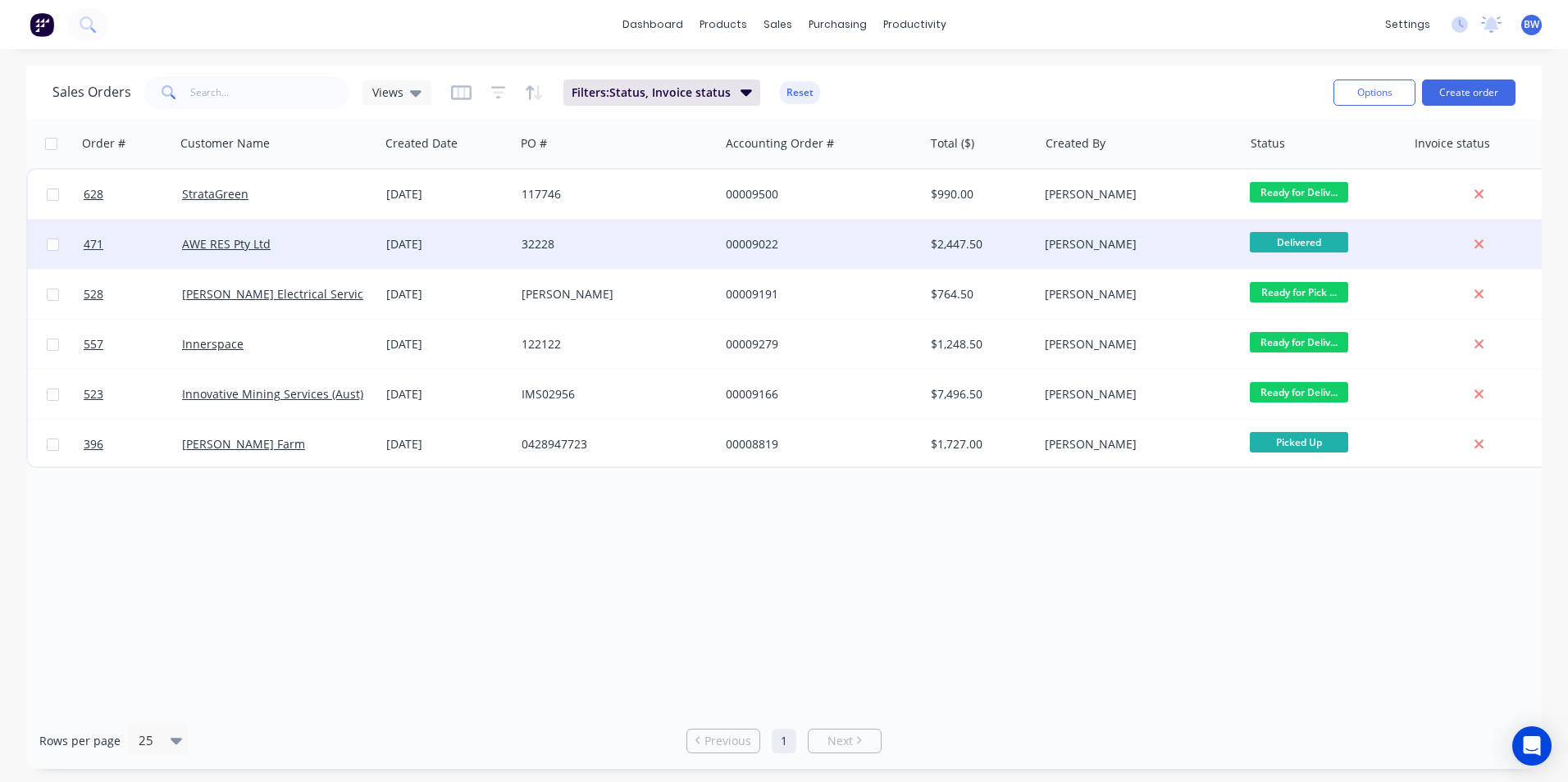
click at [414, 238] on div "[DATE]" at bounding box center [447, 244] width 122 height 16
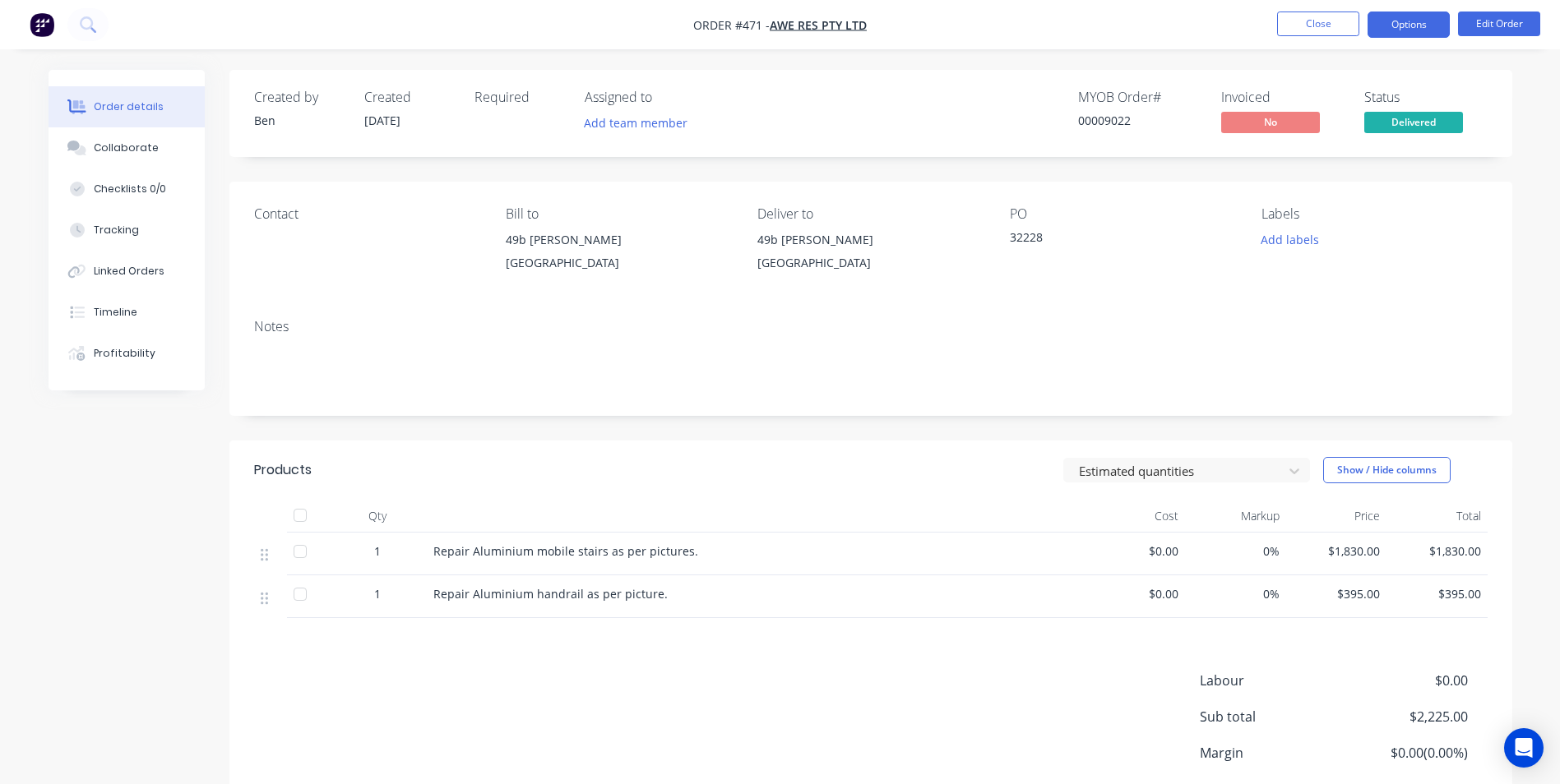
click at [1422, 28] on button "Options" at bounding box center [1409, 24] width 83 height 27
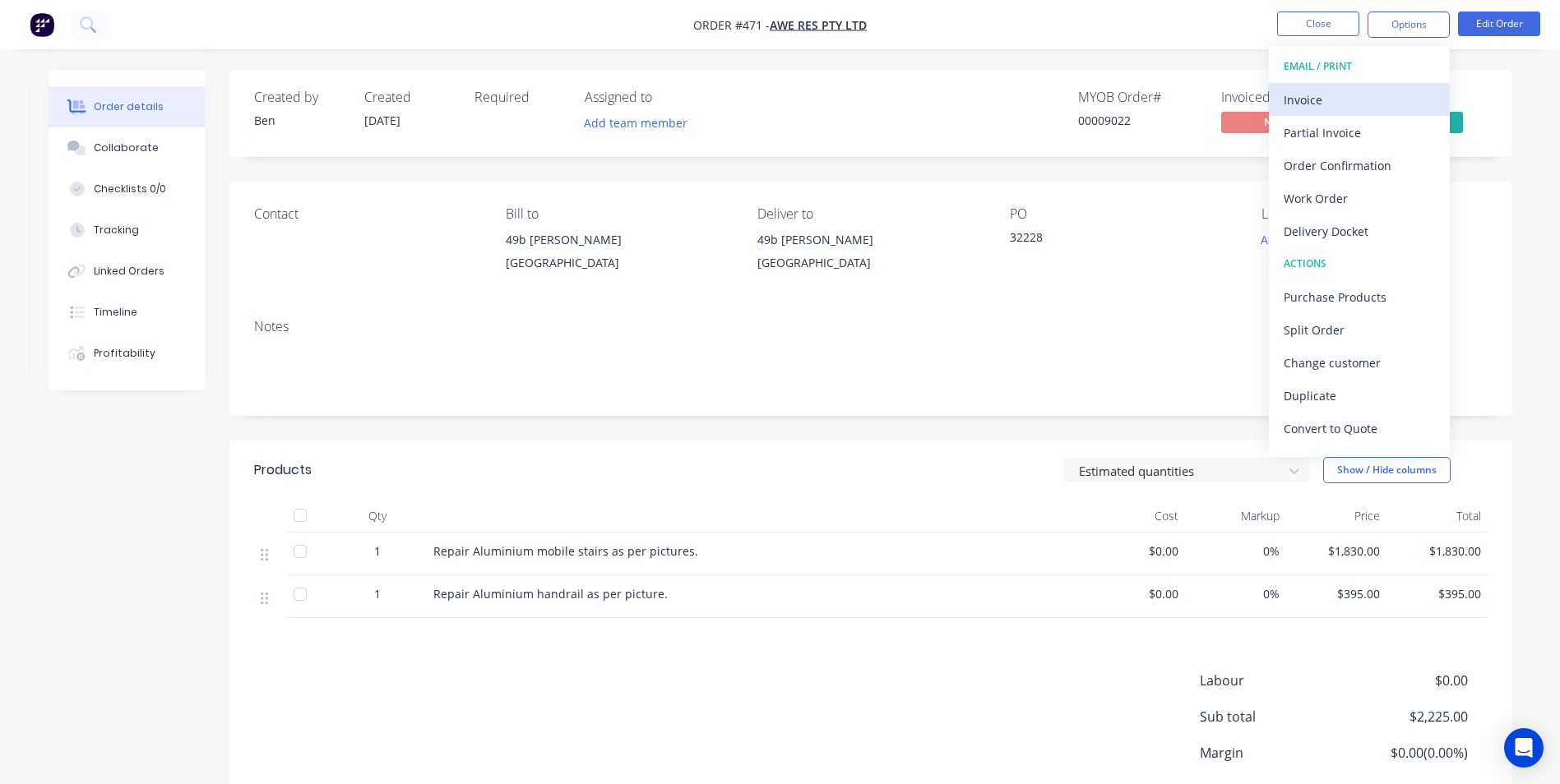
click at [1351, 92] on div "Invoice" at bounding box center [1359, 100] width 151 height 24
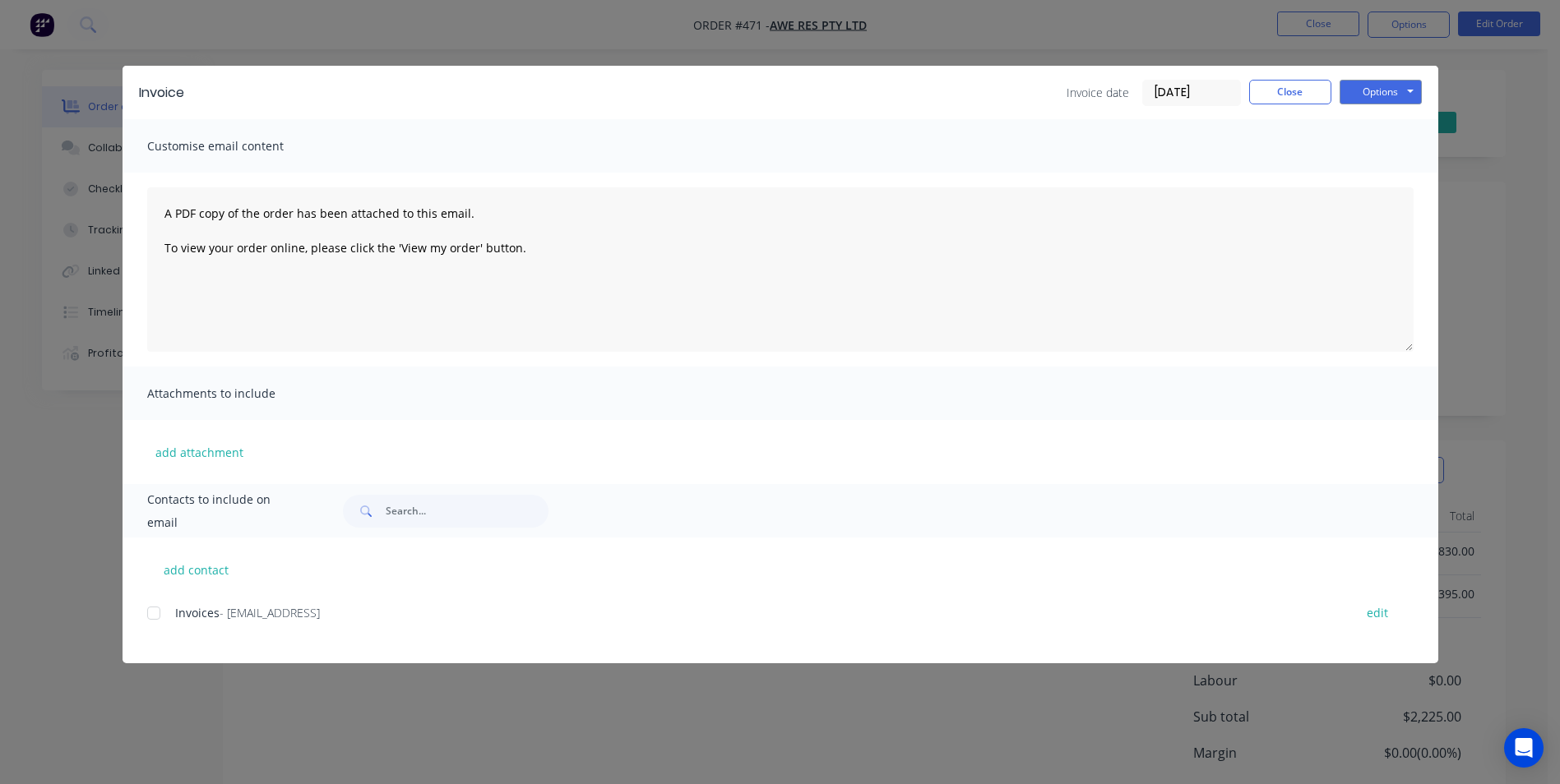
click at [156, 616] on div at bounding box center [154, 613] width 33 height 33
click at [1376, 101] on button "Options" at bounding box center [1381, 92] width 83 height 25
click at [1365, 175] on button "Email" at bounding box center [1392, 175] width 105 height 28
click at [1294, 101] on button "Close" at bounding box center [1290, 92] width 83 height 25
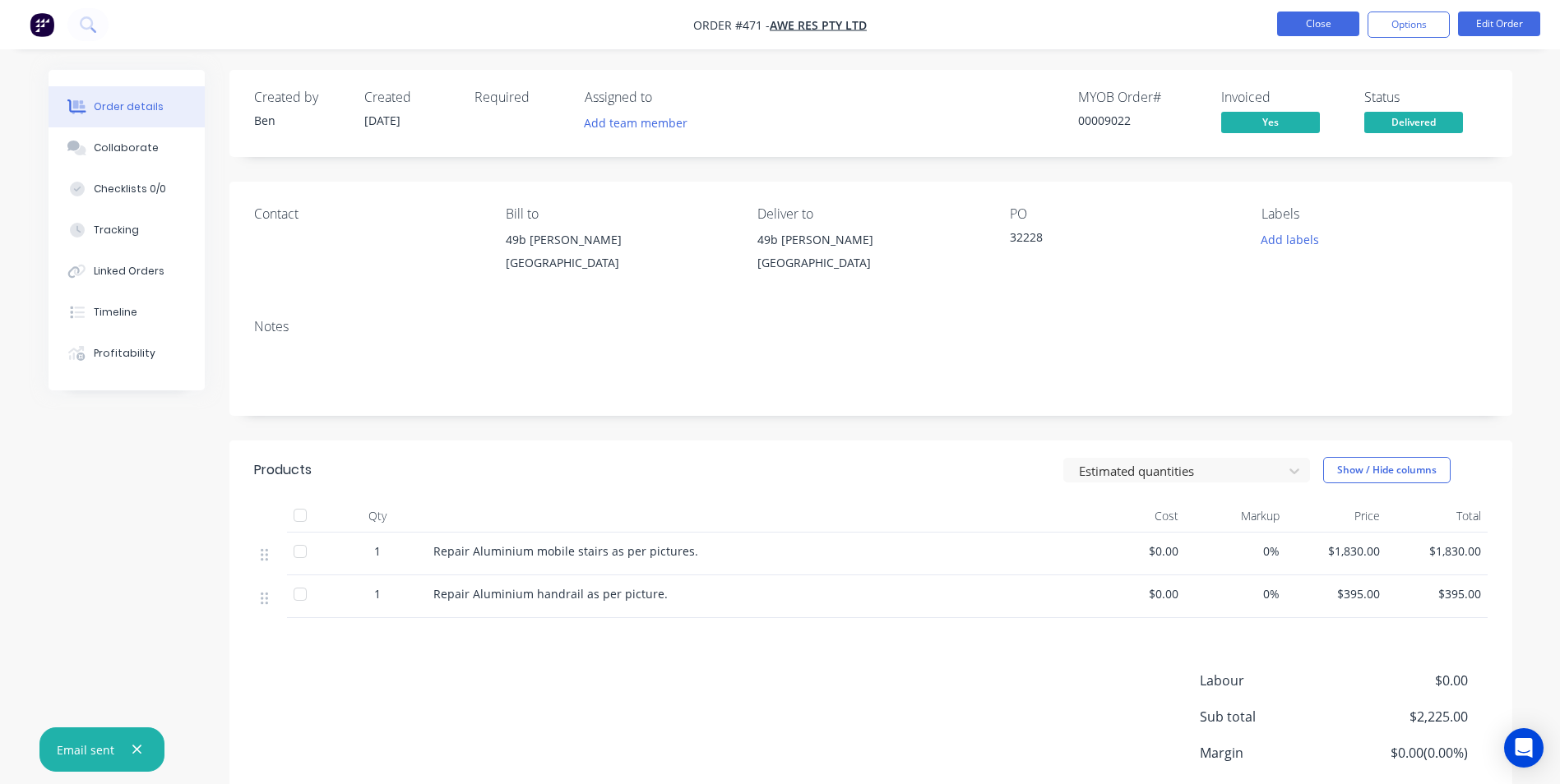
click at [1314, 26] on button "Close" at bounding box center [1318, 23] width 83 height 25
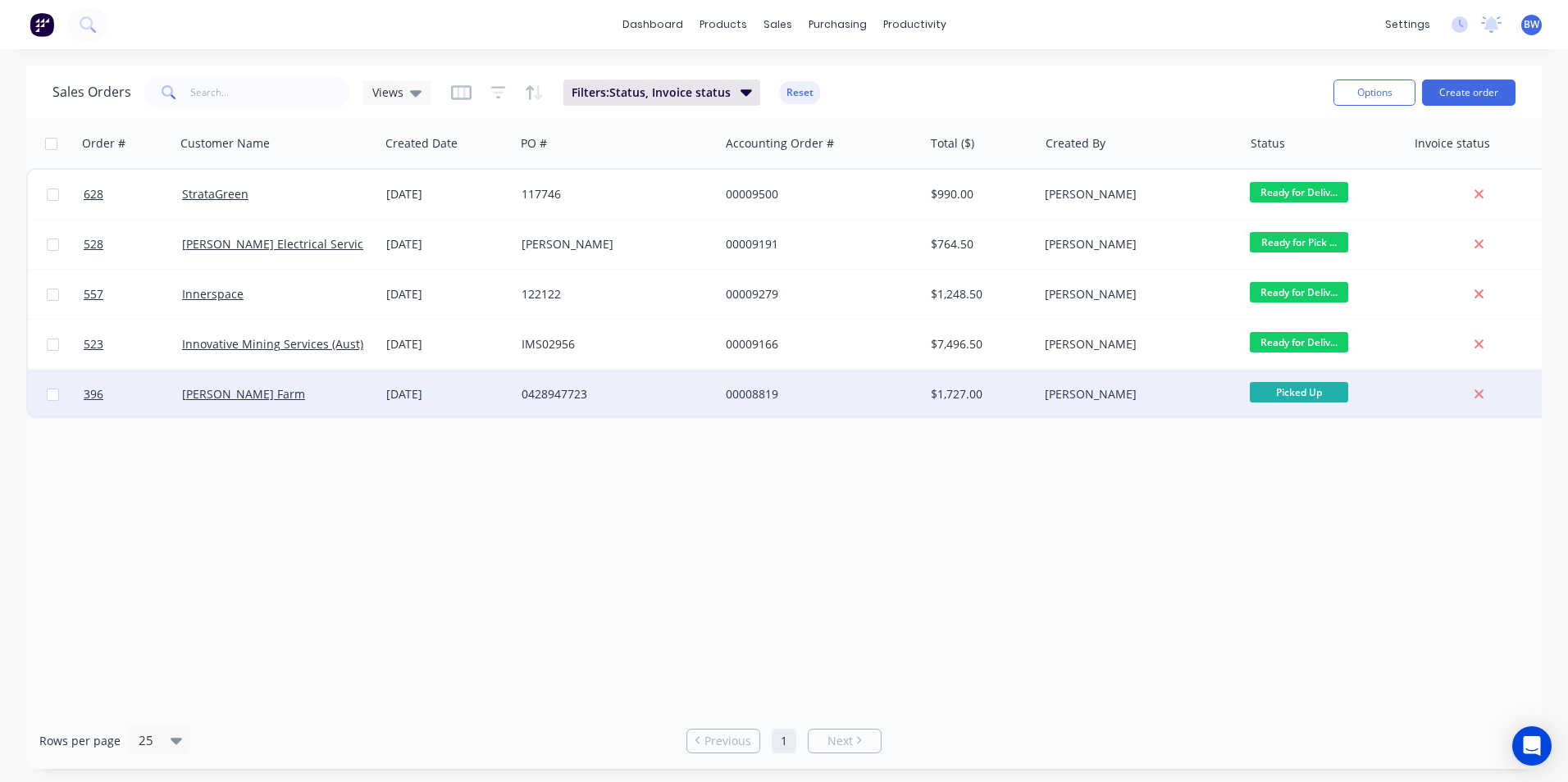
click at [445, 390] on div "[DATE]" at bounding box center [447, 394] width 122 height 16
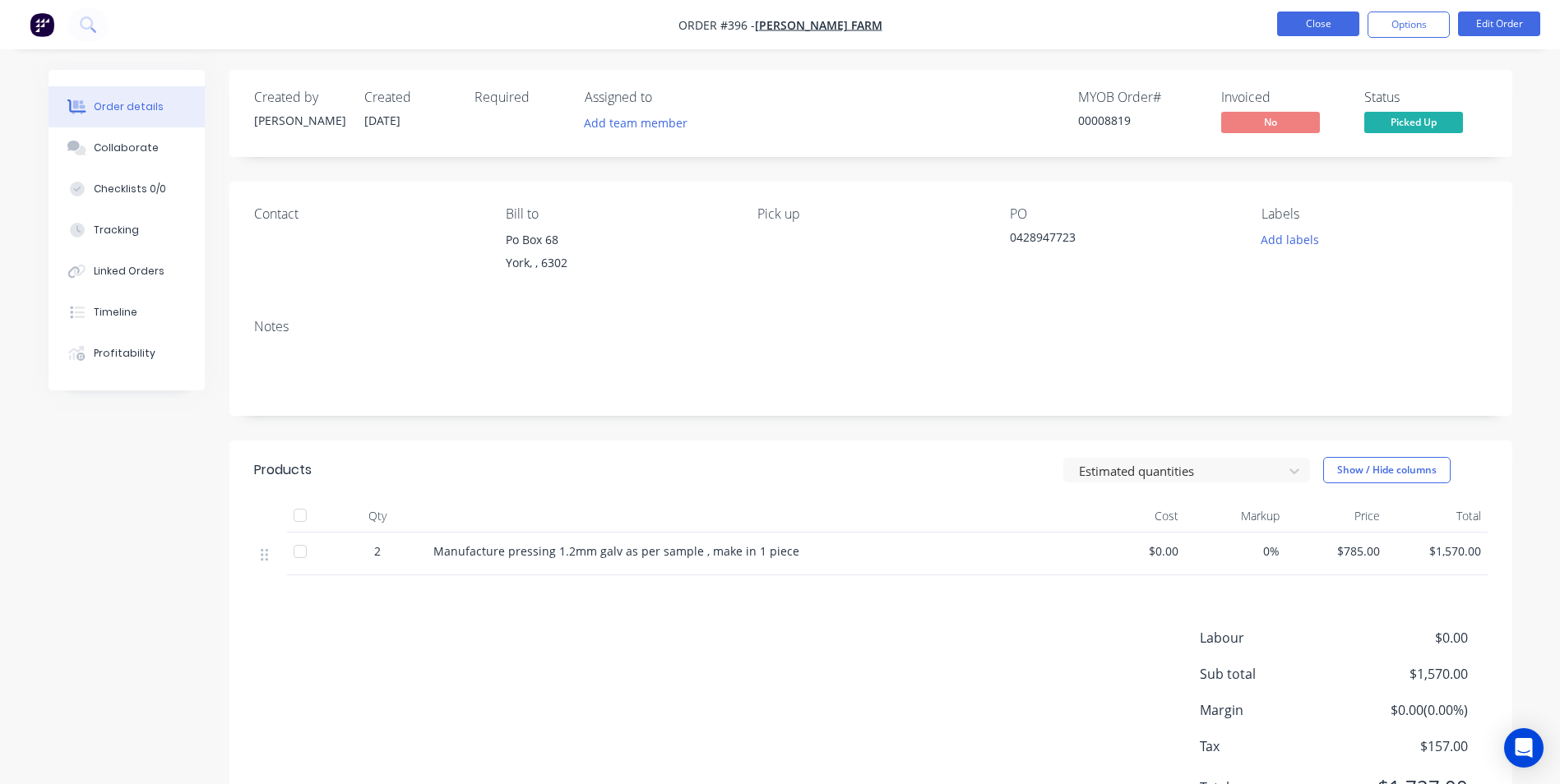
click at [1324, 21] on button "Close" at bounding box center [1318, 23] width 83 height 25
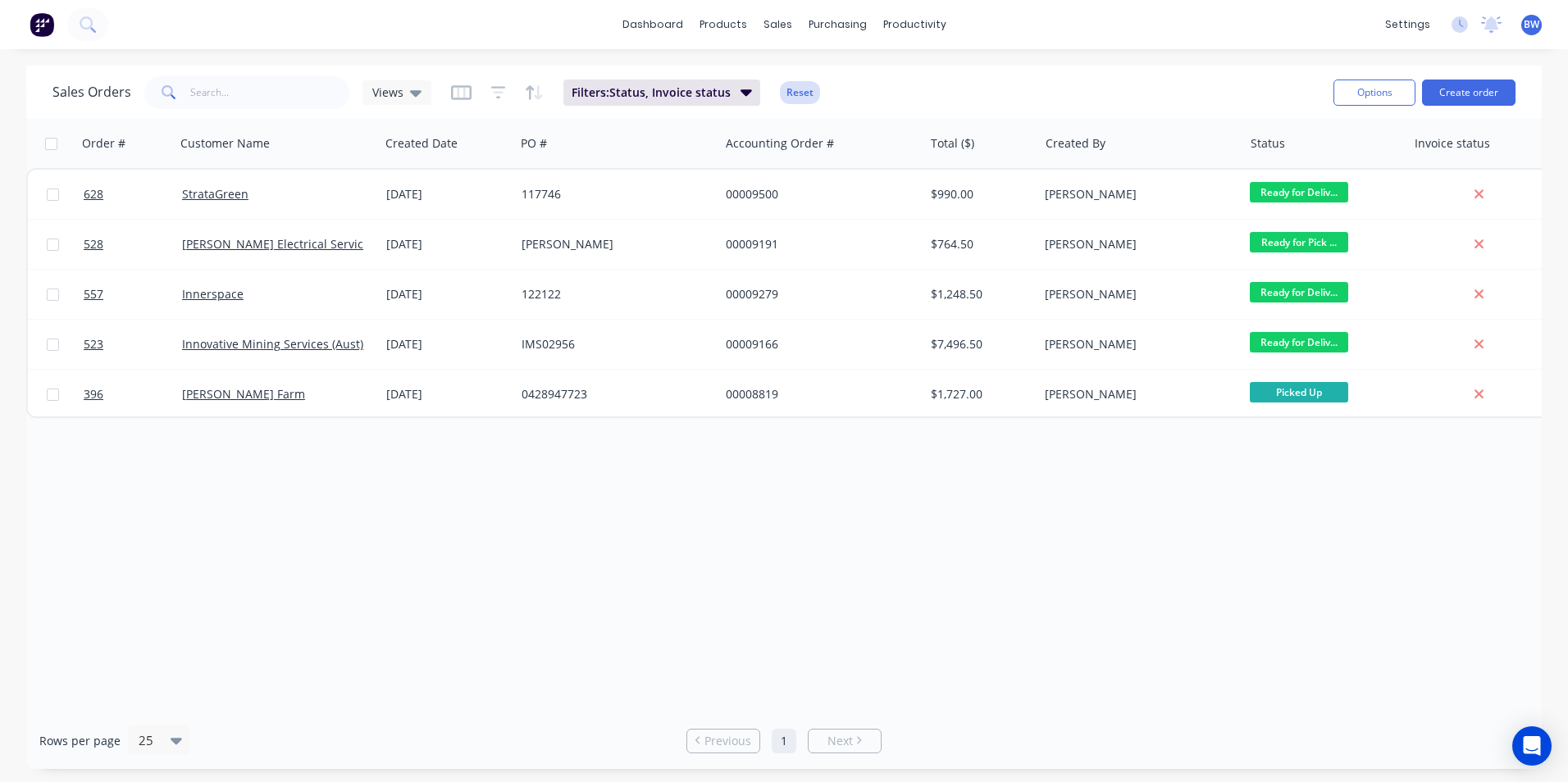
click at [799, 92] on button "Reset" at bounding box center [799, 93] width 40 height 23
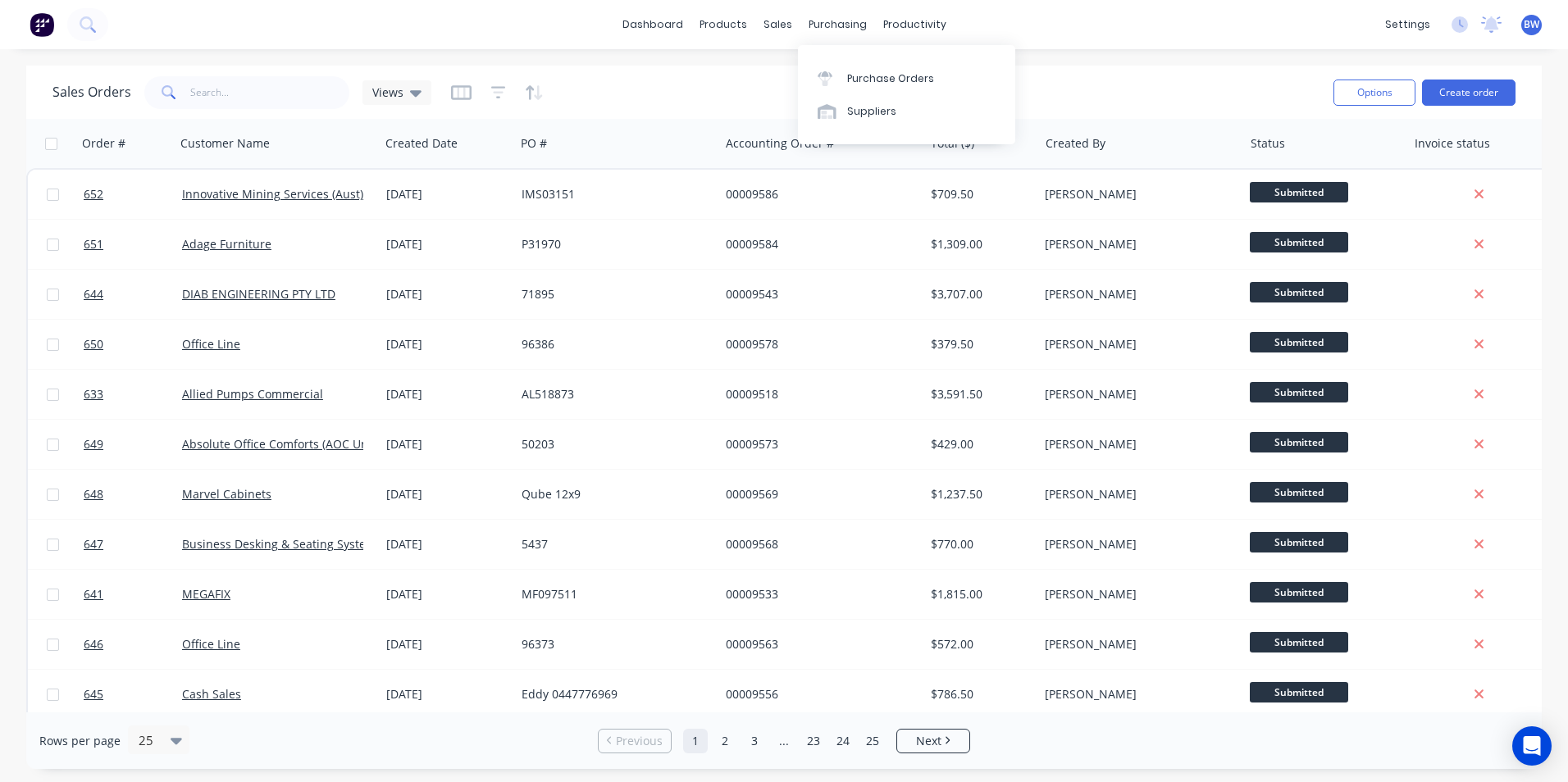
click at [1082, 57] on div "dashboard products sales purchasing productivity dashboard products Product Cat…" at bounding box center [784, 391] width 1568 height 782
click at [785, 67] on link "Sales Orders" at bounding box center [864, 78] width 217 height 33
click at [1462, 88] on button "Create order" at bounding box center [1468, 93] width 93 height 27
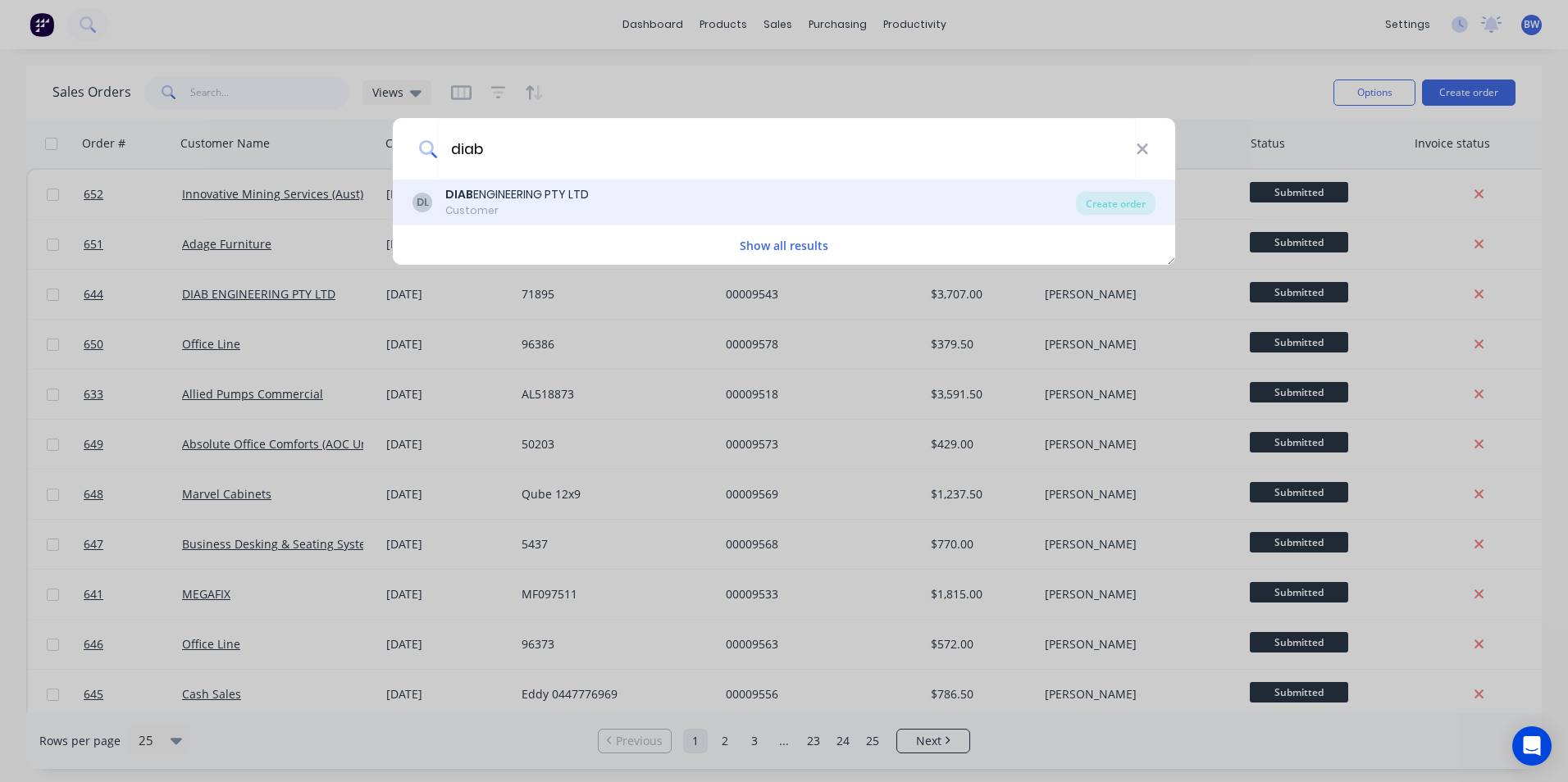
type input "diab"
click at [529, 196] on div "DIAB ENGINEERING PTY LTD" at bounding box center [516, 195] width 143 height 17
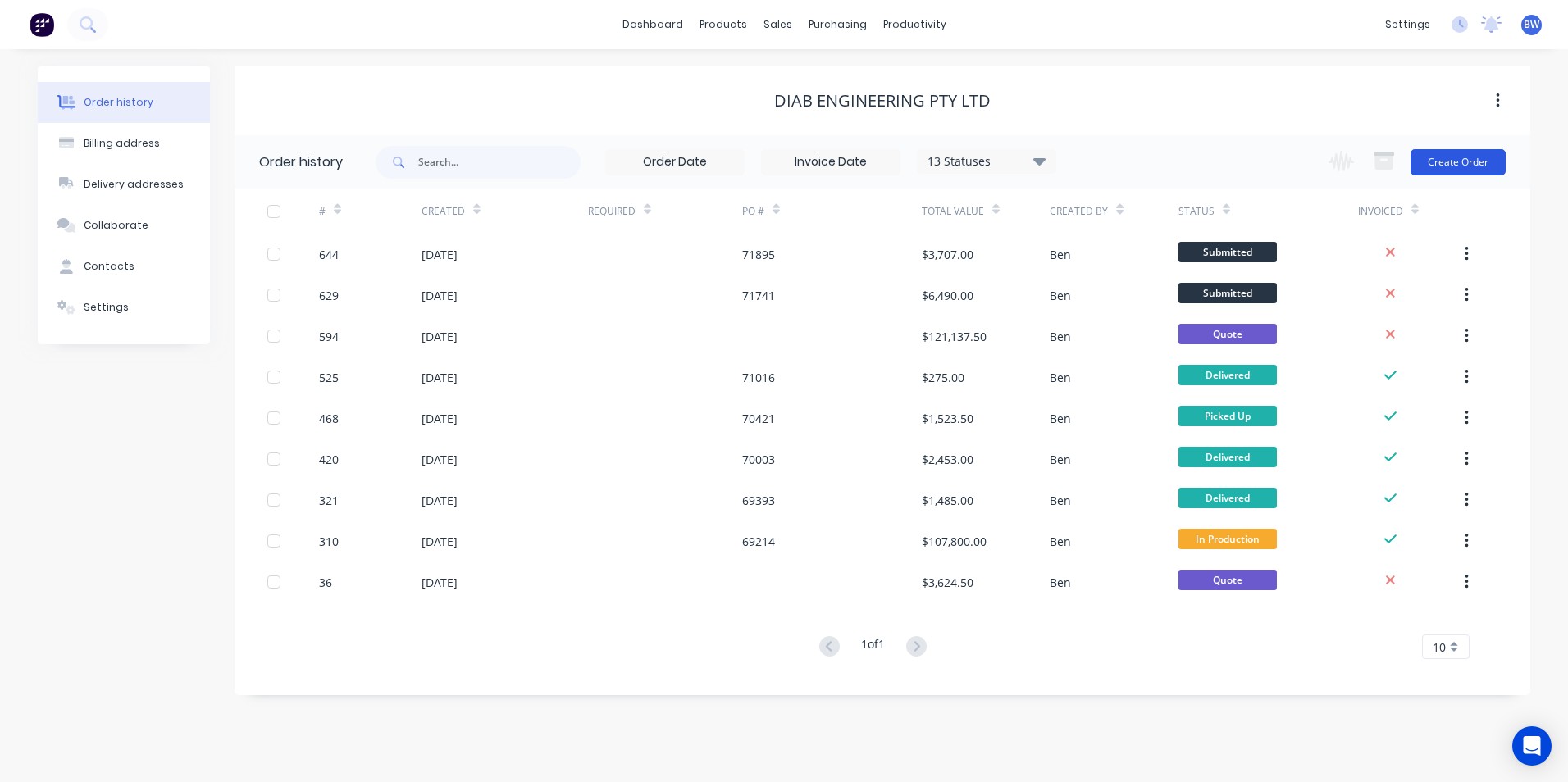
click at [1456, 166] on button "Create Order" at bounding box center [1458, 162] width 95 height 27
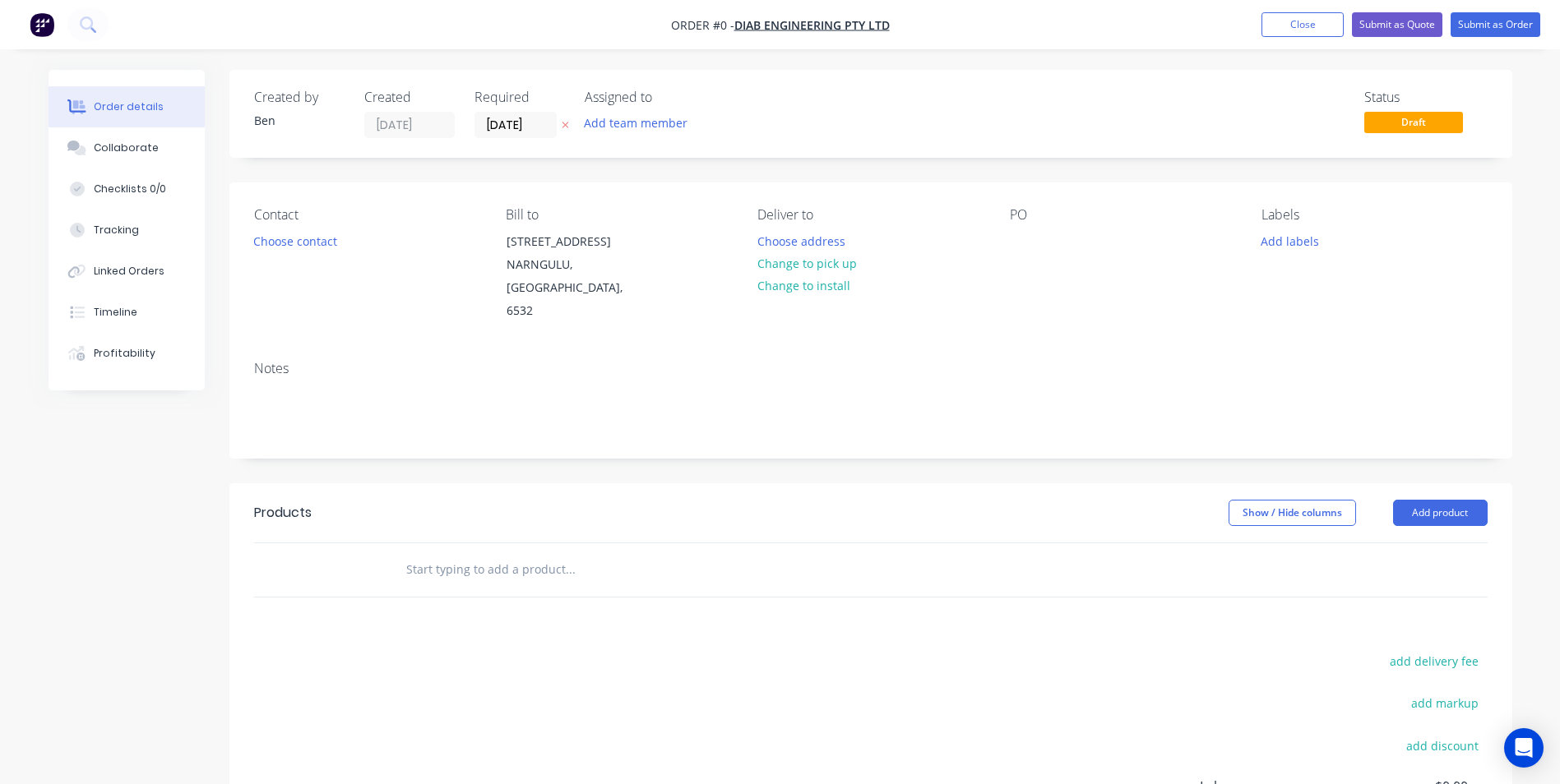
click at [569, 127] on button "button" at bounding box center [565, 126] width 17 height 19
click at [811, 244] on button "Choose address" at bounding box center [801, 241] width 105 height 22
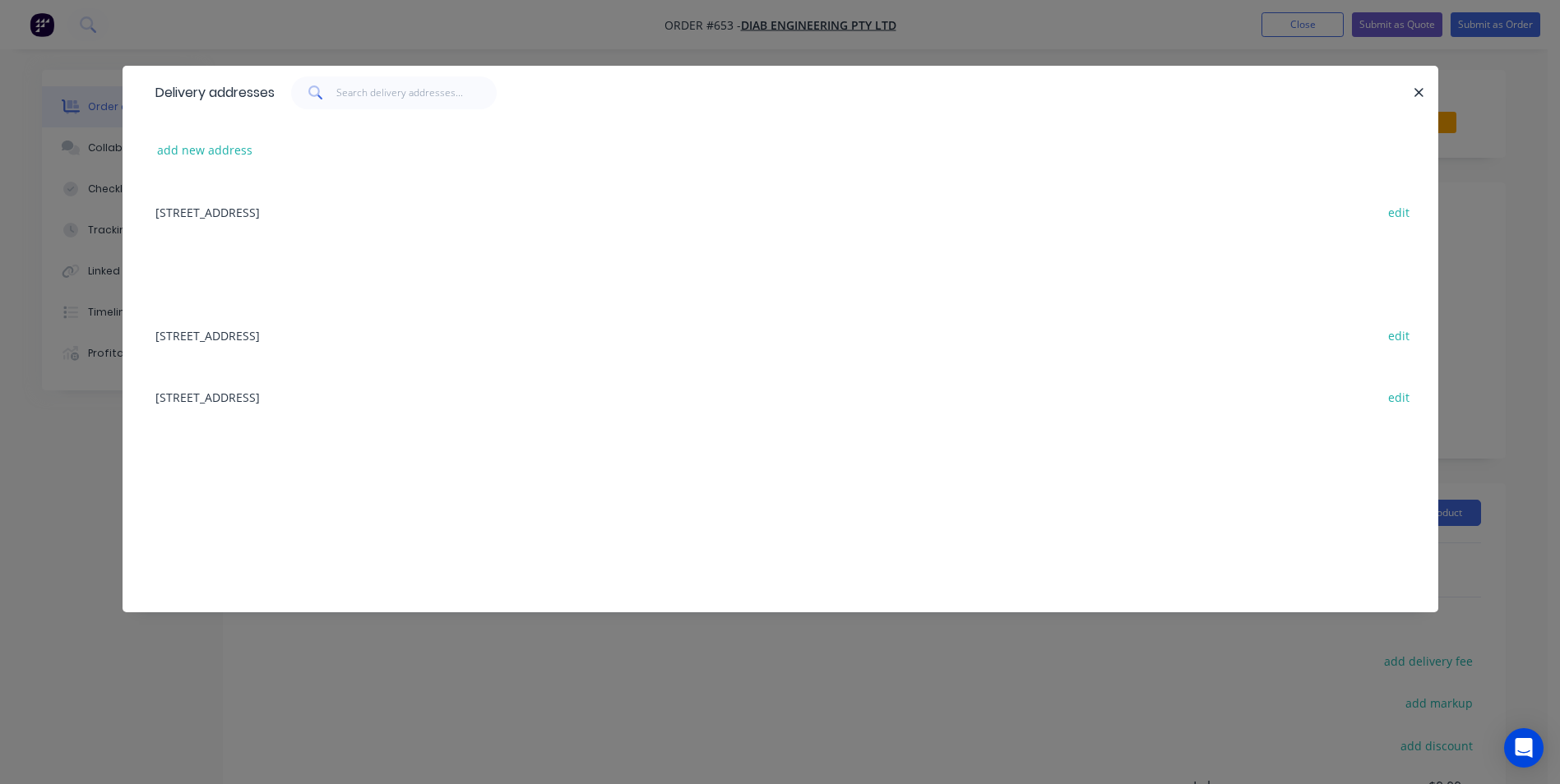
click at [265, 328] on div "[STREET_ADDRESS] edit" at bounding box center [780, 335] width 1266 height 62
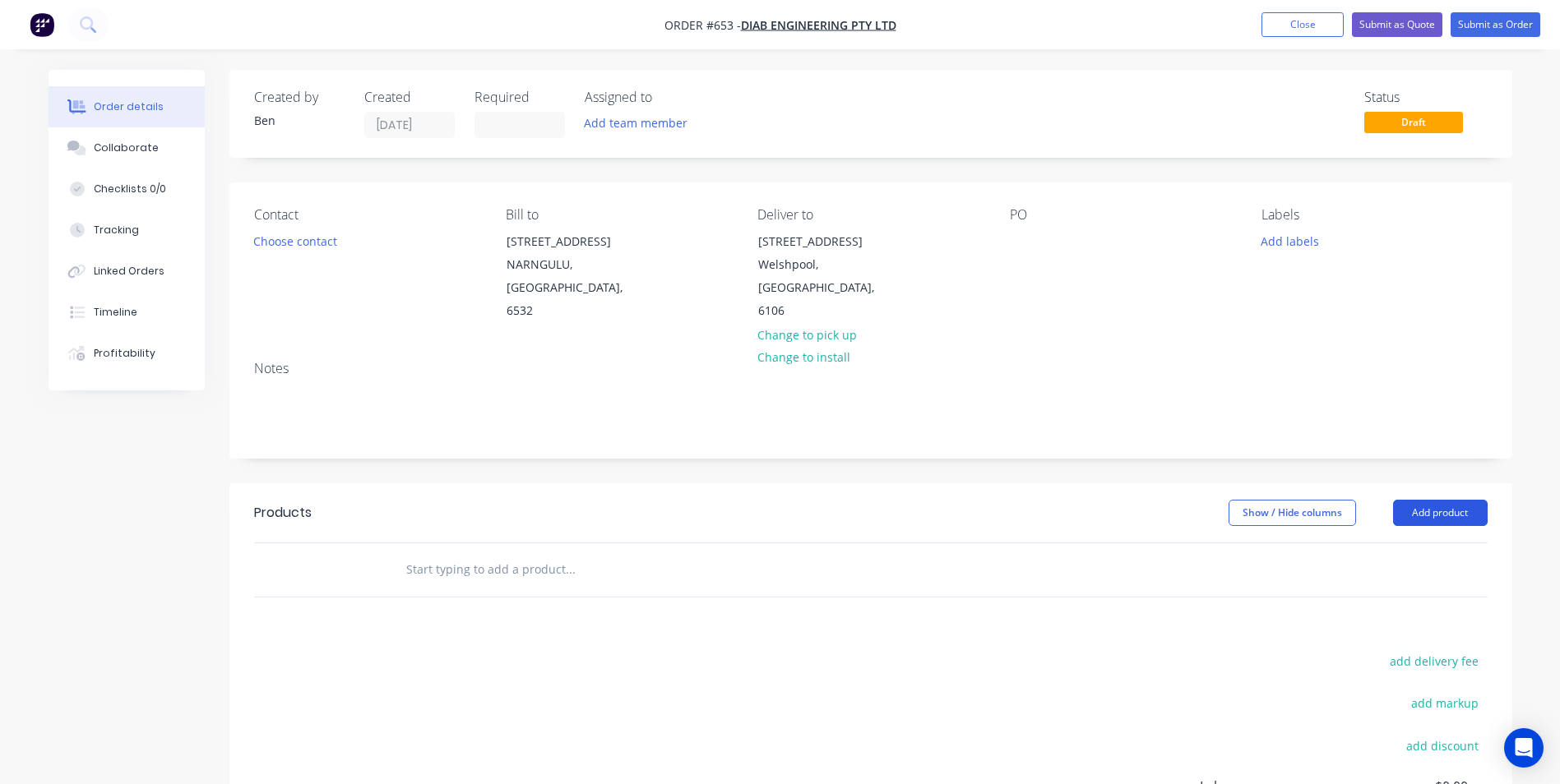
click at [1418, 499] on button "Add product" at bounding box center [1440, 512] width 95 height 27
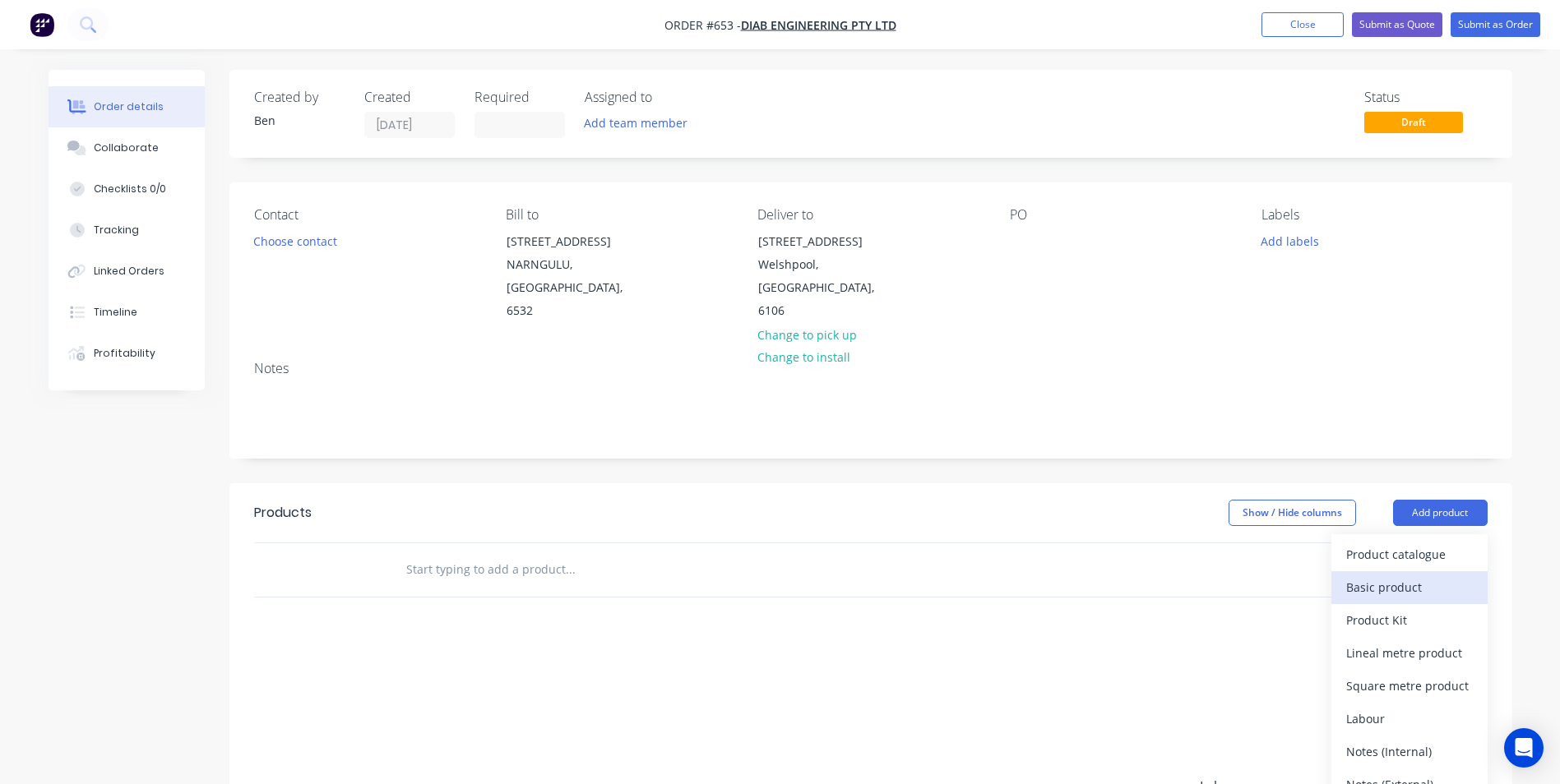
click at [1388, 575] on div "Basic product" at bounding box center [1409, 587] width 126 height 24
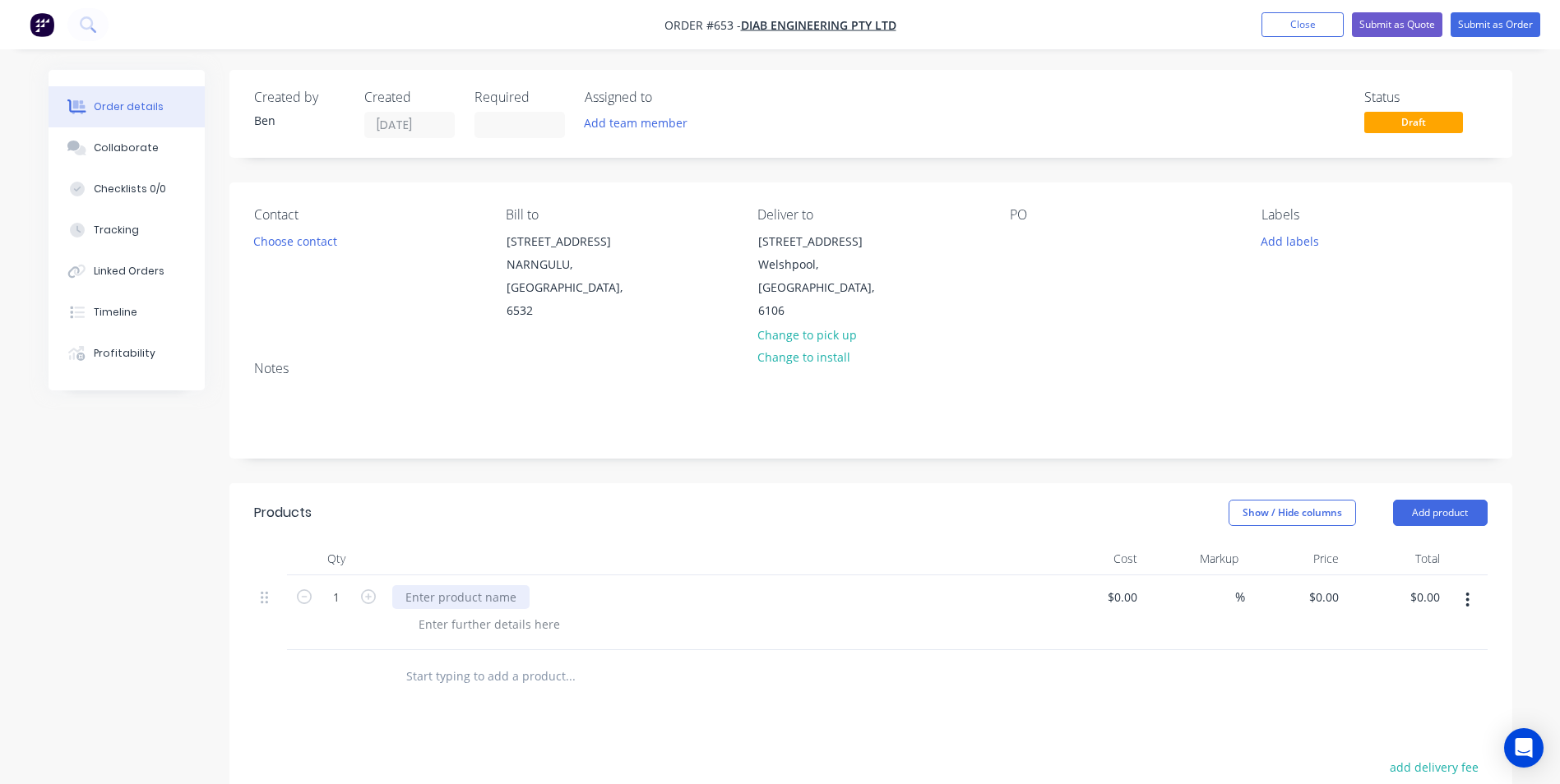
click at [441, 585] on div at bounding box center [461, 597] width 138 height 24
click at [1326, 585] on input "0" at bounding box center [1326, 597] width 38 height 24
type input "$72,465.00"
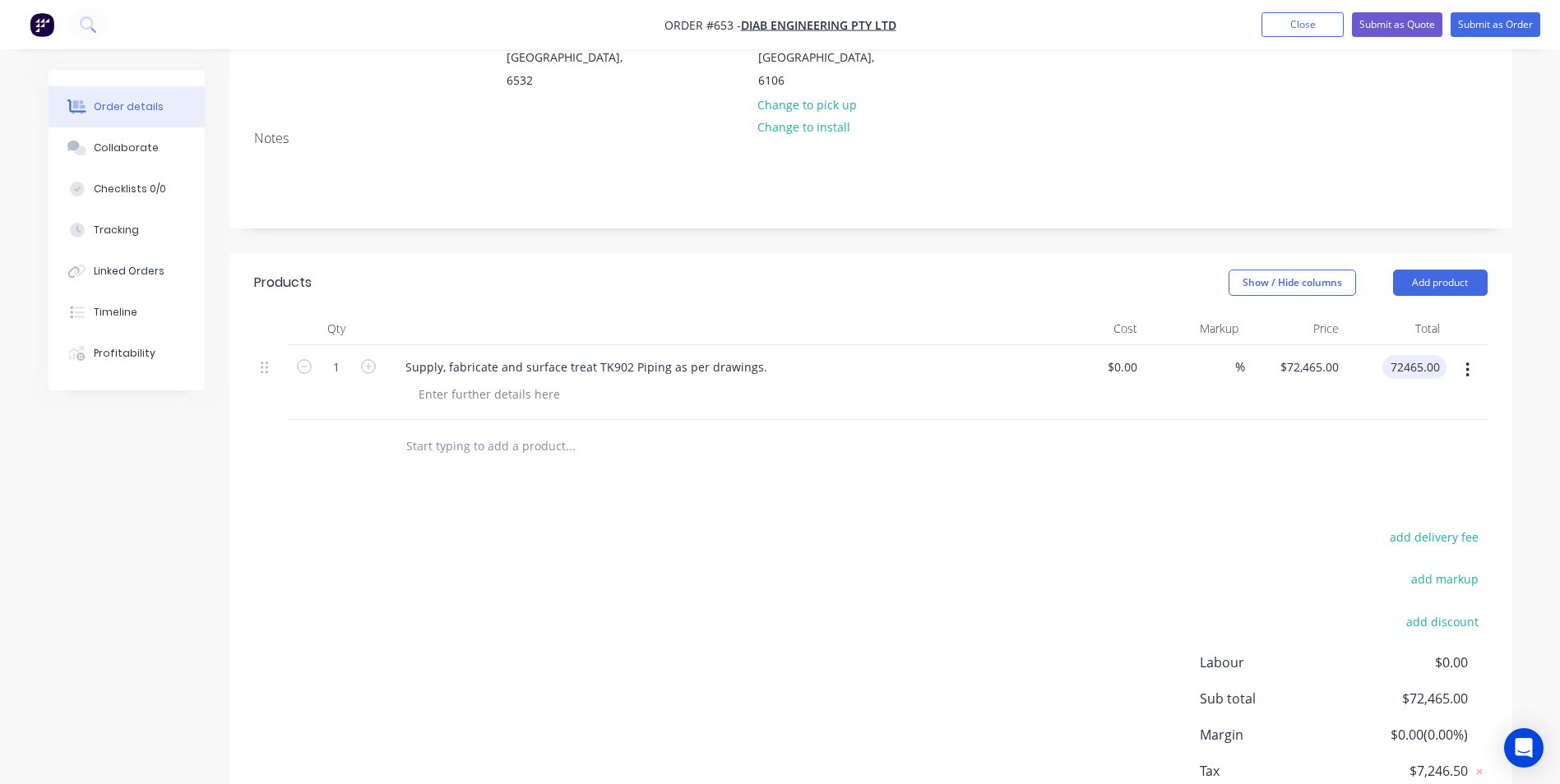
scroll to position [315, 0]
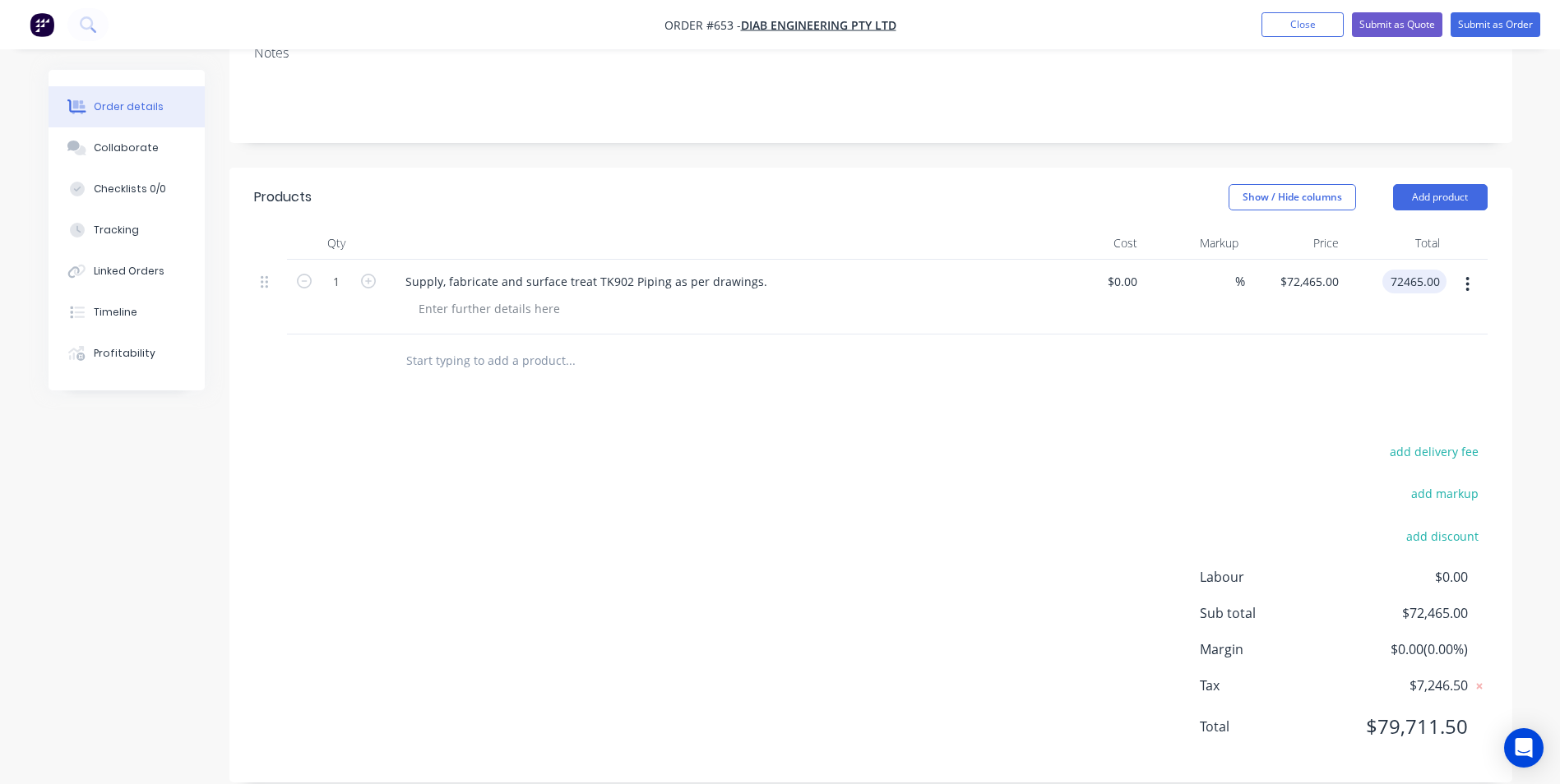
type input "$72,465.00"
click at [1063, 543] on div "add delivery fee add markup add discount Labour $0.00 Sub total $72,465.00 Marg…" at bounding box center [870, 598] width 1233 height 317
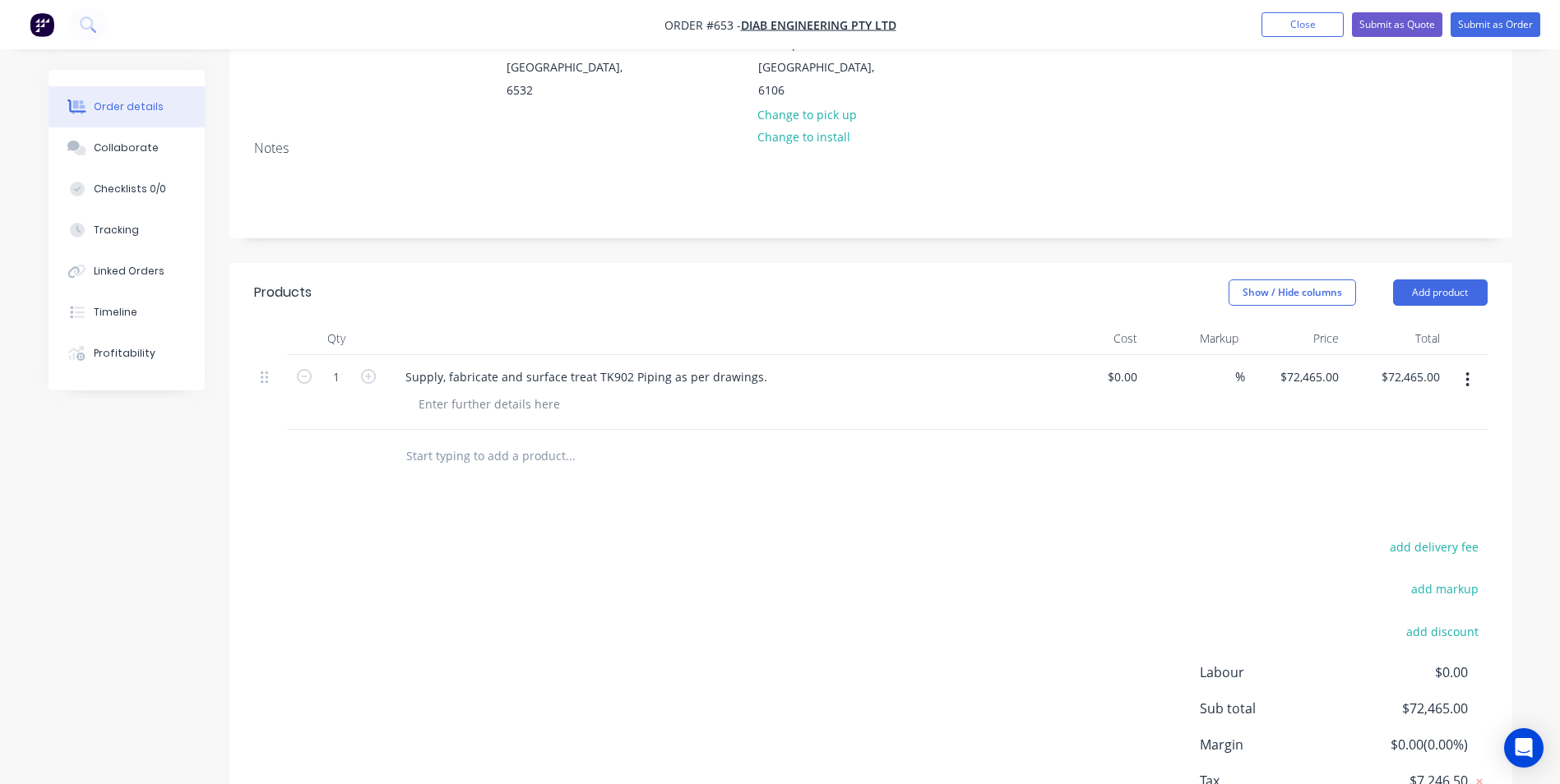
scroll to position [0, 0]
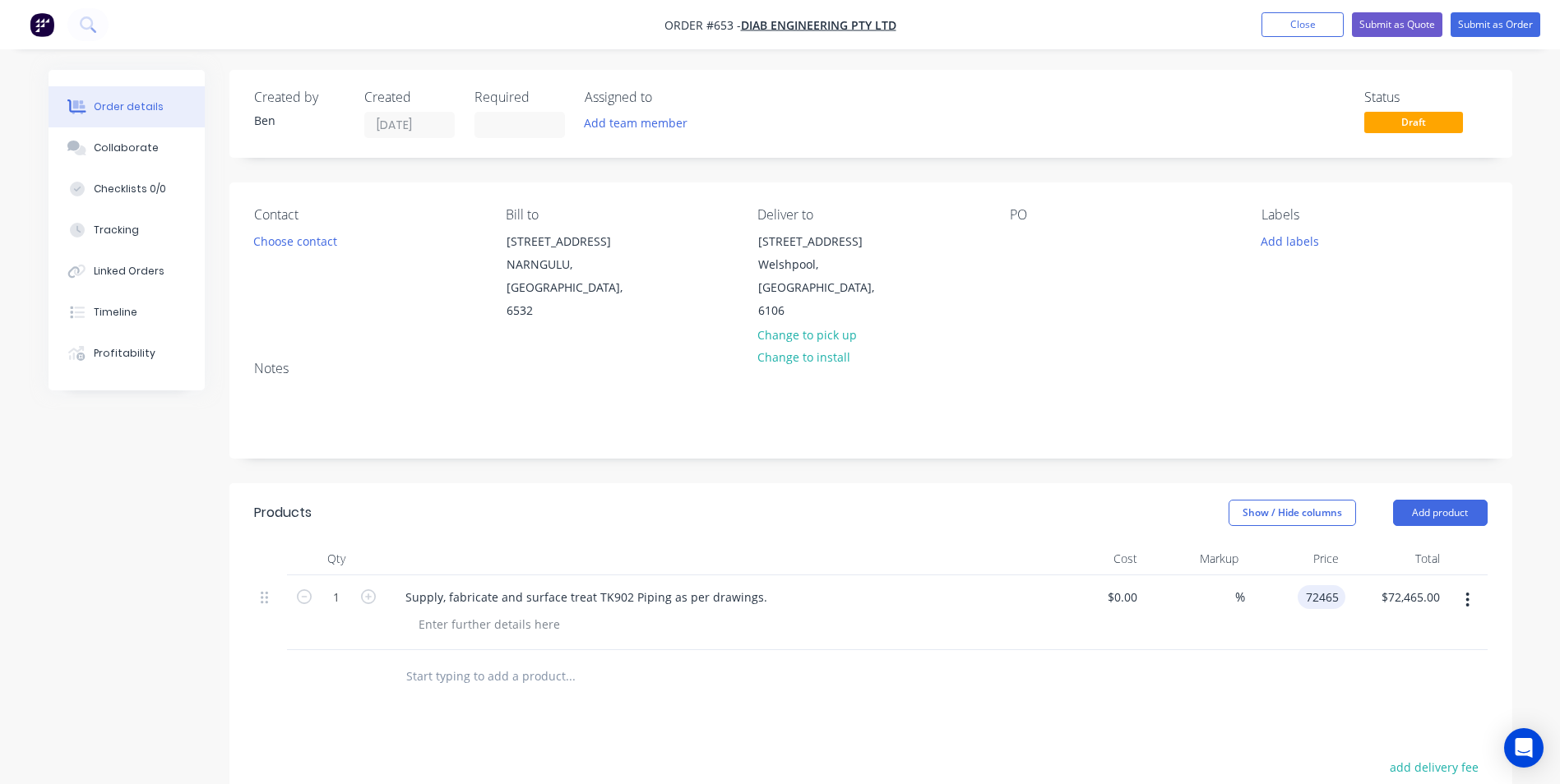
click at [1314, 585] on input "72465" at bounding box center [1324, 597] width 41 height 24
type input "$73,285.00"
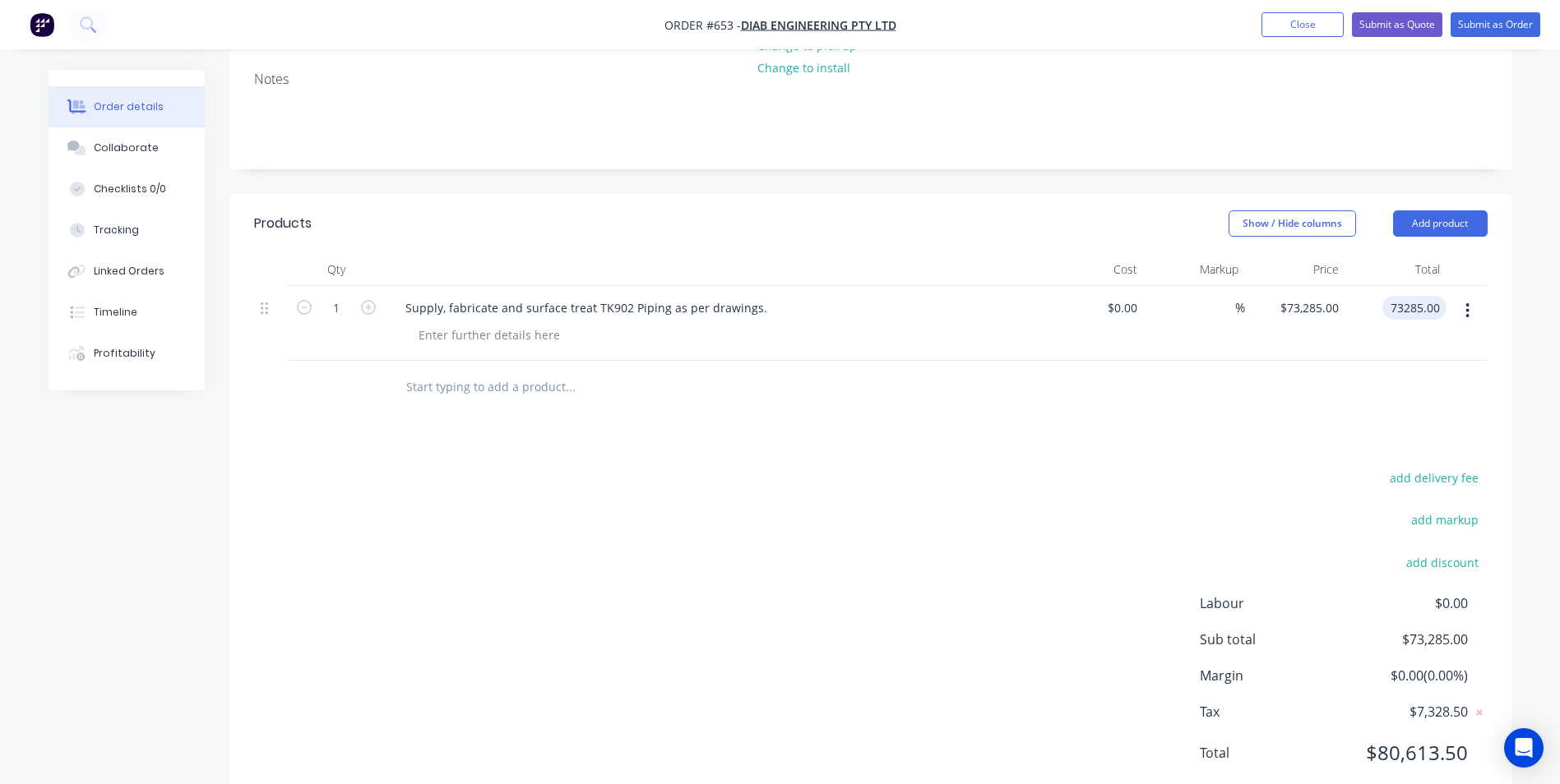
scroll to position [315, 0]
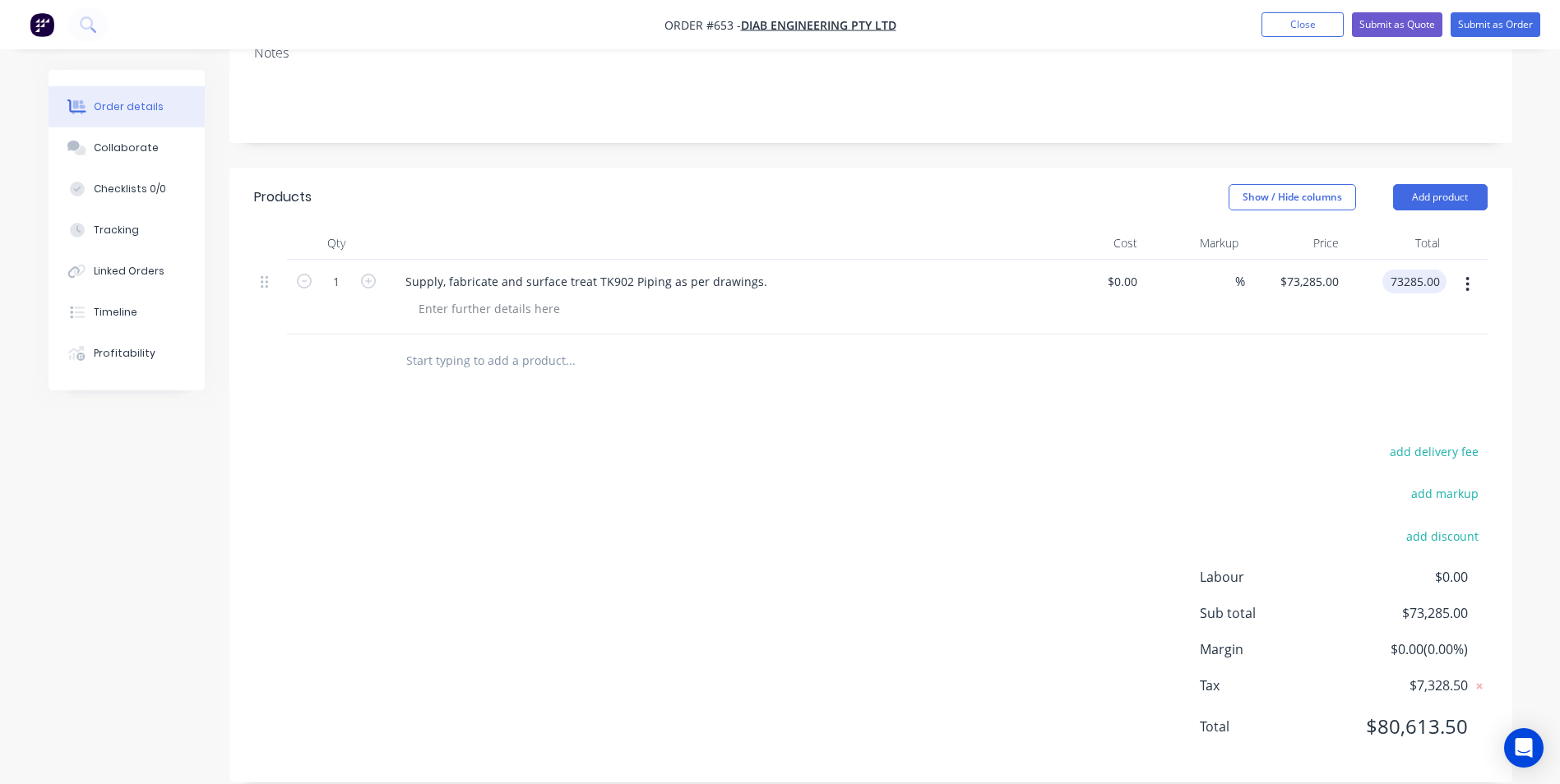
type input "$73,285.00"
click at [1122, 597] on div "add delivery fee add markup add discount Labour $0.00 Sub total $73,285.00 Marg…" at bounding box center [870, 598] width 1233 height 317
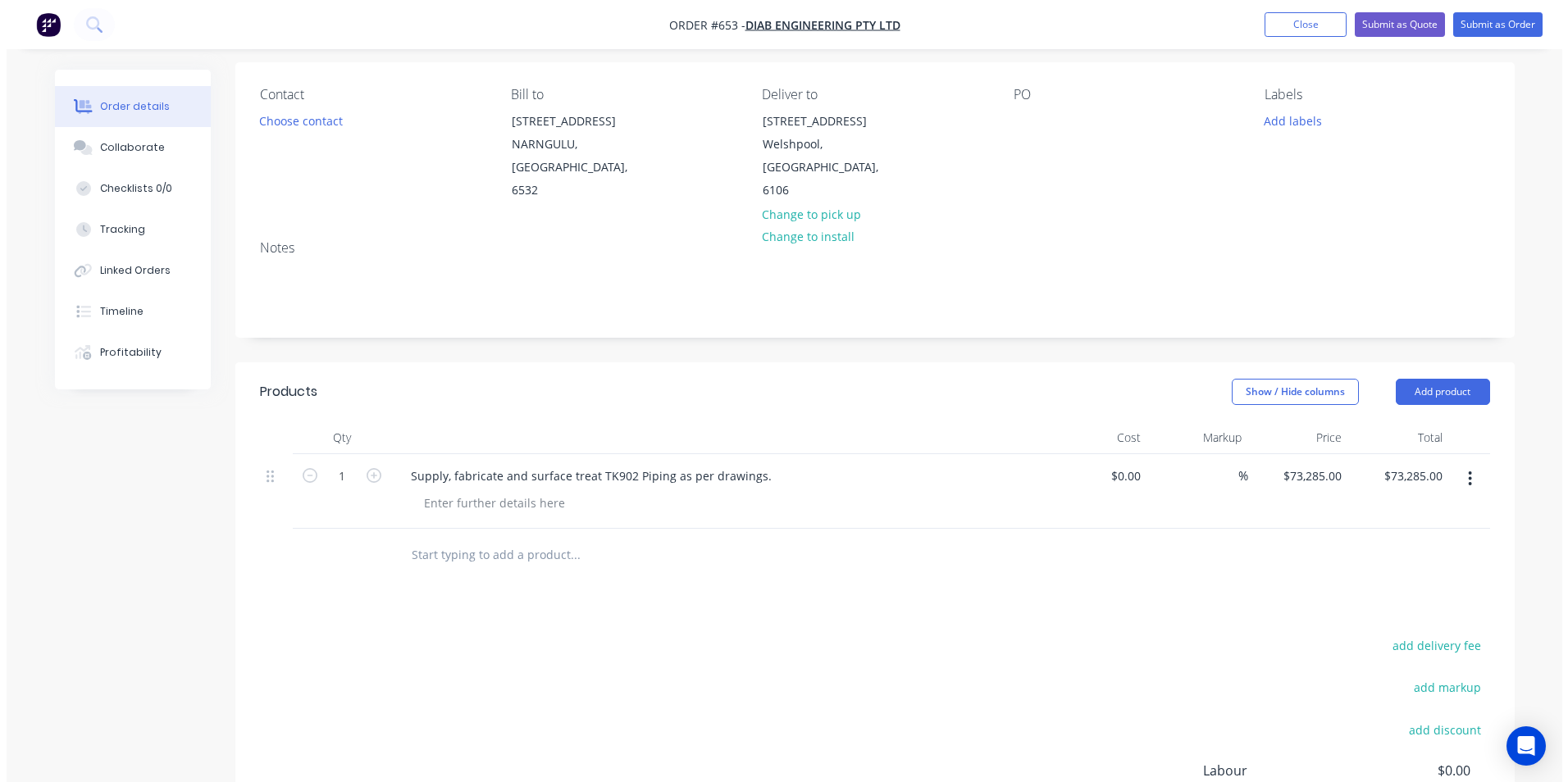
scroll to position [0, 0]
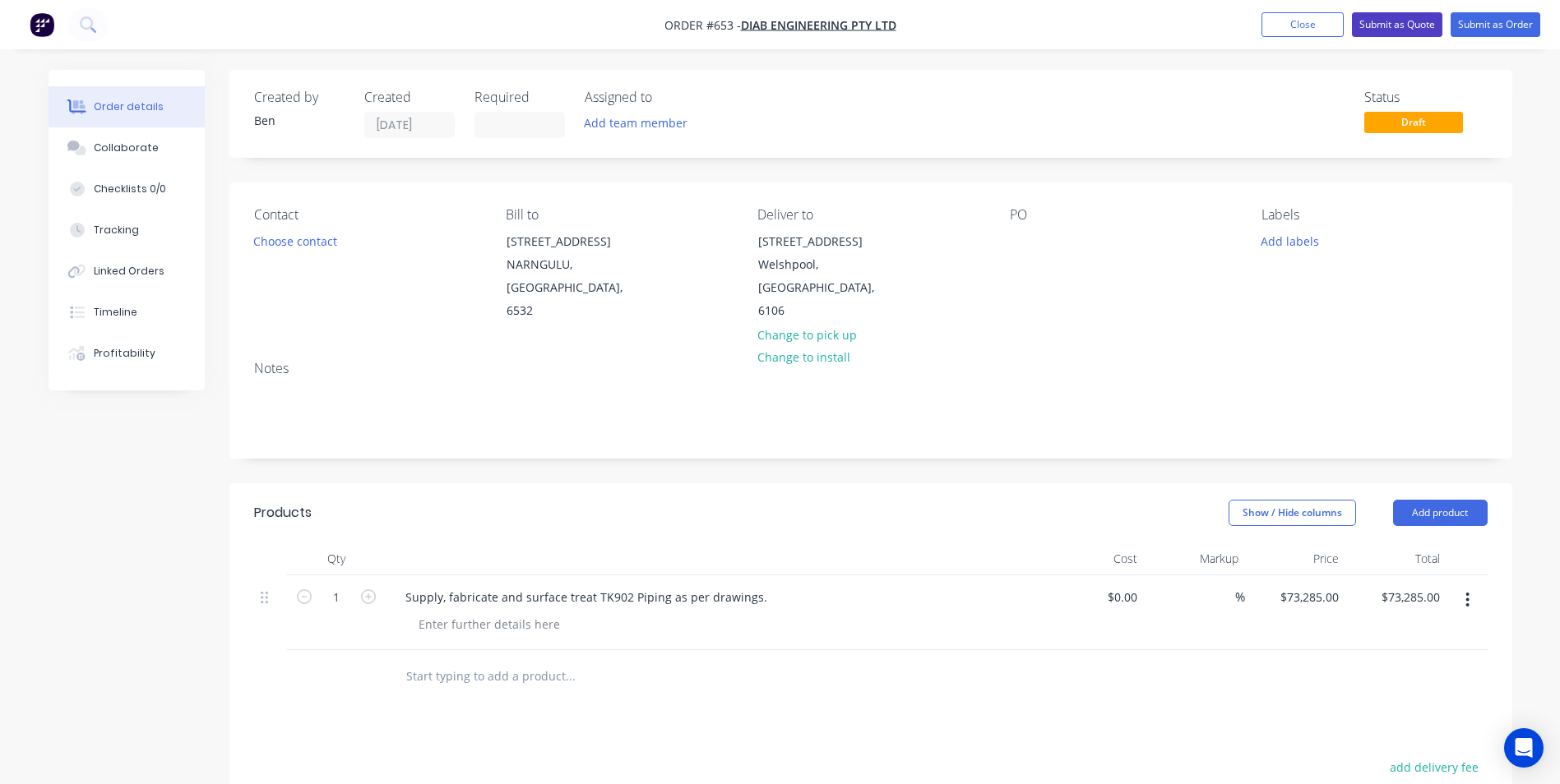
click at [1394, 21] on button "Submit as Quote" at bounding box center [1397, 24] width 90 height 25
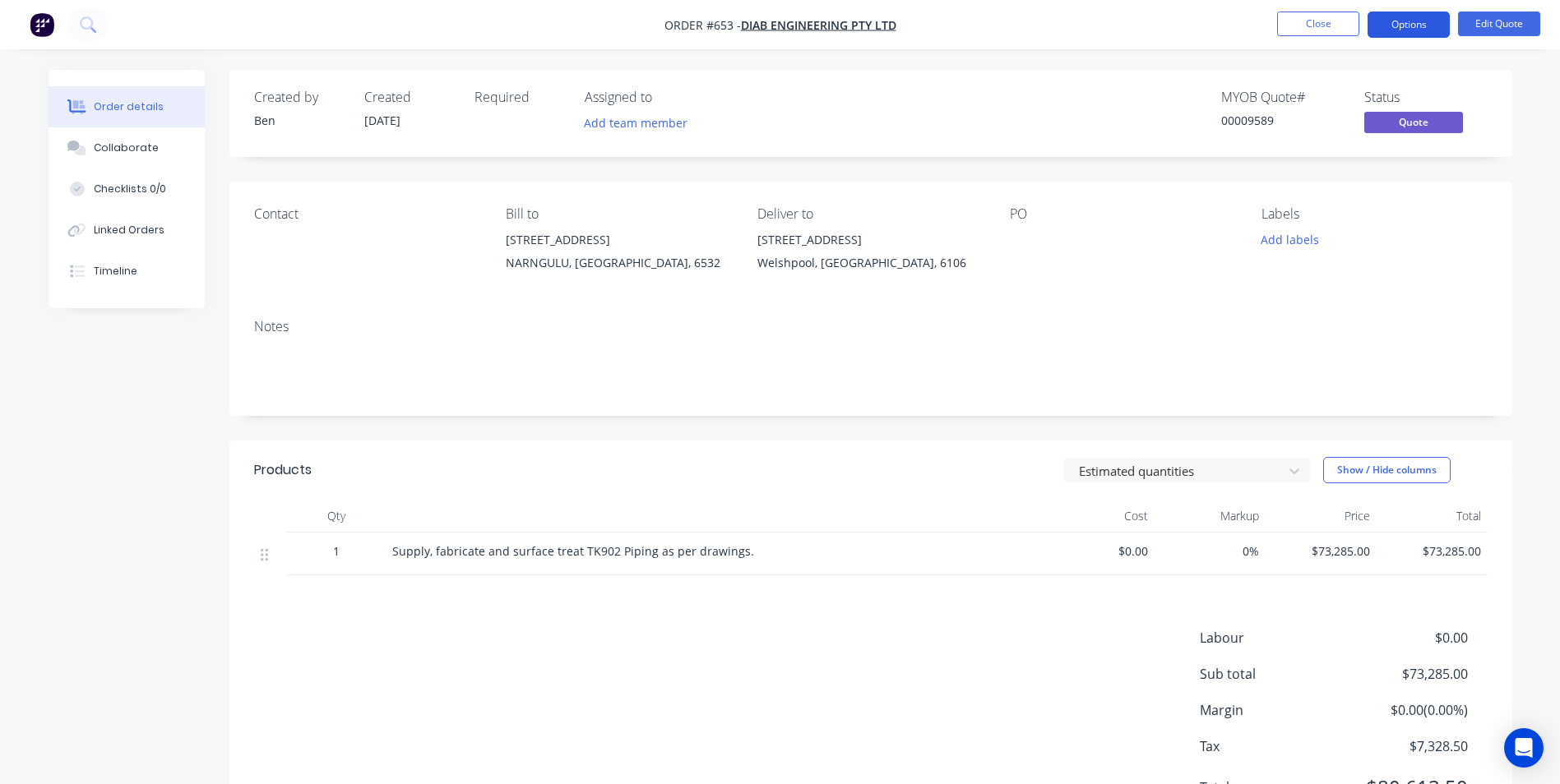
click at [1393, 29] on button "Options" at bounding box center [1409, 24] width 83 height 27
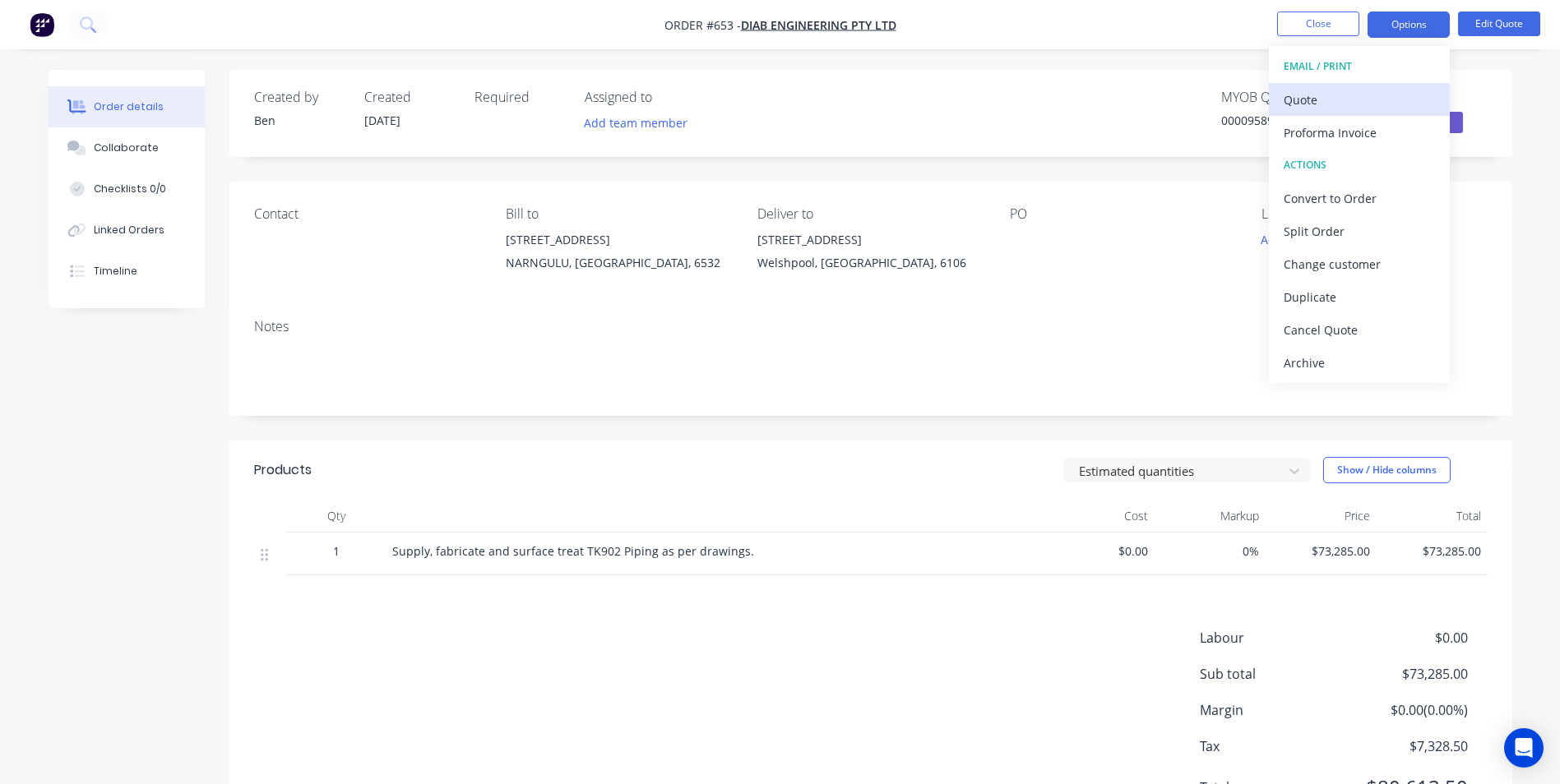
click at [1336, 88] on div "Quote" at bounding box center [1359, 100] width 151 height 24
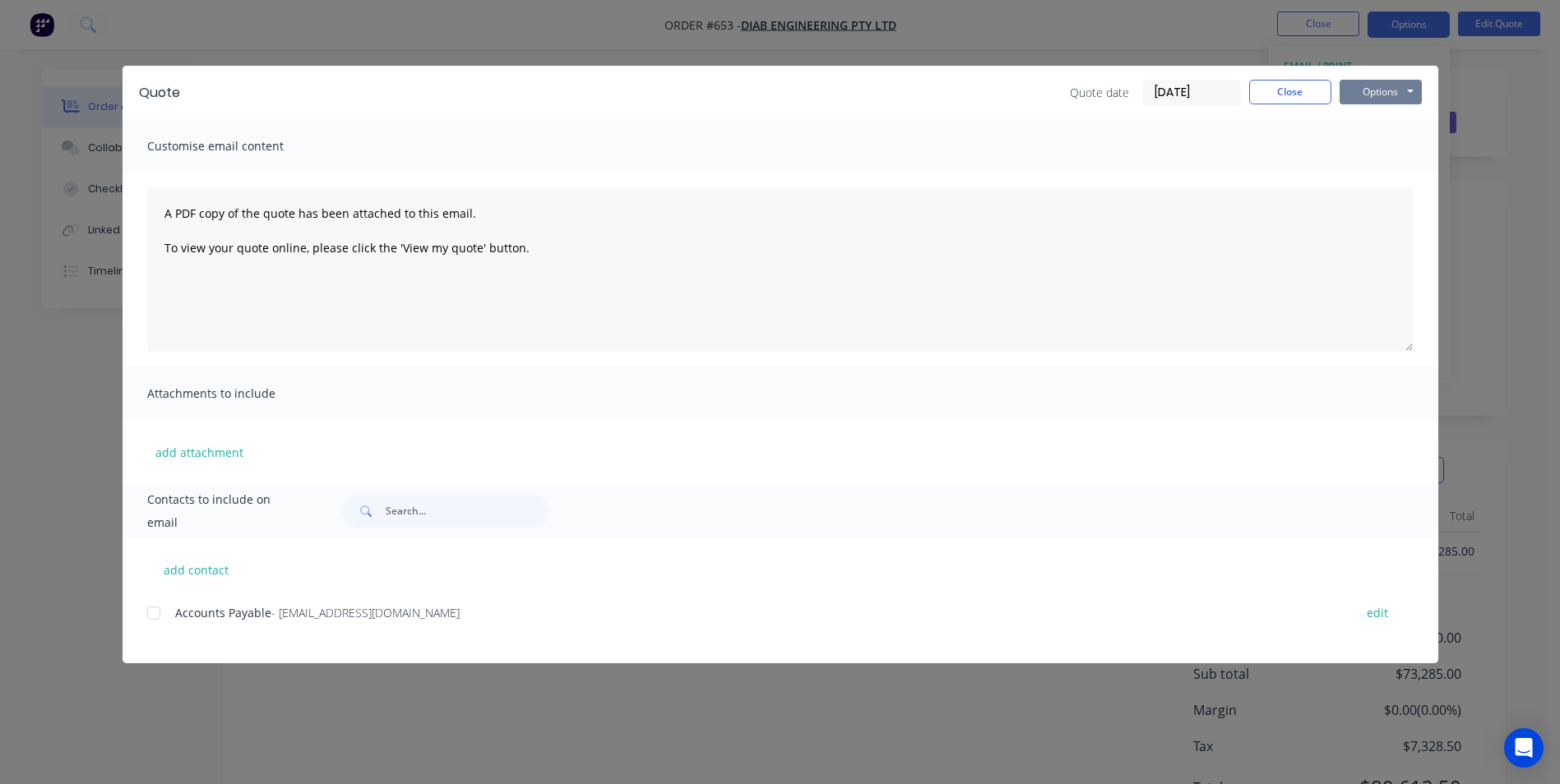
click at [1350, 88] on button "Options" at bounding box center [1381, 92] width 83 height 25
click at [1349, 107] on div "Quote Quote date [DATE] Close Options Preview Print Email" at bounding box center [780, 92] width 1316 height 53
click at [1360, 97] on button "Options" at bounding box center [1381, 92] width 83 height 25
click at [1360, 127] on button "Preview" at bounding box center [1392, 121] width 105 height 28
click at [1269, 87] on button "Close" at bounding box center [1290, 92] width 83 height 25
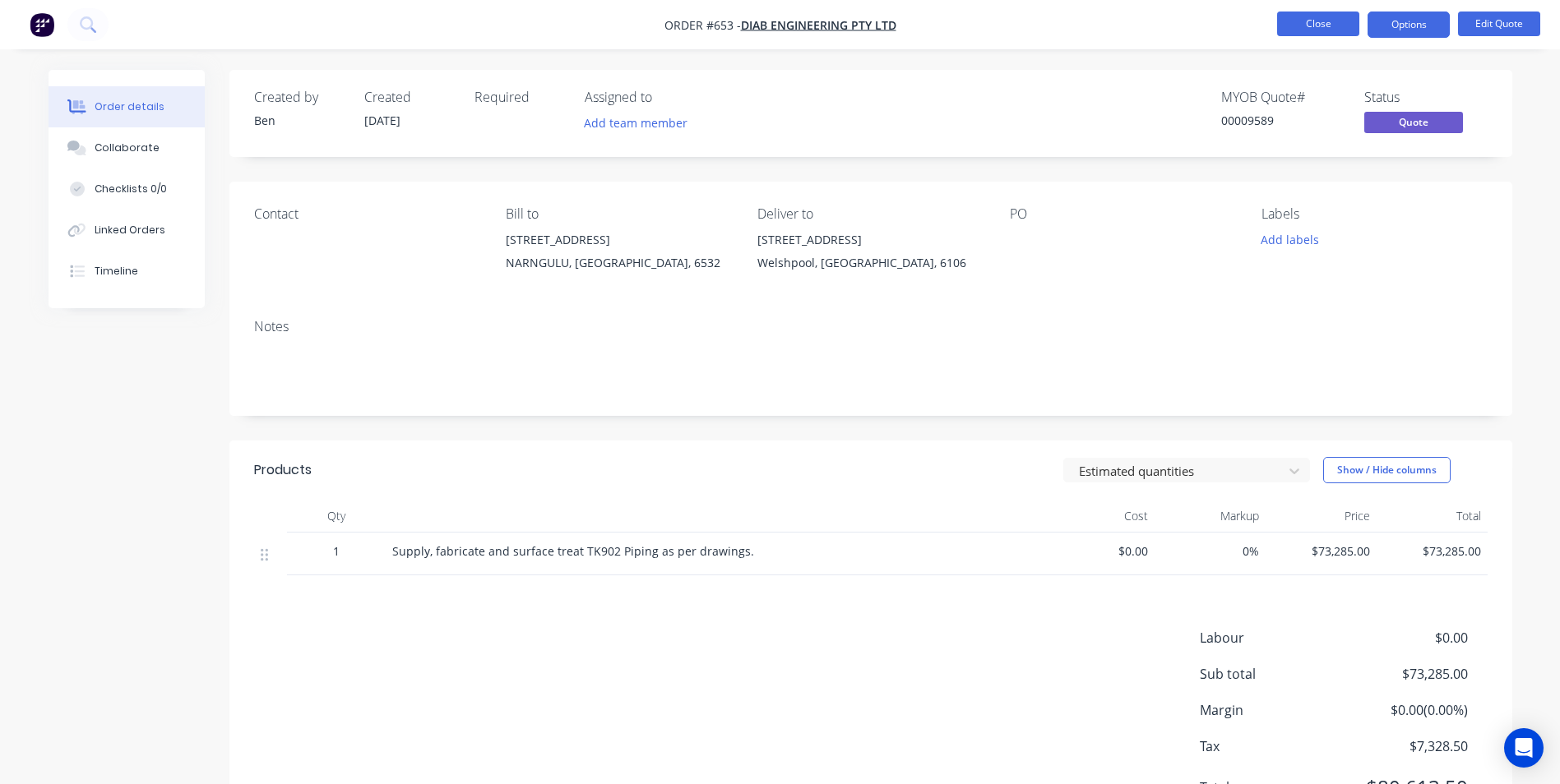
click at [1307, 26] on button "Close" at bounding box center [1318, 23] width 83 height 25
